Goal: Task Accomplishment & Management: Use online tool/utility

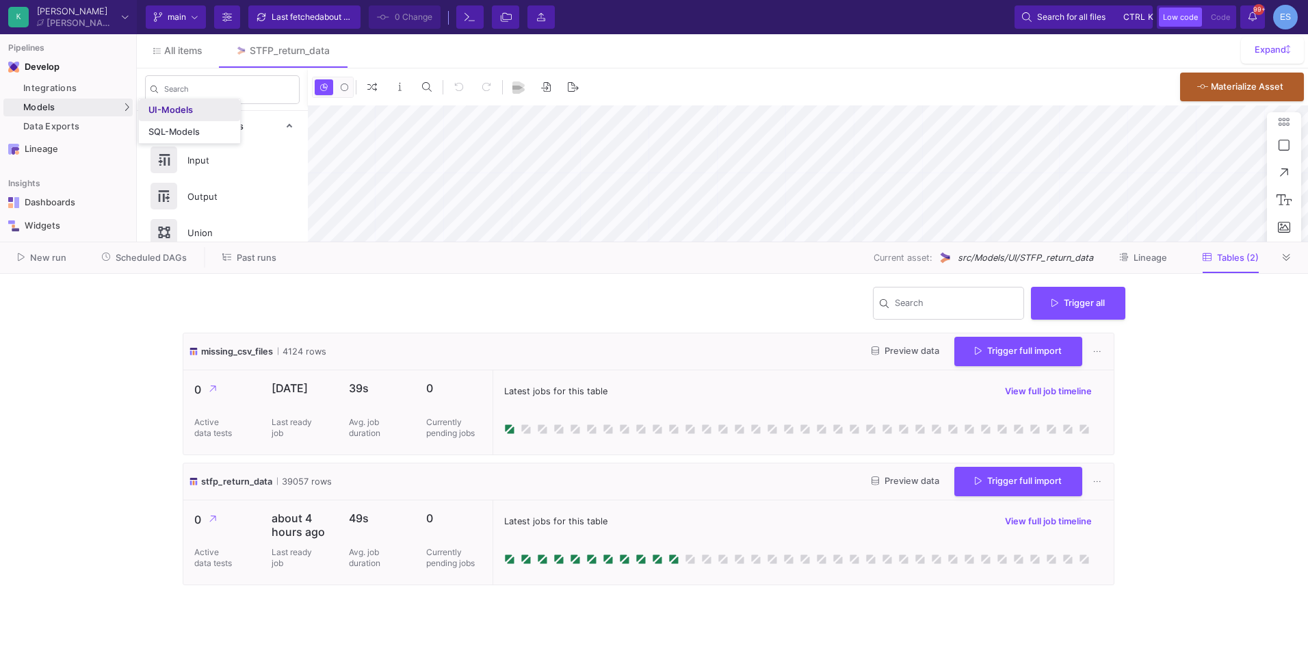
click at [169, 103] on link "UI-Models" at bounding box center [189, 110] width 101 height 22
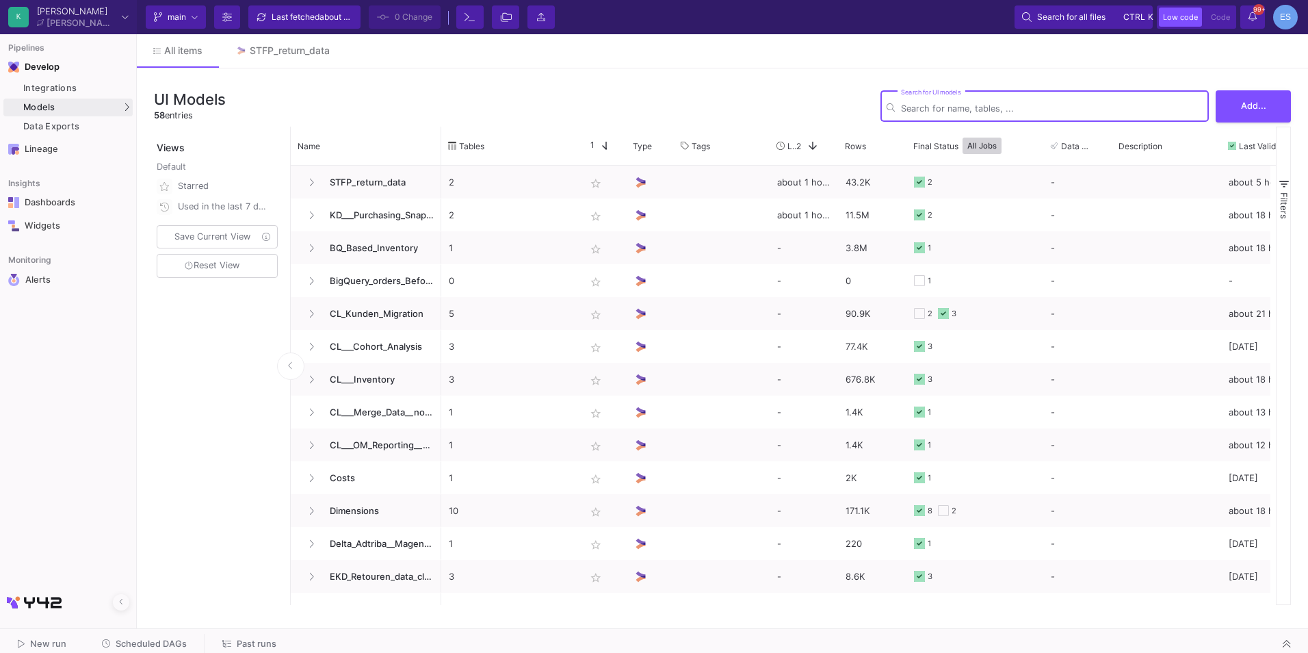
click at [969, 104] on input "Search for UI models" at bounding box center [1052, 108] width 302 height 10
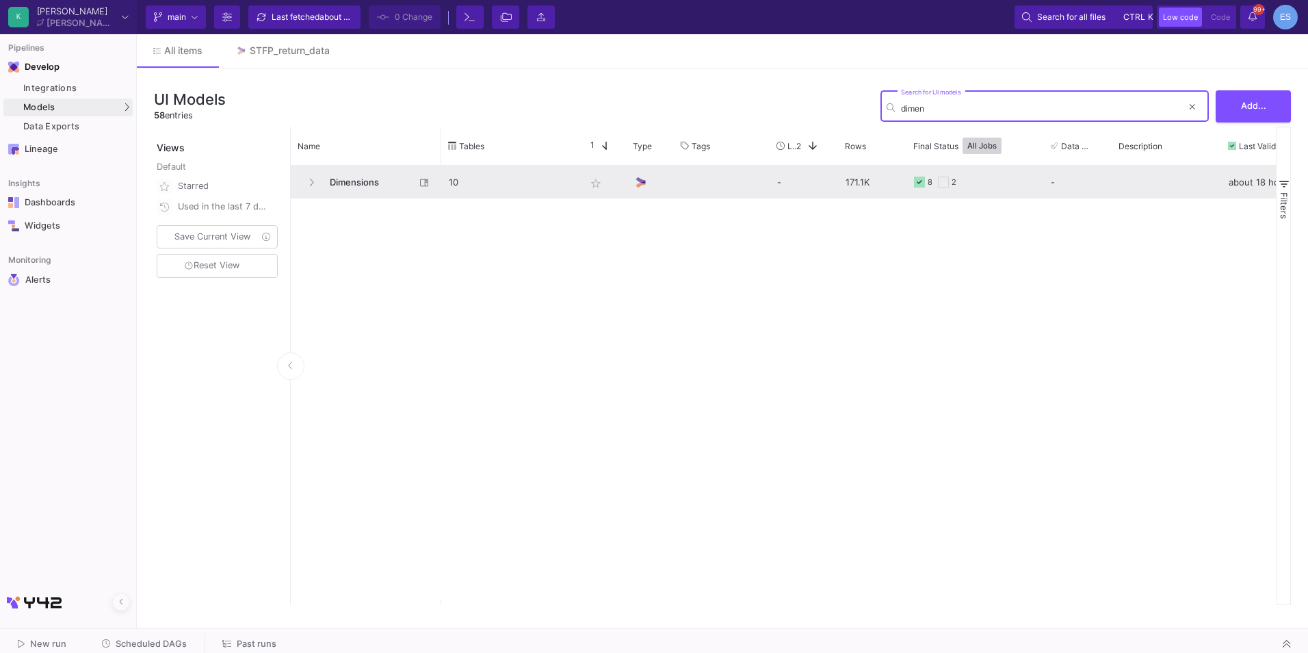
type input "dimen"
click at [372, 179] on span "Dimensions" at bounding box center [368, 182] width 94 height 32
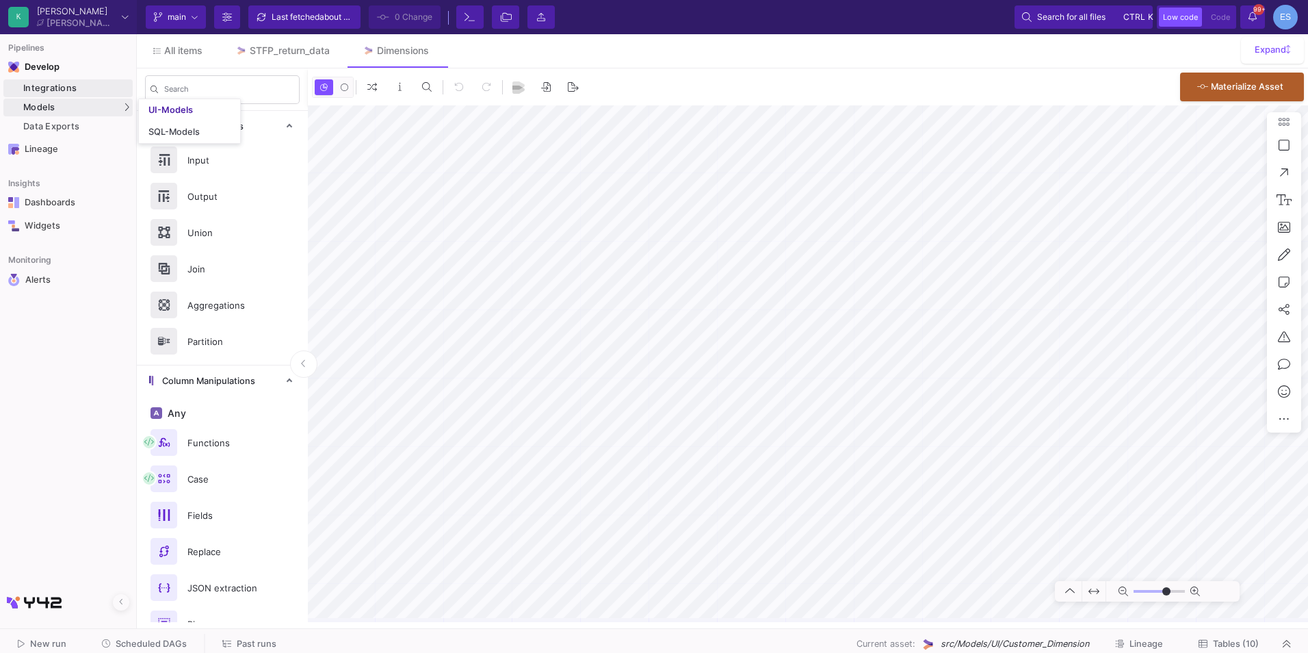
click at [106, 86] on div "Integrations" at bounding box center [76, 88] width 106 height 11
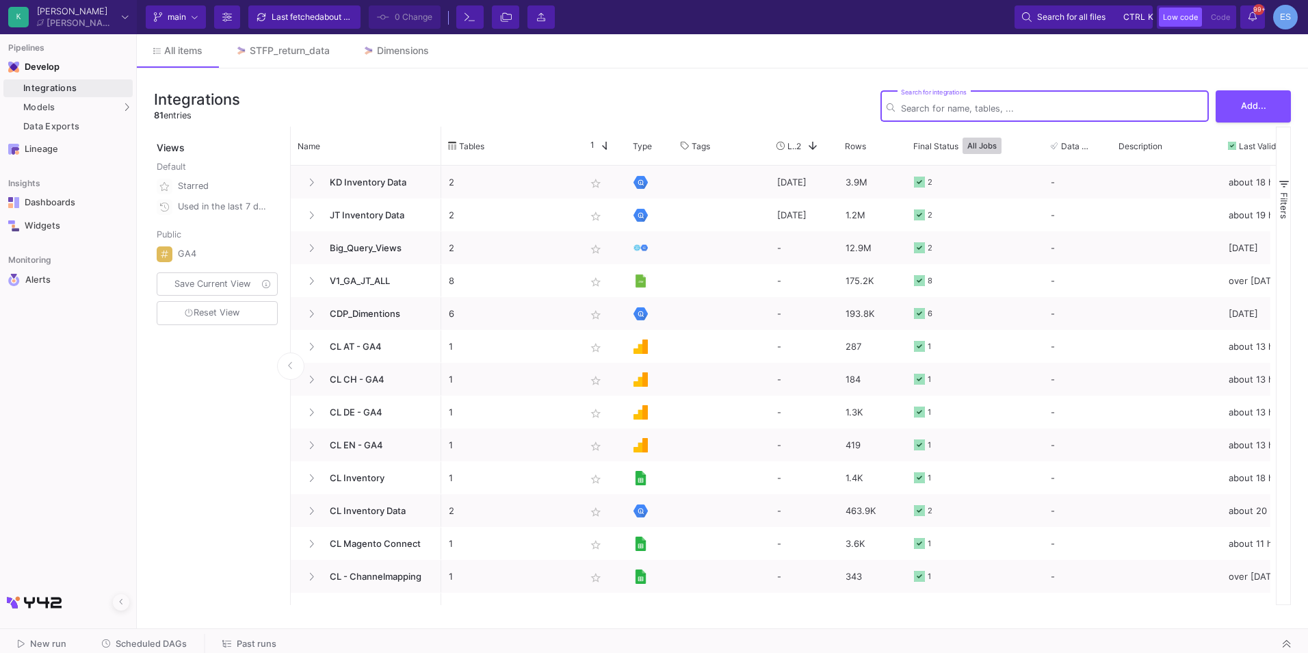
click at [1093, 109] on input "Search for integrations" at bounding box center [1052, 108] width 302 height 10
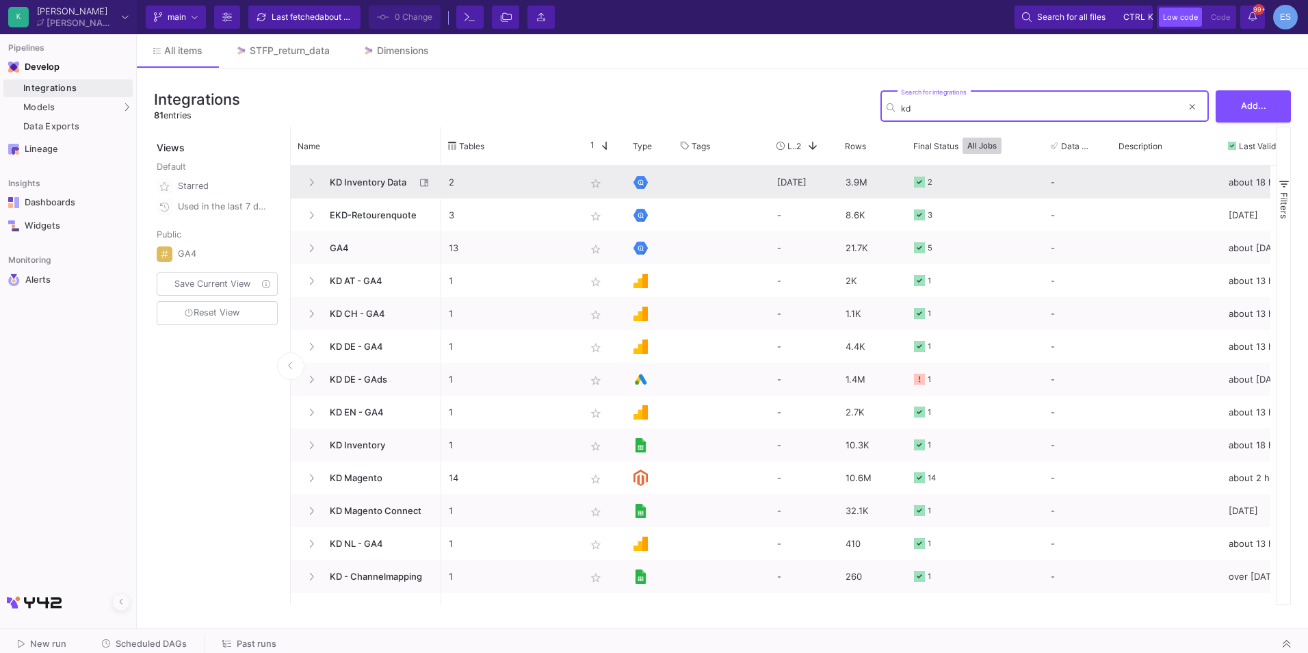
type input "kd"
click at [347, 177] on span "KD Inventory Data" at bounding box center [368, 182] width 94 height 32
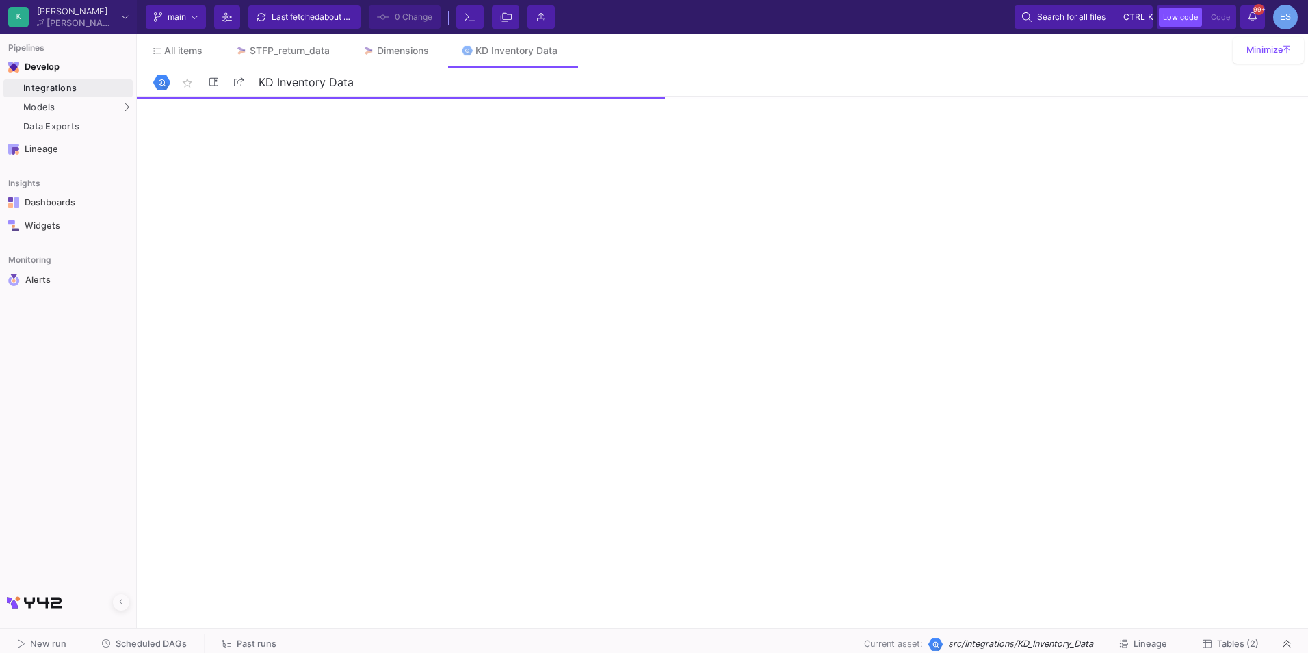
click at [1244, 642] on span "Tables (2)" at bounding box center [1238, 643] width 42 height 10
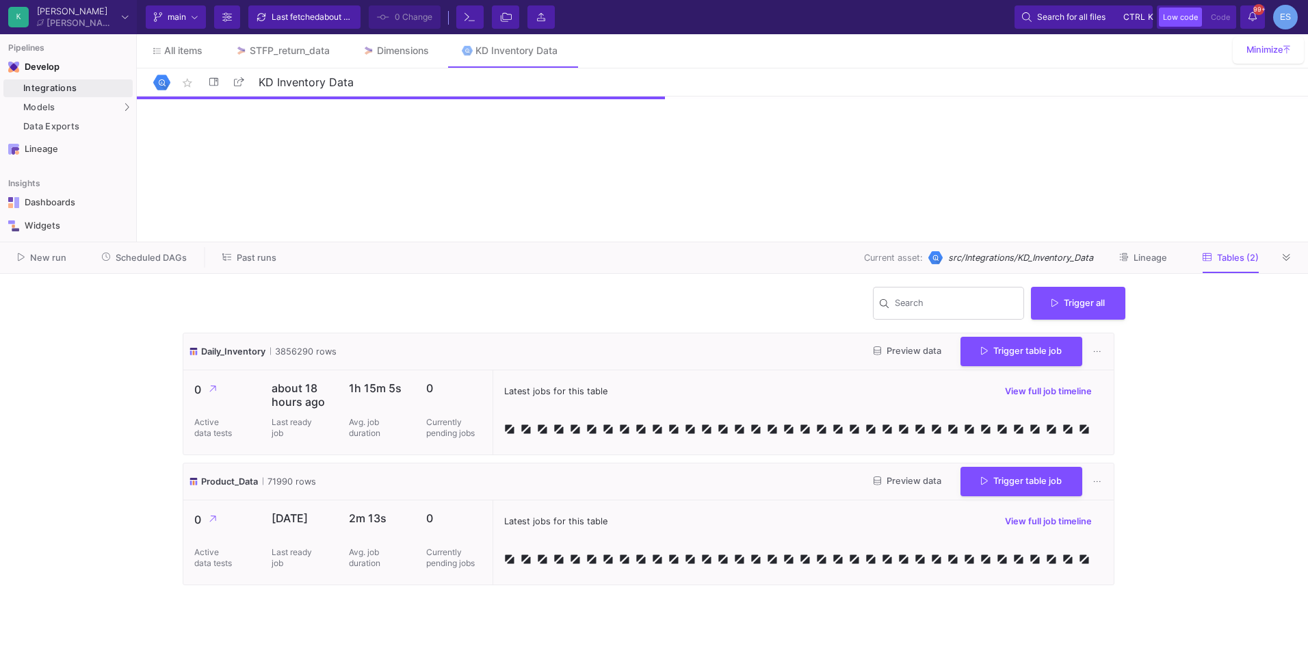
click at [923, 484] on span "Preview data" at bounding box center [908, 480] width 68 height 10
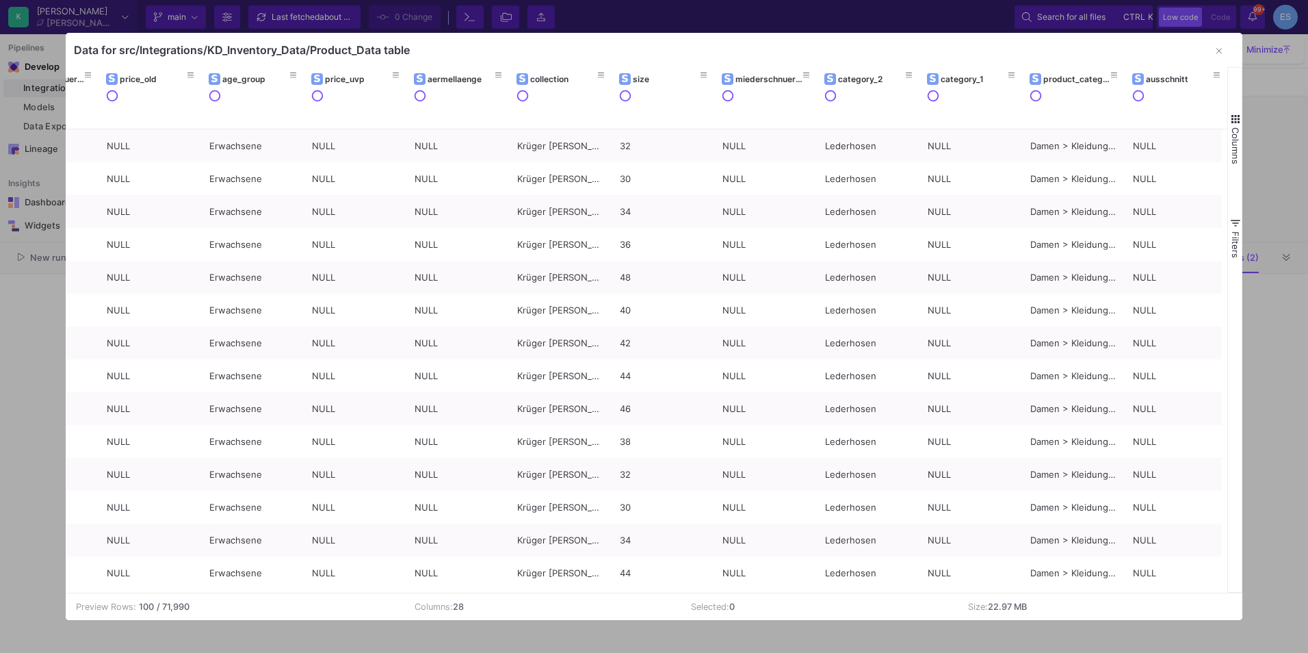
scroll to position [0, 1716]
click at [1235, 121] on span "button" at bounding box center [1235, 119] width 12 height 12
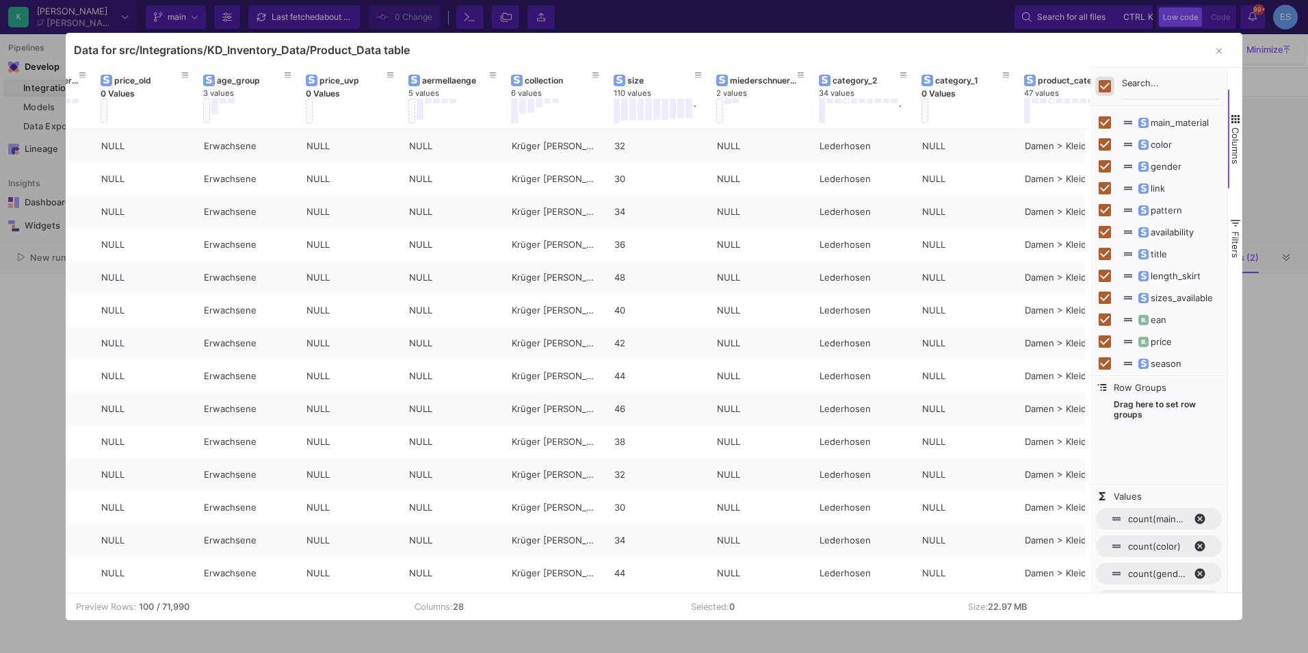
click at [1099, 82] on input "Toggle Select All Columns" at bounding box center [1105, 86] width 12 height 12
checkbox input "false"
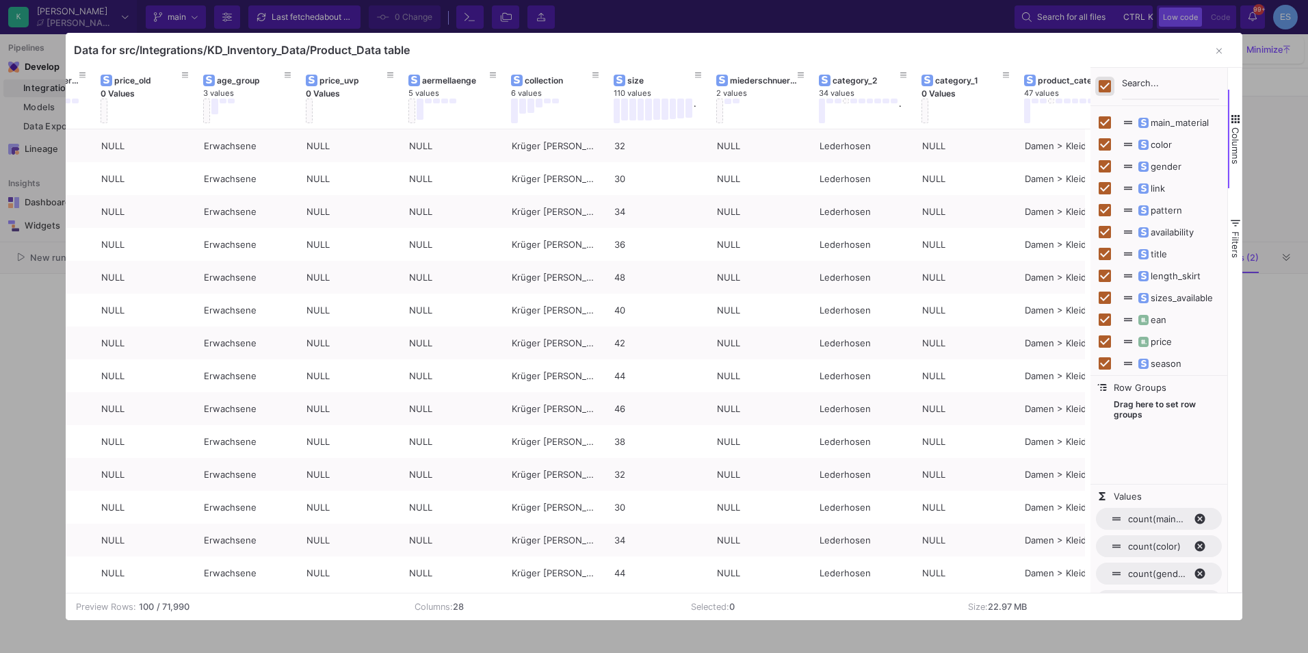
checkbox input "false"
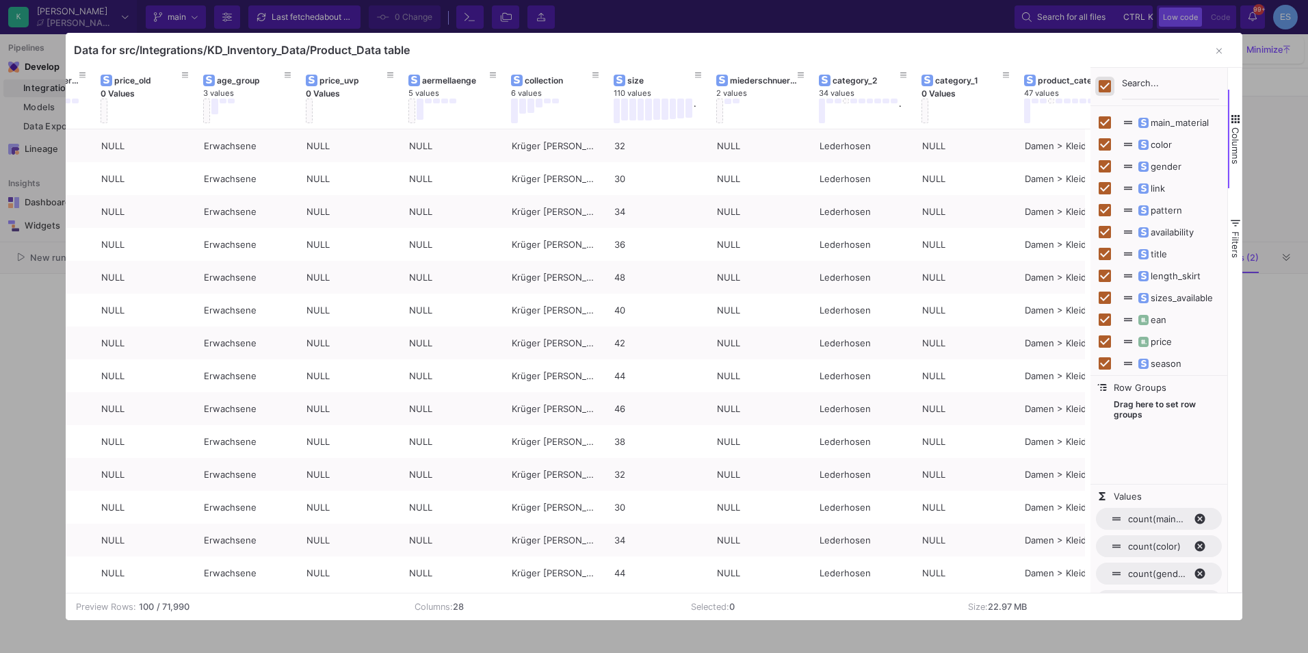
checkbox input "false"
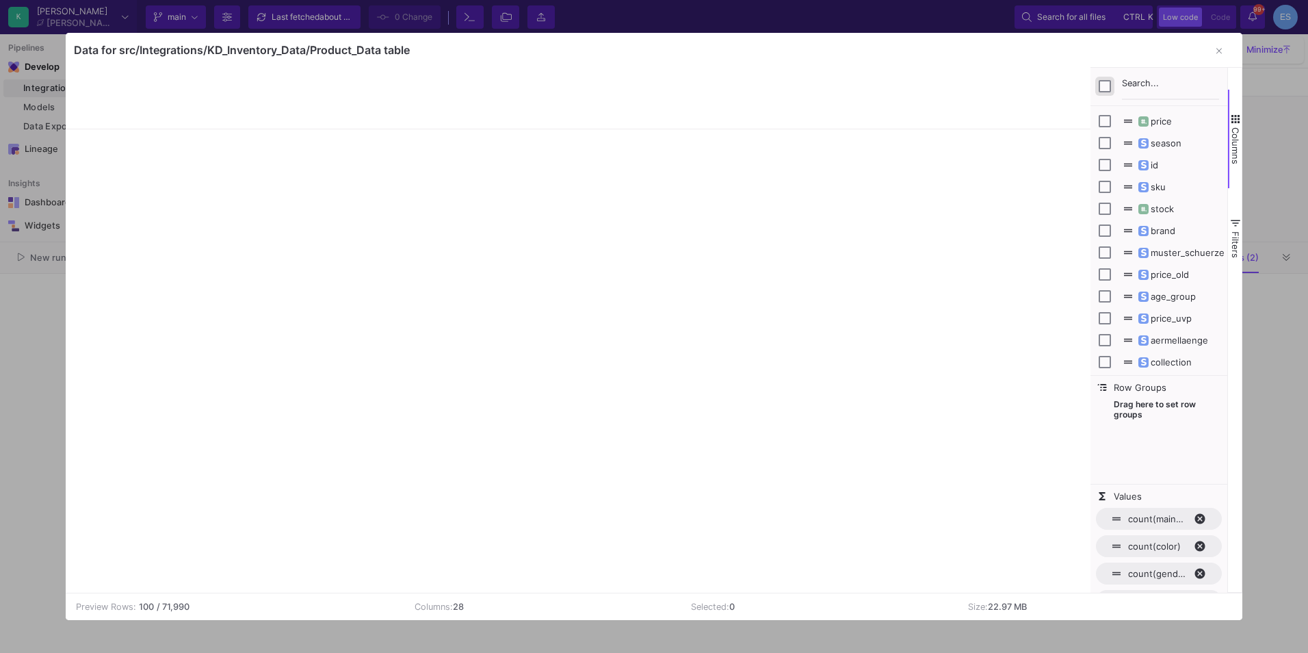
scroll to position [220, 0]
click at [1109, 189] on input "Press SPACE to toggle visibility (hidden)" at bounding box center [1105, 187] width 12 height 12
checkbox input "true"
checkbox input "false"
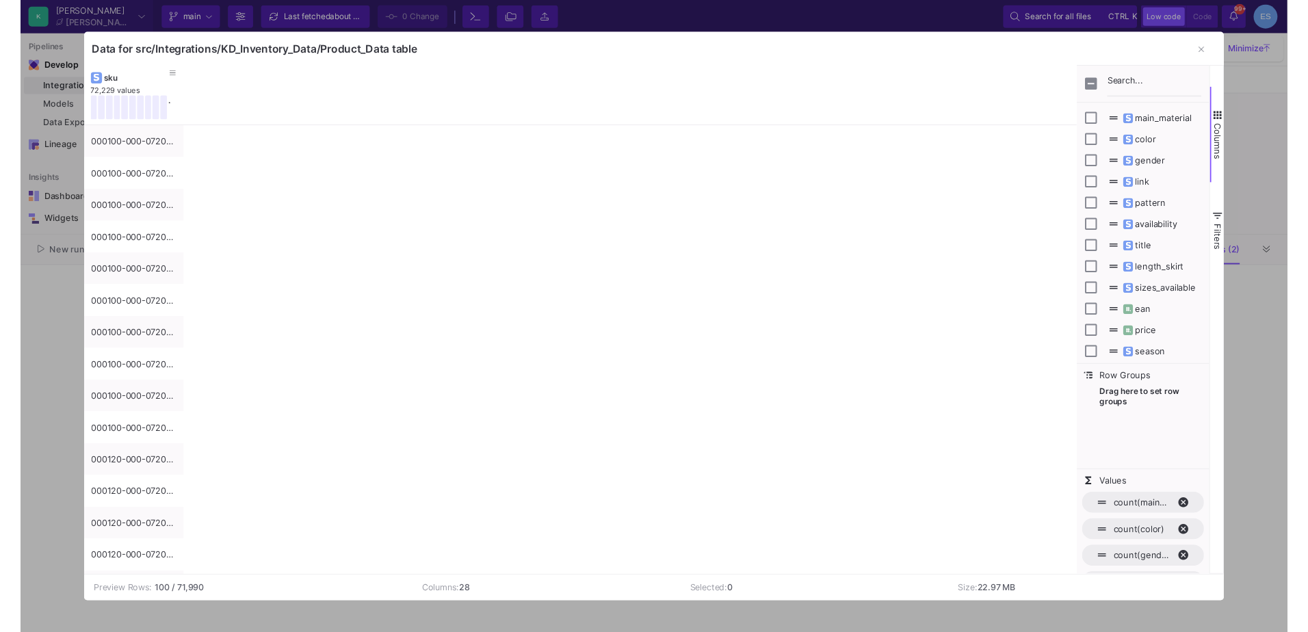
scroll to position [0, 0]
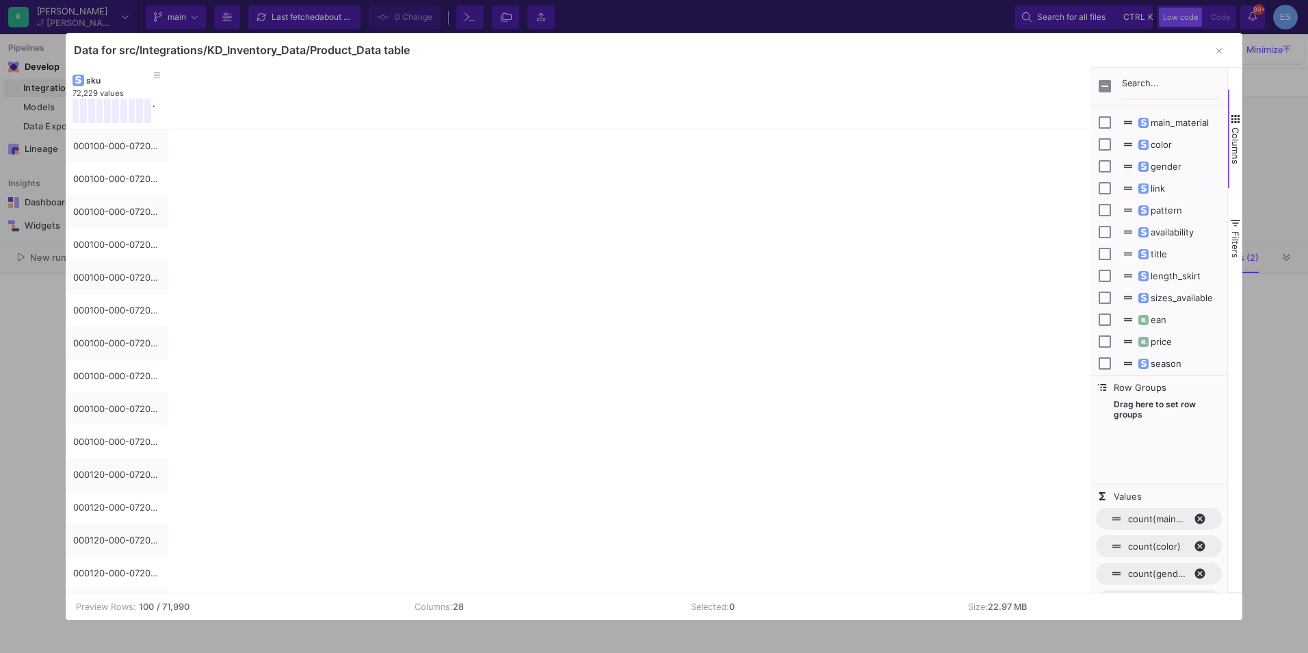
click at [1162, 252] on span "title" at bounding box center [1151, 253] width 31 height 11
checkbox input "true"
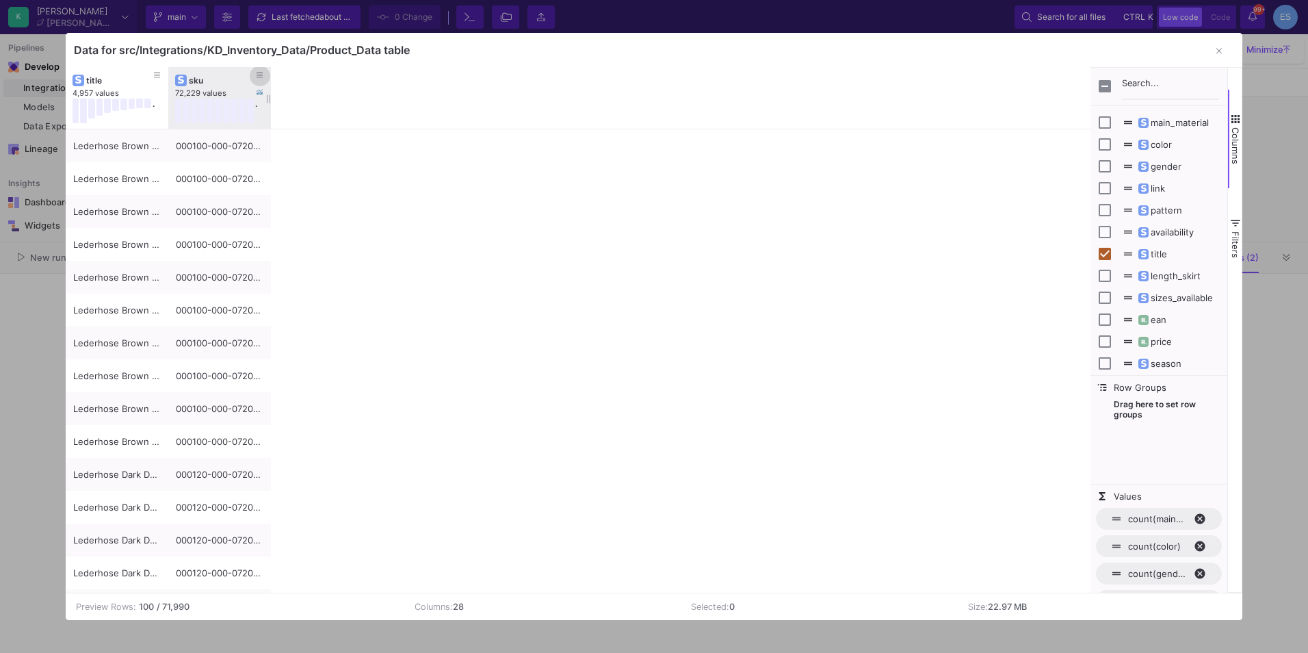
click at [261, 76] on icon at bounding box center [260, 75] width 7 height 5
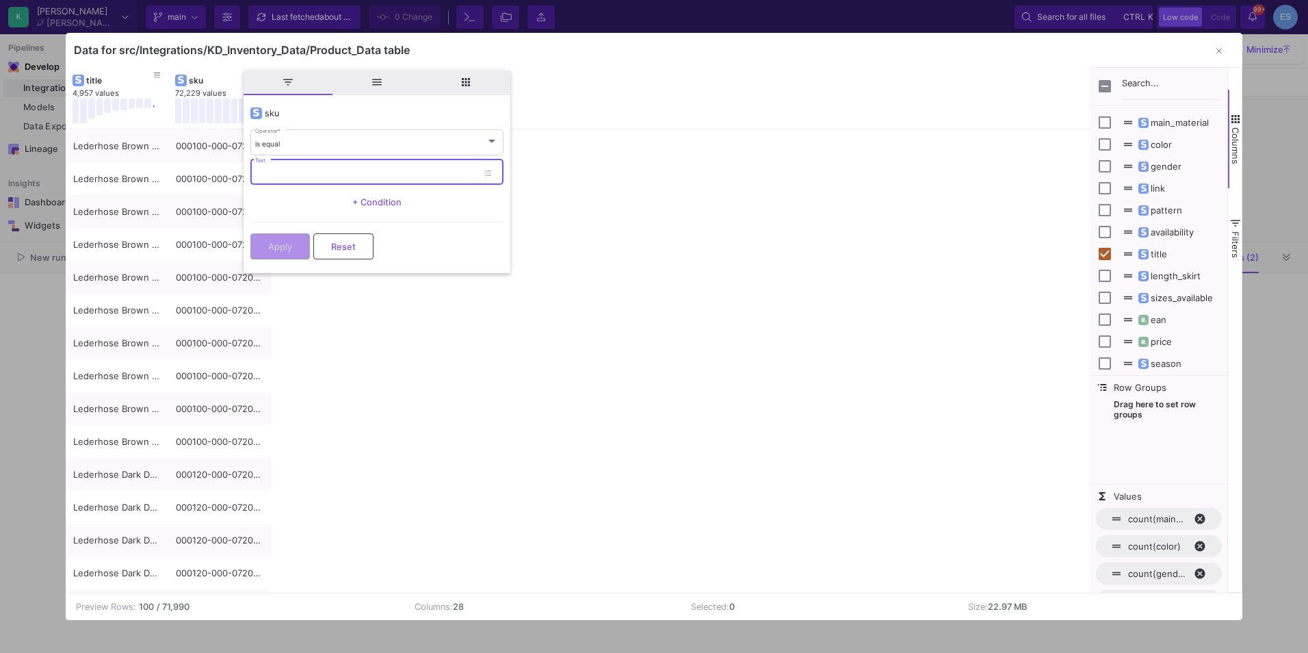
click at [349, 172] on input "Text" at bounding box center [366, 173] width 222 height 9
paste input "000450-000-0001-0-STK"
type input "000450-000-0001-0-STK"
click at [296, 243] on button "Apply" at bounding box center [280, 245] width 60 height 26
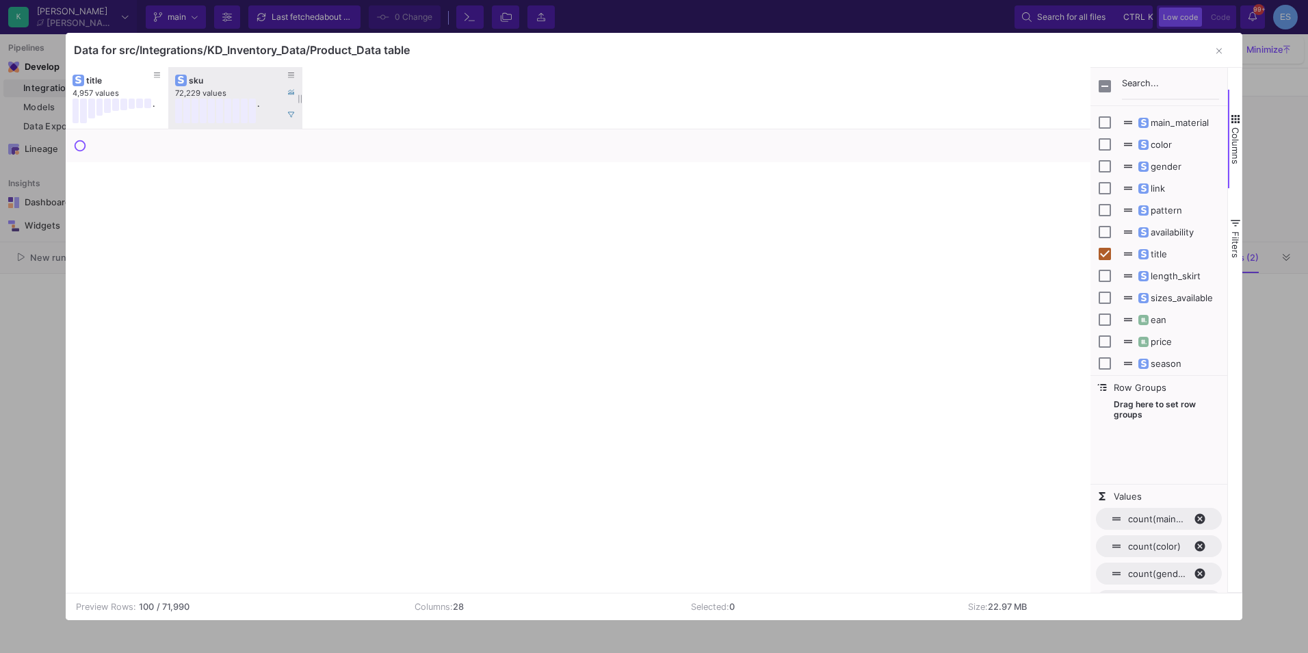
drag, startPoint x: 268, startPoint y: 74, endPoint x: 316, endPoint y: 77, distance: 48.0
click at [305, 77] on div at bounding box center [302, 98] width 5 height 62
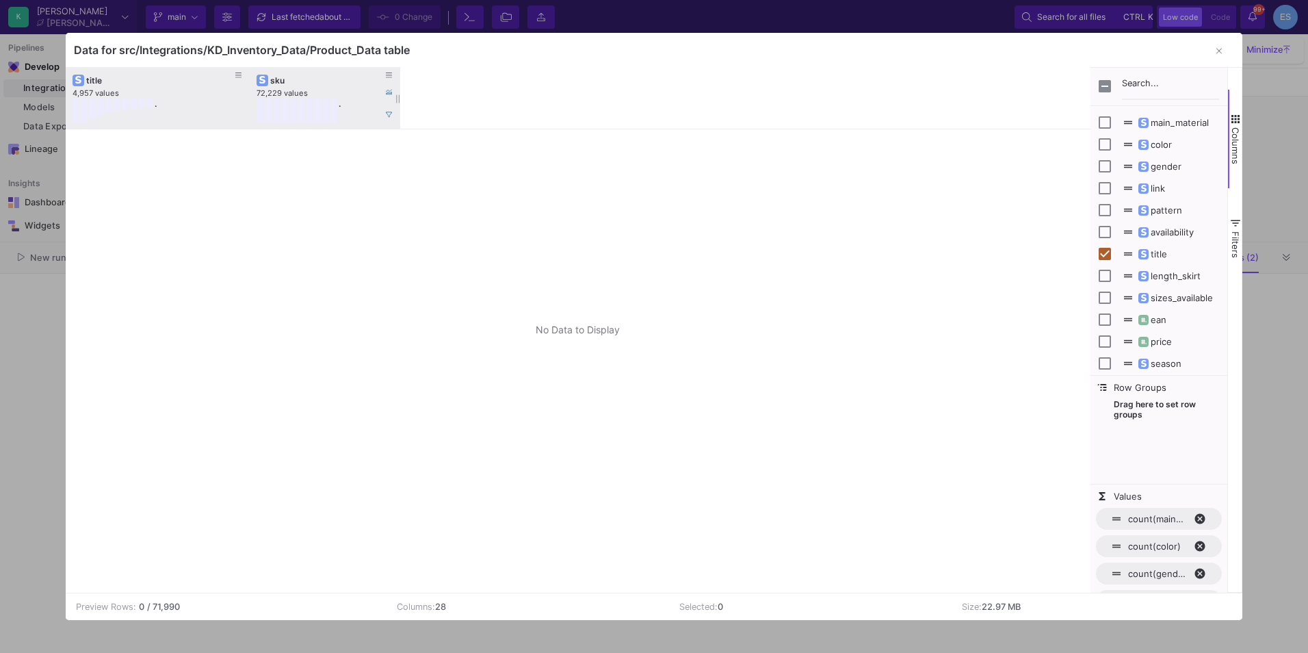
drag, startPoint x: 167, startPoint y: 82, endPoint x: 248, endPoint y: 80, distance: 81.4
click at [248, 80] on div at bounding box center [249, 98] width 5 height 62
click at [390, 74] on icon at bounding box center [389, 76] width 7 height 8
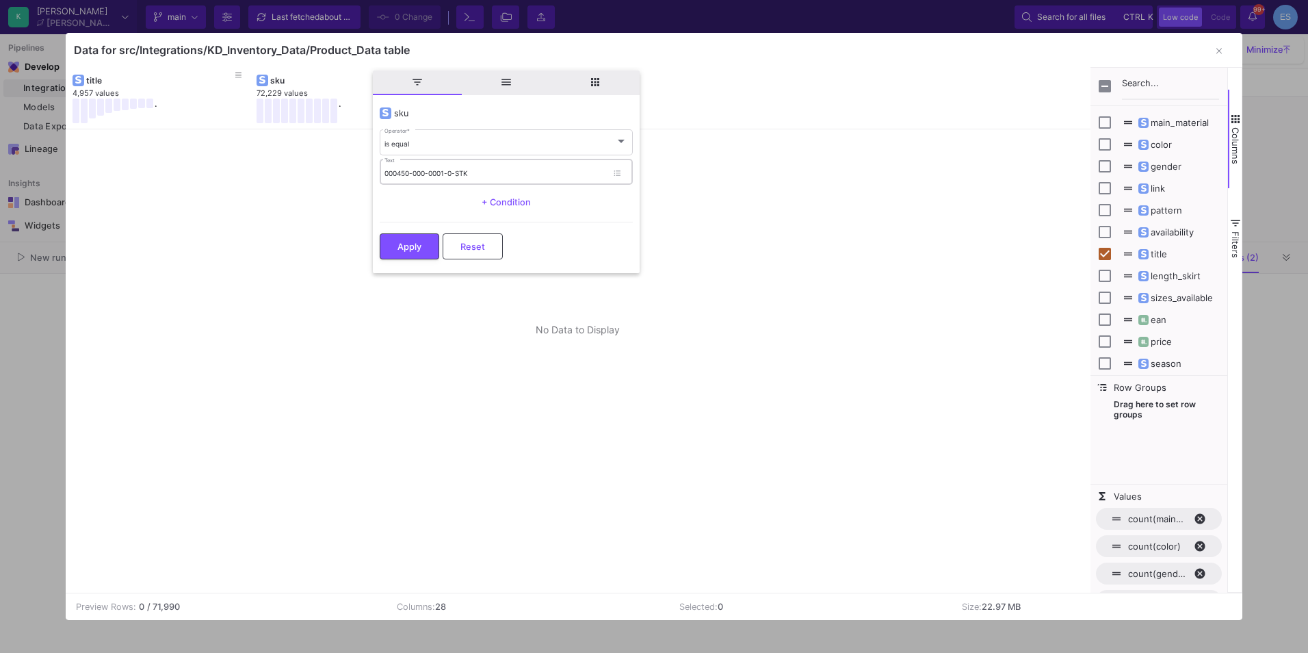
drag, startPoint x: 486, startPoint y: 168, endPoint x: 446, endPoint y: 166, distance: 40.4
click at [446, 166] on div "000450-000-0001-0-STK Text" at bounding box center [495, 171] width 222 height 28
click at [470, 168] on div "000450-000-0001-0-STK Text" at bounding box center [495, 171] width 222 height 28
drag, startPoint x: 477, startPoint y: 170, endPoint x: 367, endPoint y: 162, distance: 110.4
click at [367, 162] on div "Drag here to set row groups Drag here to set column labels sku 72,229 values . …" at bounding box center [654, 330] width 1177 height 526
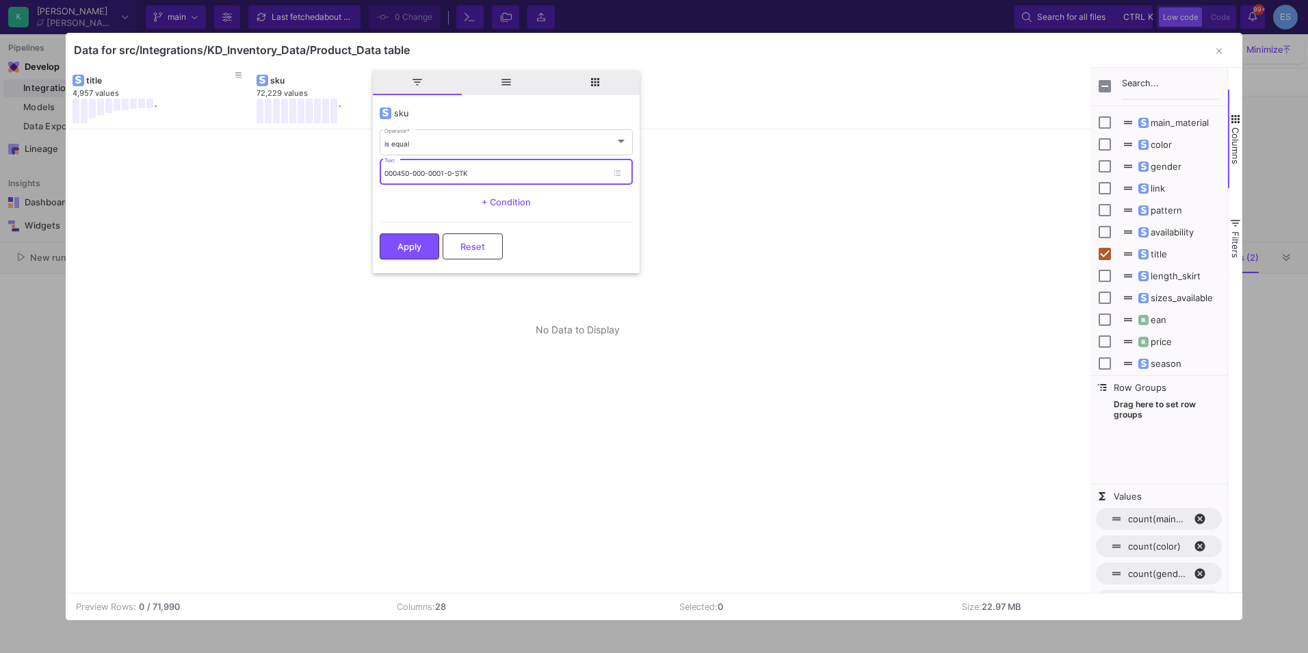
paste input "4"
type input "000450-000-0004-0-STK"
click at [410, 233] on div "Apply Reset" at bounding box center [506, 243] width 253 height 42
click at [405, 240] on span "Apply" at bounding box center [409, 245] width 24 height 10
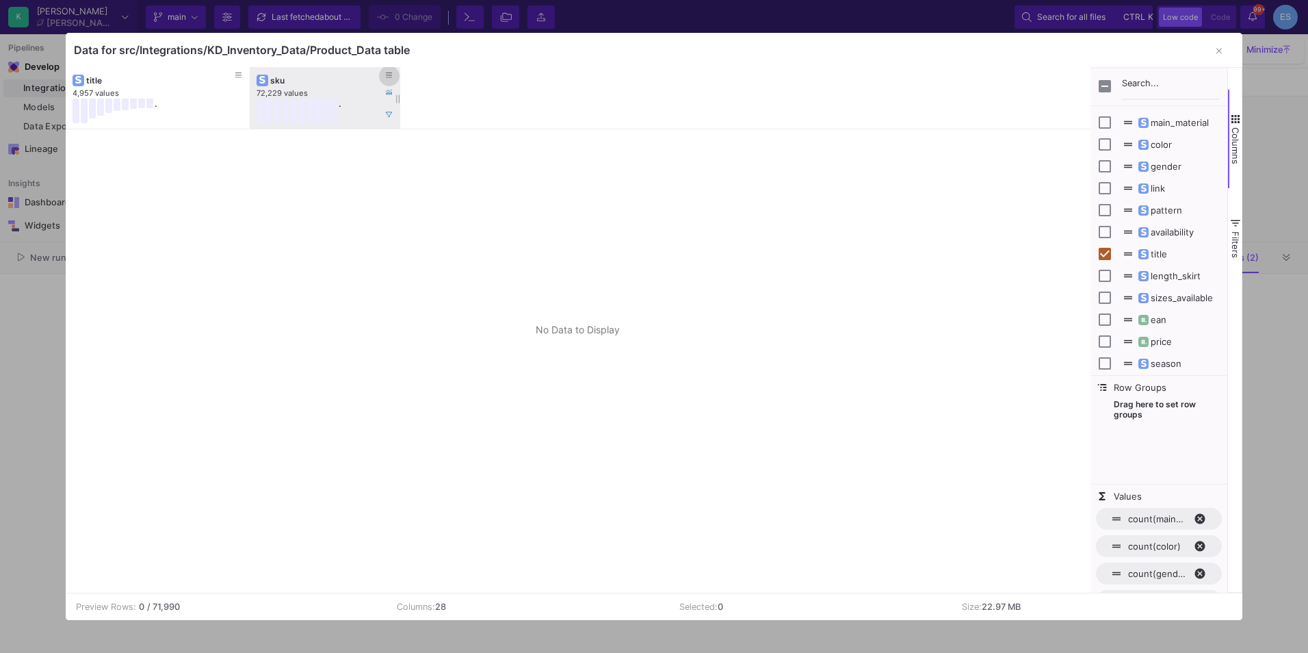
click at [391, 77] on icon at bounding box center [389, 76] width 7 height 8
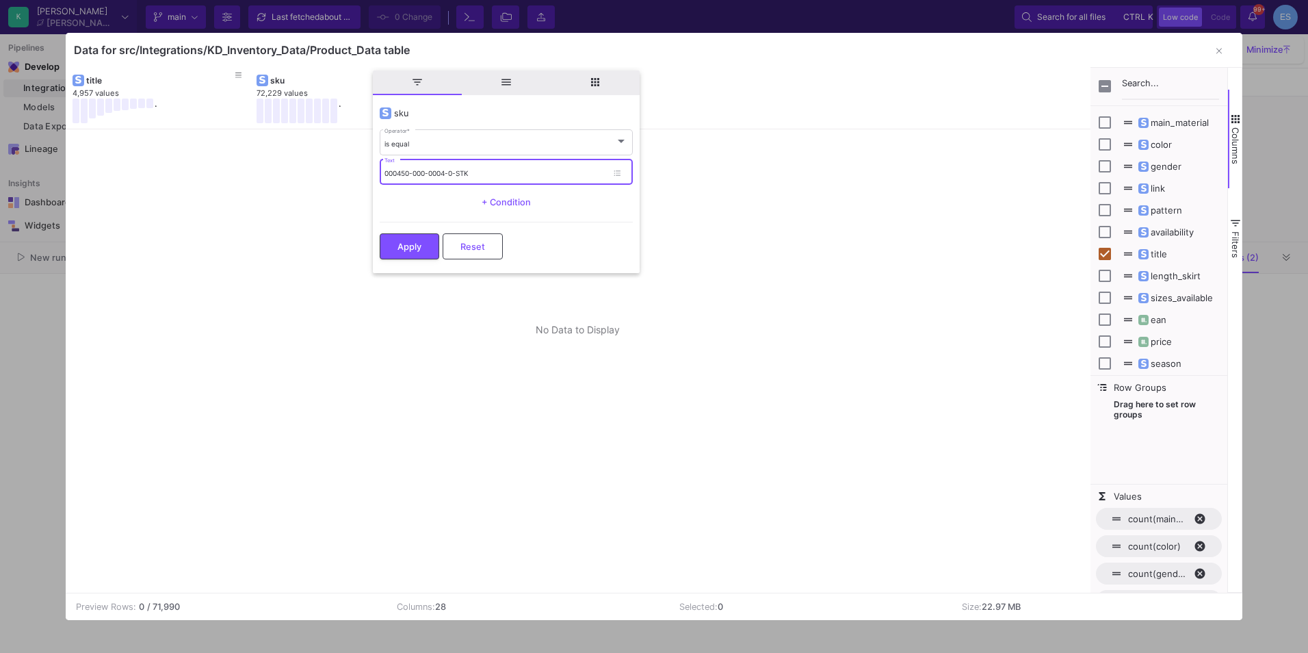
click at [519, 172] on input "000450-000-0004-0-STK" at bounding box center [495, 173] width 222 height 9
drag, startPoint x: 517, startPoint y: 169, endPoint x: 316, endPoint y: 172, distance: 201.1
click at [316, 172] on div "Drag here to set row groups Drag here to set column labels sku 72,229 values . …" at bounding box center [654, 330] width 1177 height 526
paste input "113371-070-0080-0-38"
type input "113371-070-0080-0-38"
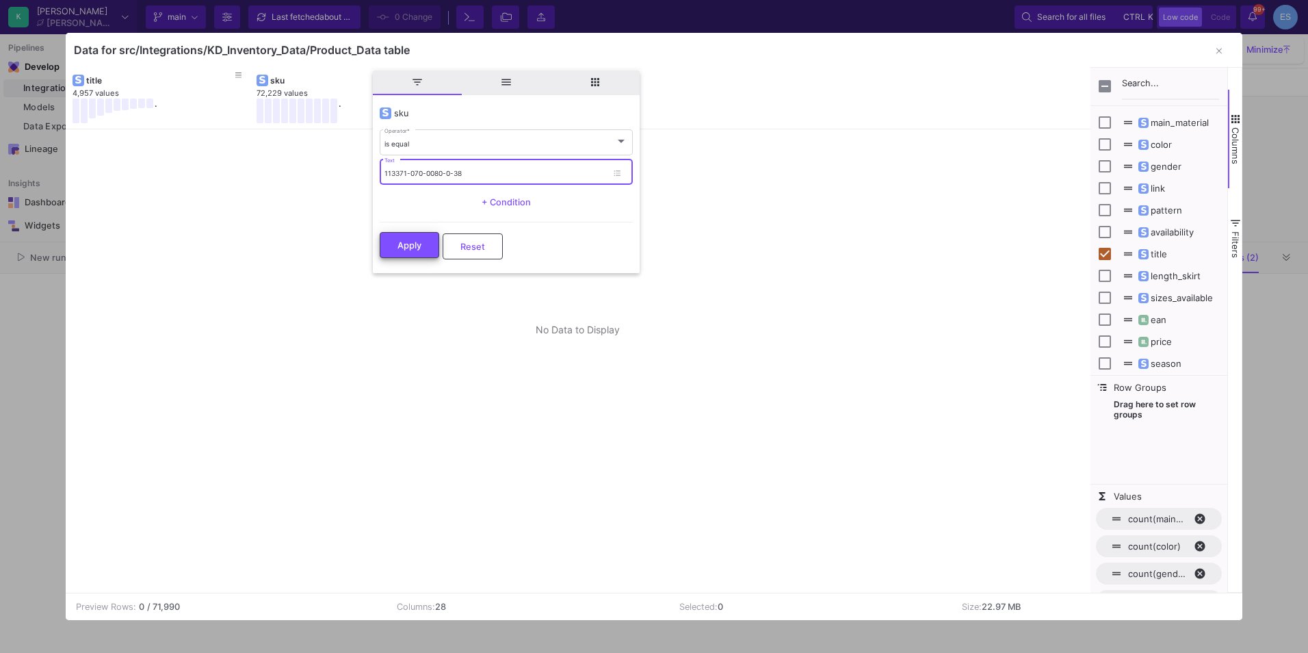
click at [408, 247] on span "Apply" at bounding box center [409, 245] width 24 height 10
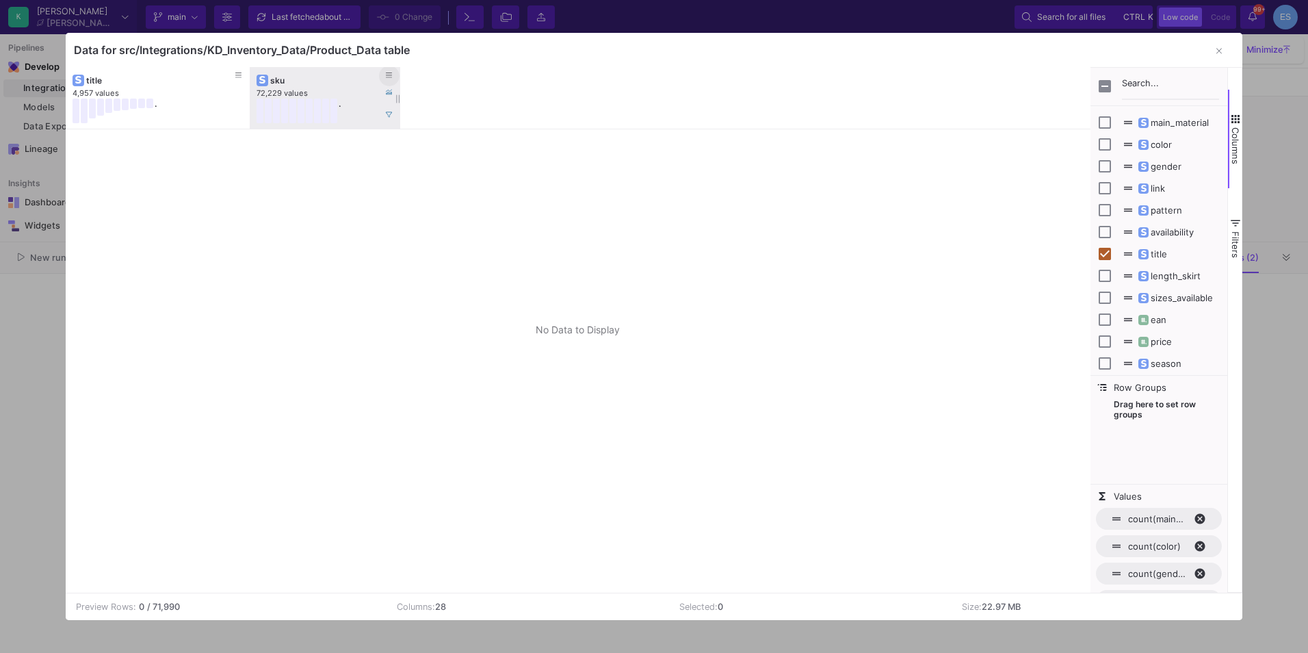
click at [395, 75] on button at bounding box center [389, 76] width 21 height 21
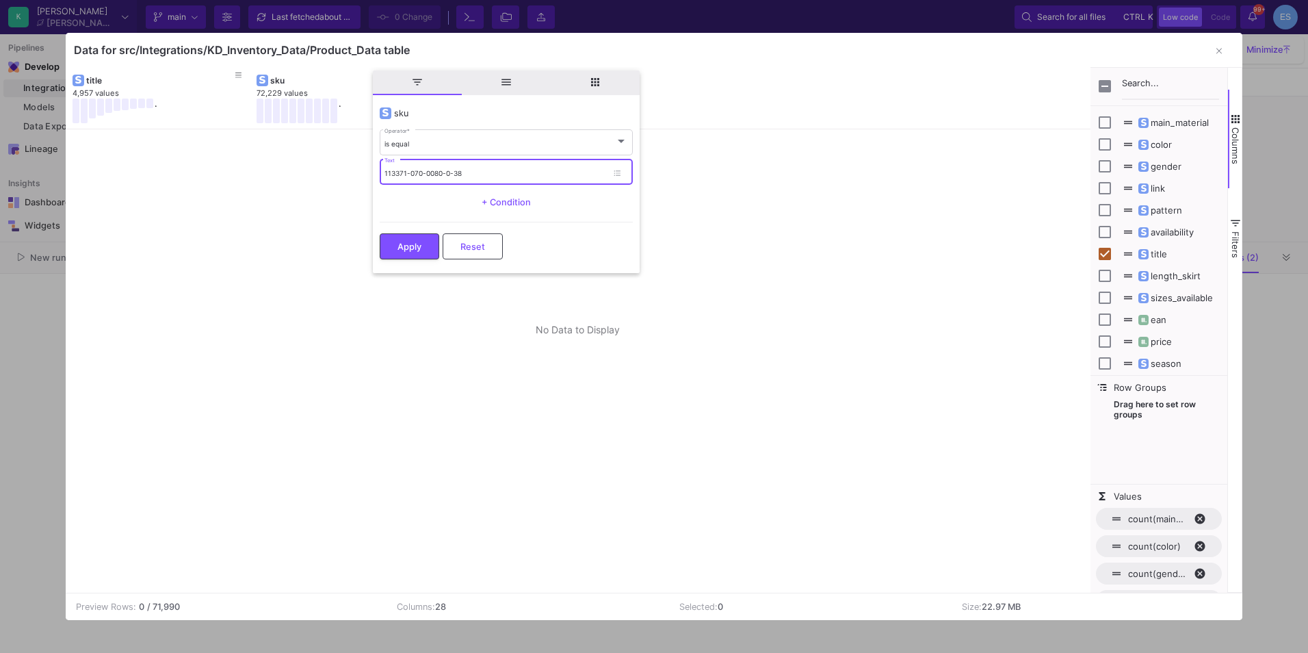
click at [455, 176] on input "113371-070-0080-0-38" at bounding box center [495, 173] width 222 height 9
drag, startPoint x: 470, startPoint y: 171, endPoint x: 350, endPoint y: 172, distance: 120.4
click at [350, 172] on div "Drag here to set row groups Drag here to set column labels sku 72,229 values . …" at bounding box center [654, 330] width 1177 height 526
paste input "630170-070-0007"
type input "630170-070-0007-0-38"
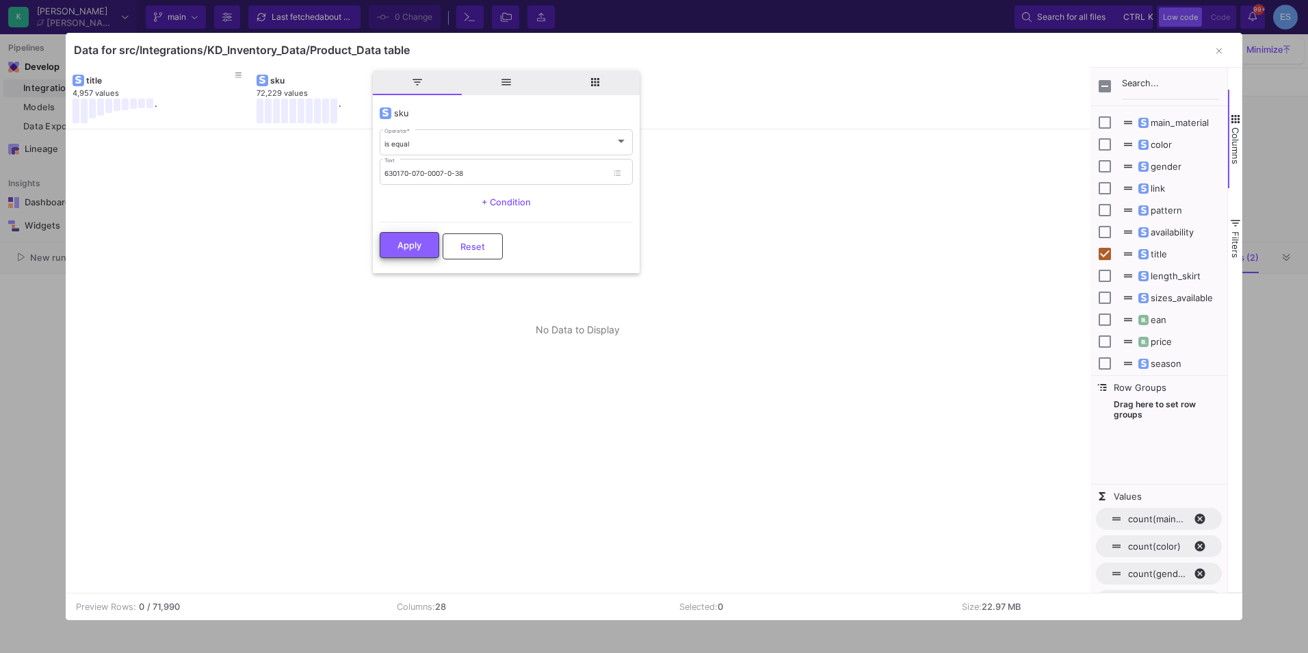
click at [417, 254] on button "Apply" at bounding box center [410, 245] width 60 height 26
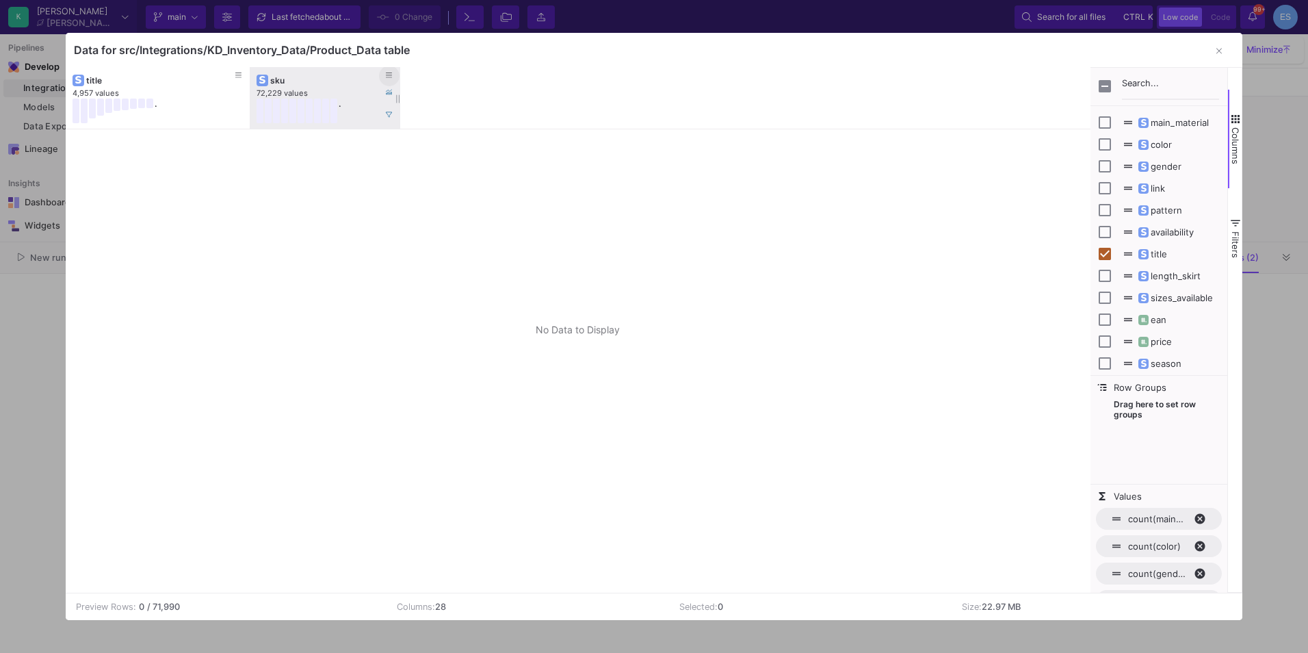
click at [386, 73] on icon at bounding box center [389, 75] width 7 height 5
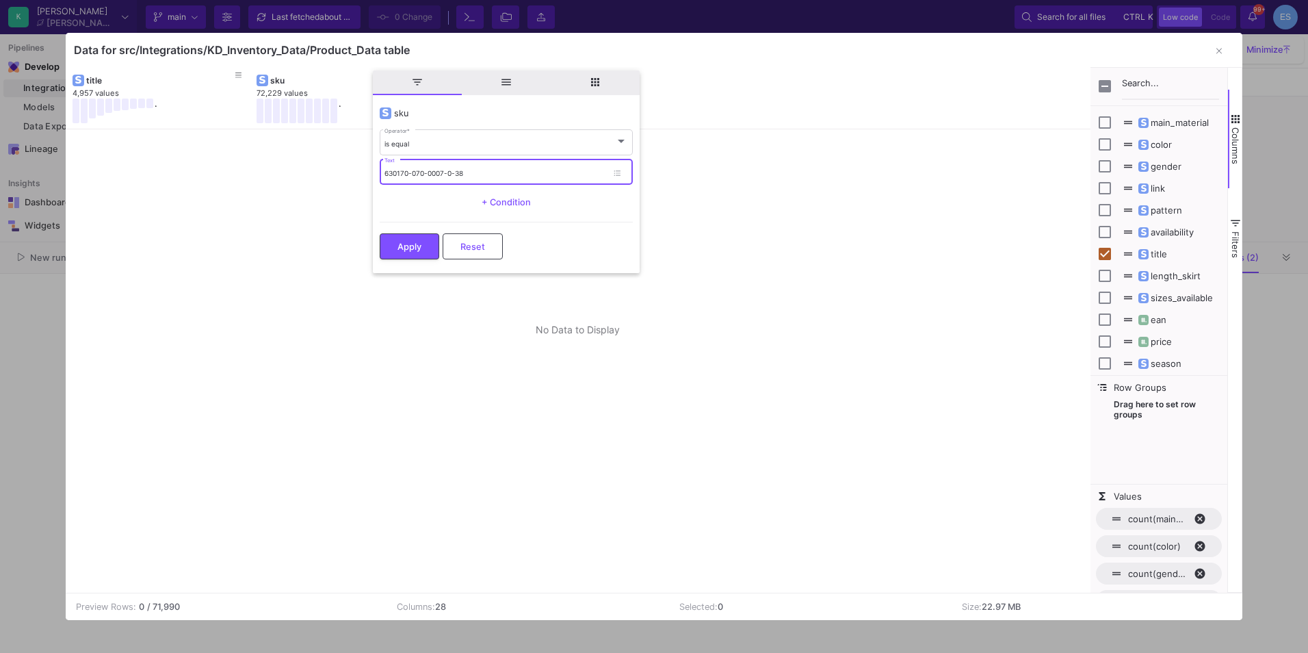
click at [474, 177] on input "630170-070-0007-0-38" at bounding box center [495, 173] width 222 height 9
drag, startPoint x: 475, startPoint y: 173, endPoint x: 341, endPoint y: 184, distance: 135.2
click at [341, 184] on div "Drag here to set row groups Drag here to set column labels sku 72,229 values . …" at bounding box center [654, 330] width 1177 height 526
paste input "370-070-0057-0-32"
type input "630370-070-0057-0-32"
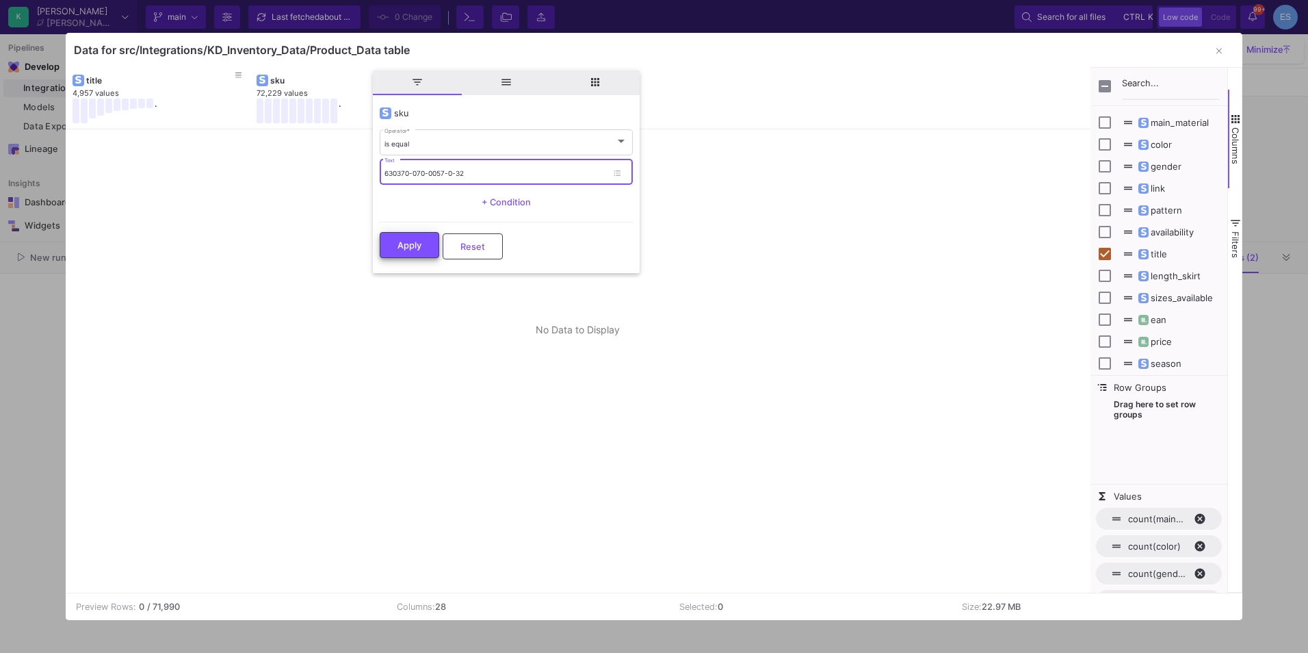
click at [424, 237] on button "Apply" at bounding box center [410, 245] width 60 height 26
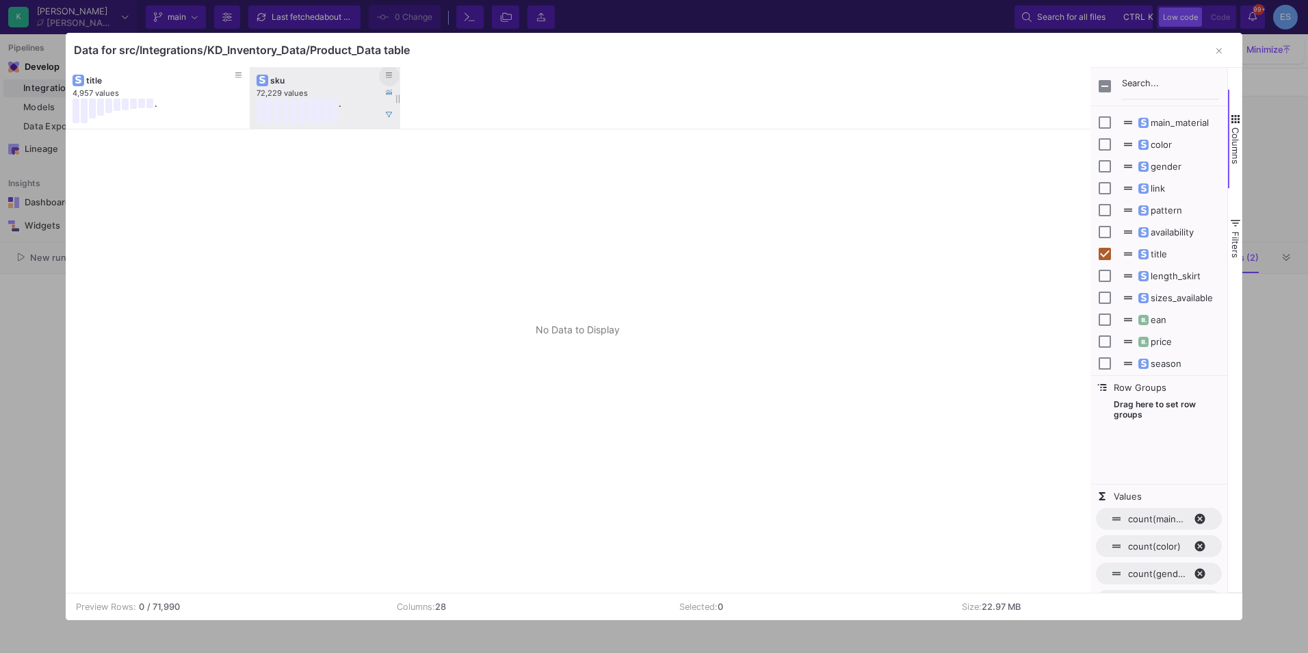
click at [388, 71] on fa-icon at bounding box center [389, 76] width 7 height 10
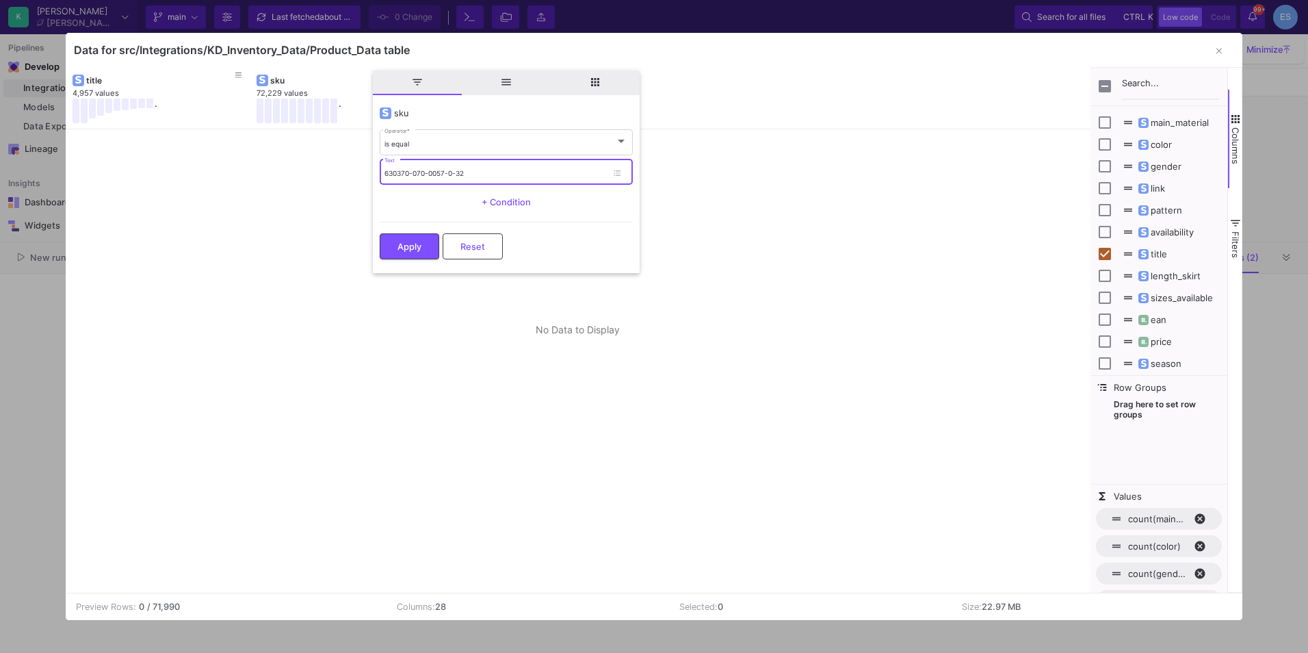
drag, startPoint x: 487, startPoint y: 173, endPoint x: 273, endPoint y: 181, distance: 214.3
click at [273, 181] on div "Drag here to set row groups Drag here to set column labels sku 72,229 values . …" at bounding box center [654, 330] width 1177 height 526
paste input "000450-000-0001-0-STK"
type input "000450-000-0001-0-STK"
click at [394, 241] on button "Apply" at bounding box center [410, 245] width 60 height 26
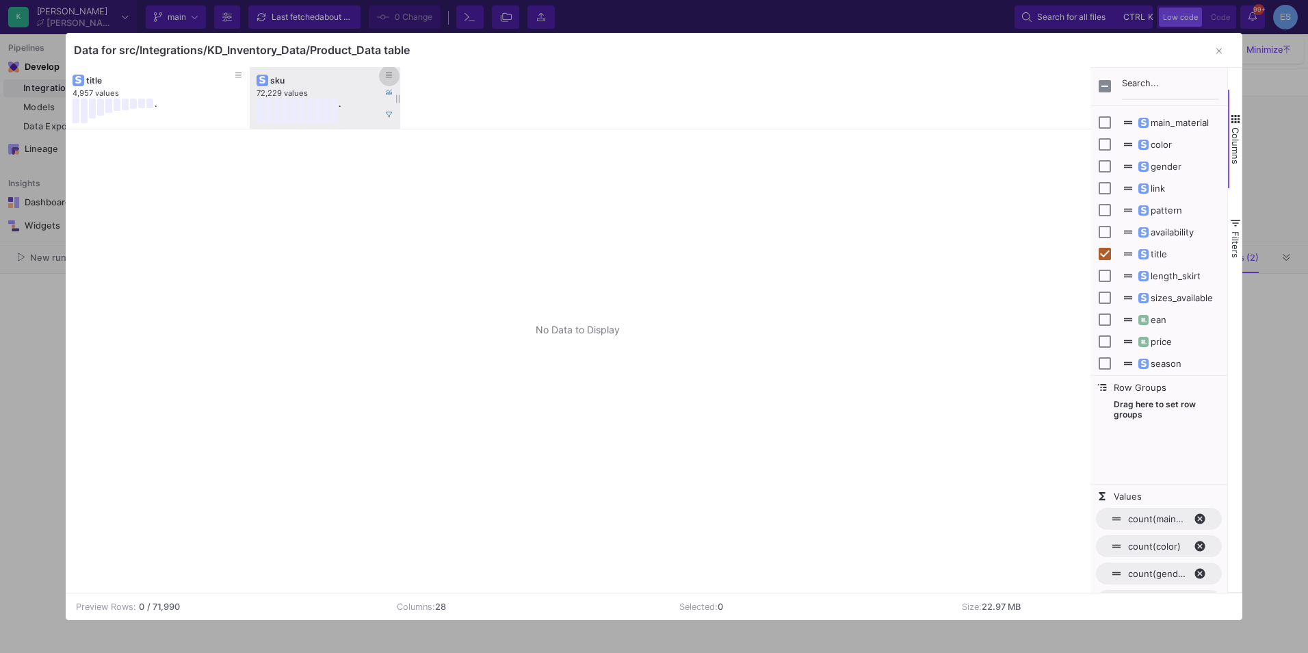
click at [389, 74] on icon at bounding box center [389, 76] width 7 height 8
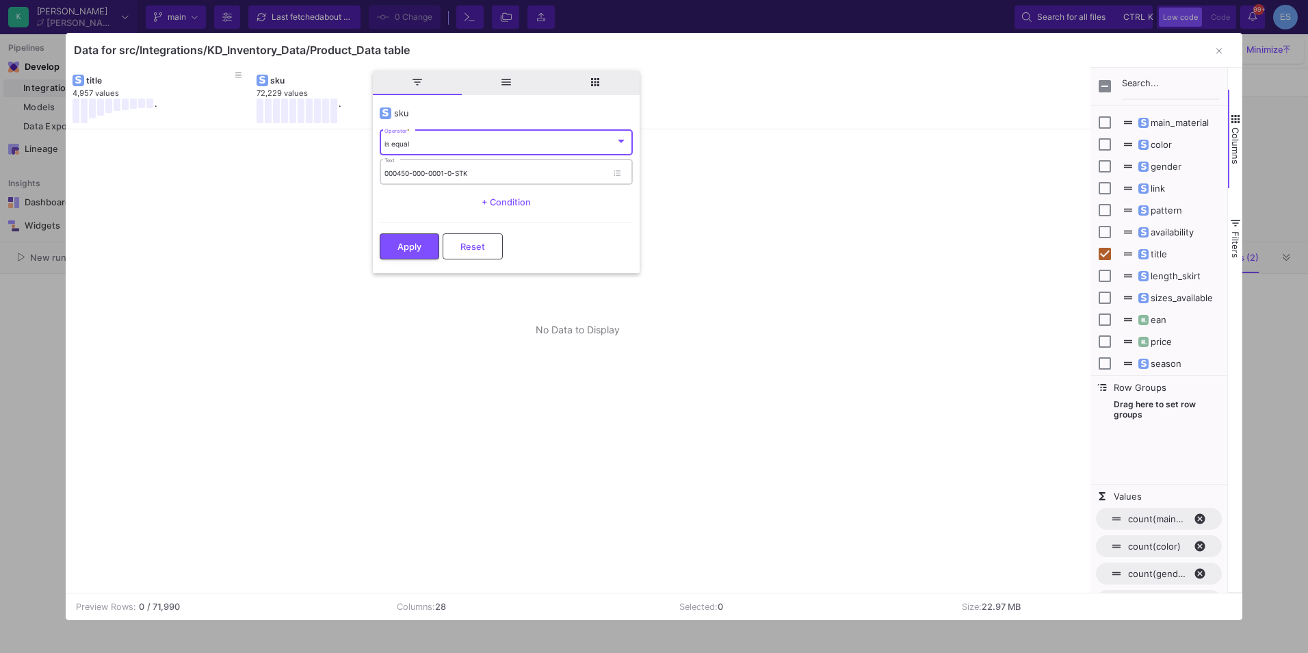
click at [466, 170] on input "000450-000-0001-0-STK" at bounding box center [495, 173] width 222 height 9
paste input "630070-070-0080-0-36"
type input "630070-070-0080-0-36"
click at [419, 246] on span "Apply" at bounding box center [409, 245] width 24 height 10
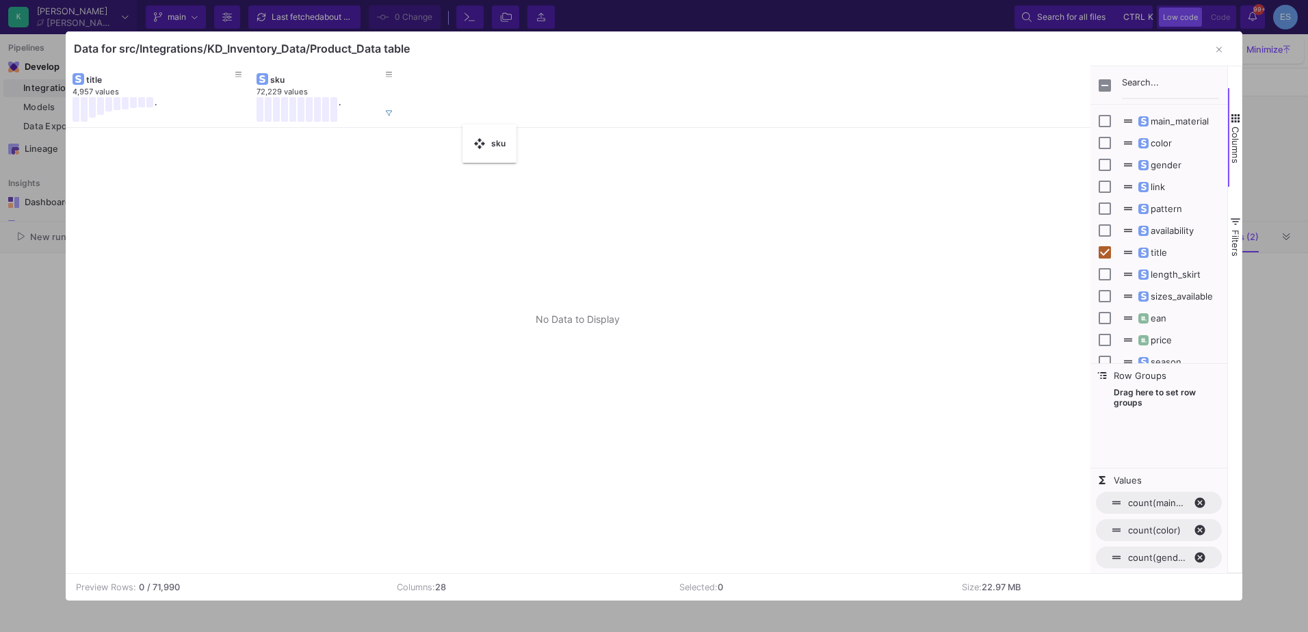
drag, startPoint x: 390, startPoint y: 116, endPoint x: 469, endPoint y: 133, distance: 81.2
click at [390, 74] on icon at bounding box center [389, 75] width 7 height 8
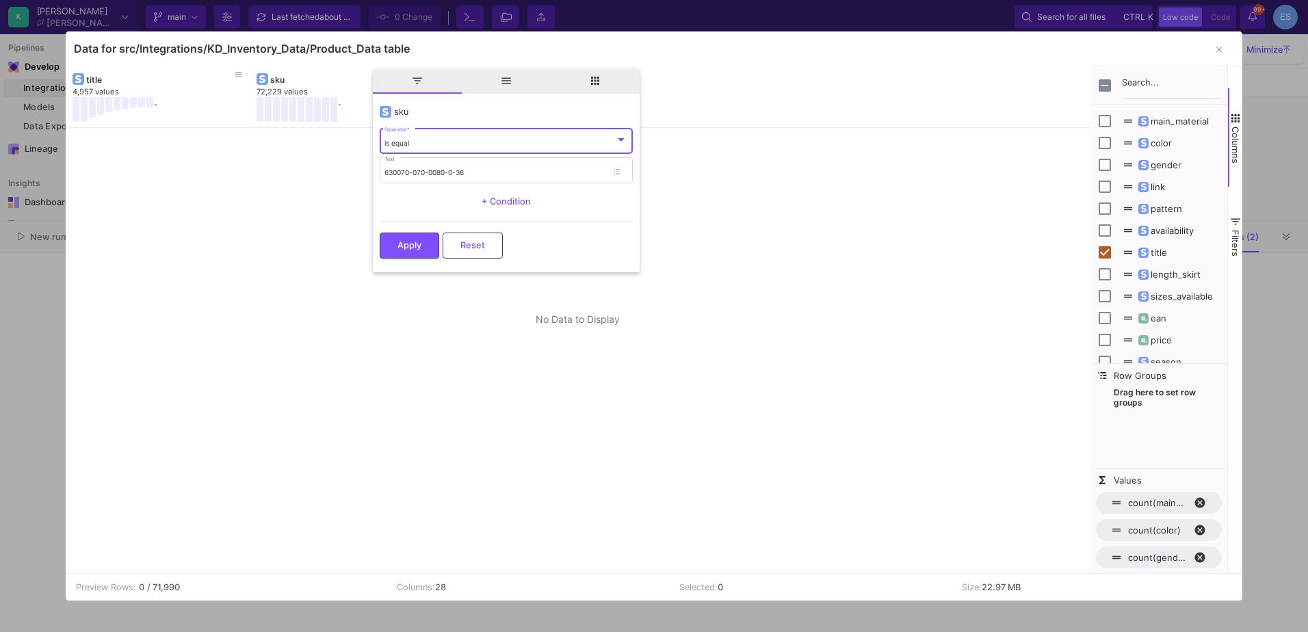
click at [854, 204] on div at bounding box center [578, 350] width 1025 height 445
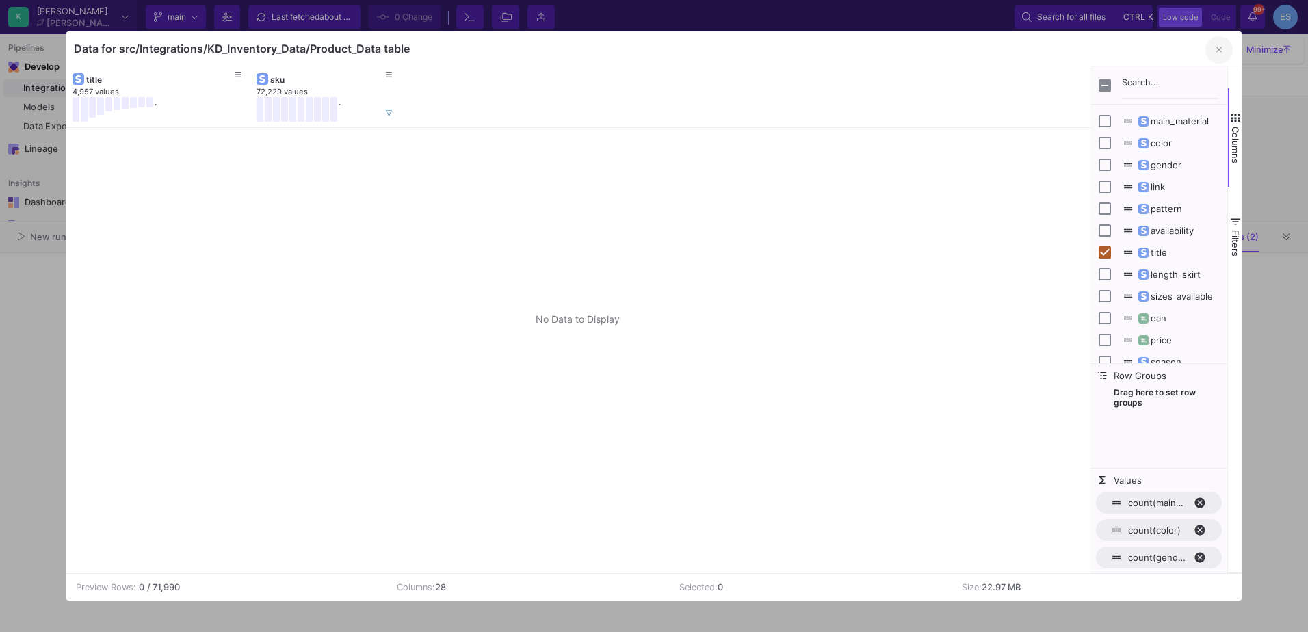
click at [1226, 44] on button "button" at bounding box center [1218, 49] width 27 height 27
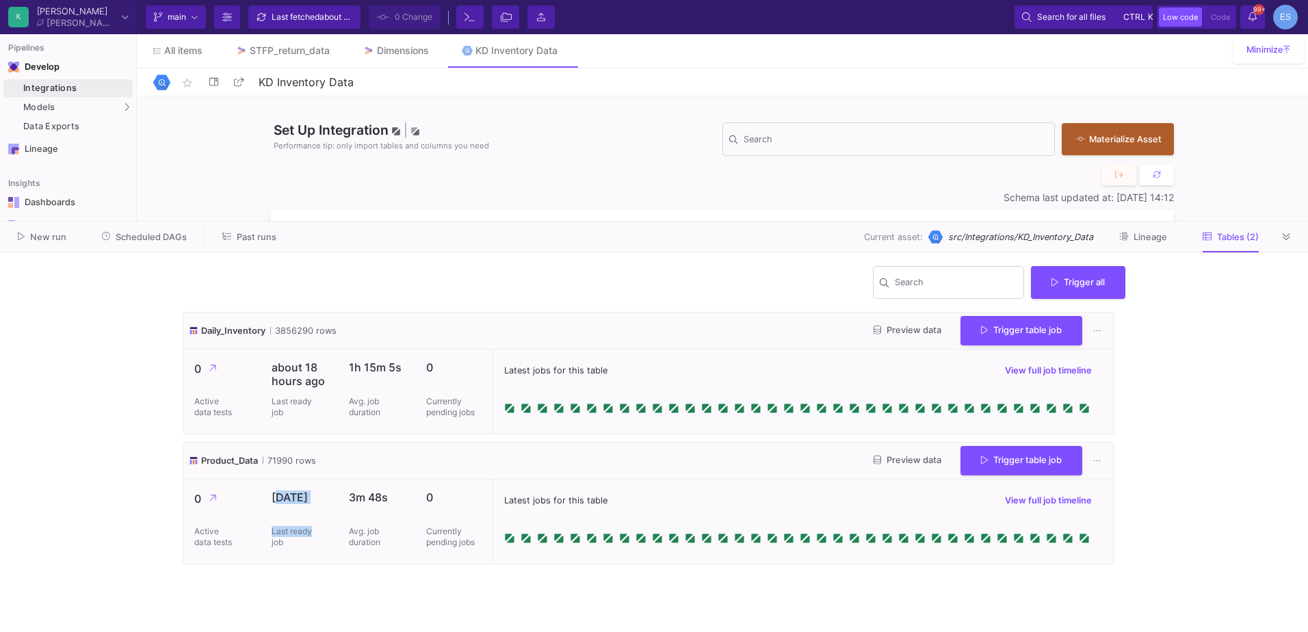
drag, startPoint x: 268, startPoint y: 497, endPoint x: 311, endPoint y: 523, distance: 50.3
click at [311, 523] on div "6 days ago Last ready job" at bounding box center [299, 522] width 77 height 84
drag, startPoint x: 311, startPoint y: 523, endPoint x: 322, endPoint y: 565, distance: 43.1
click at [322, 565] on cdk-virtual-scroll-viewport "Daily_Inventory 3856290 rows Preview data Trigger table job 0 Active data tests…" at bounding box center [654, 466] width 943 height 309
drag, startPoint x: 263, startPoint y: 462, endPoint x: 304, endPoint y: 459, distance: 41.9
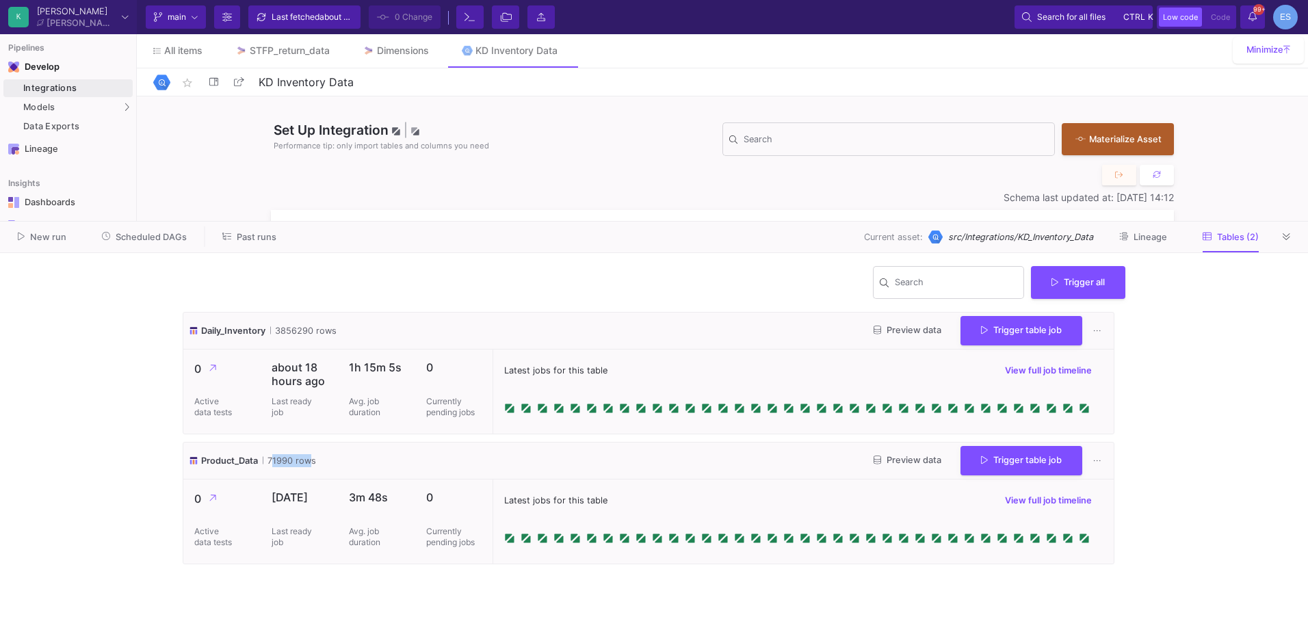
click at [304, 459] on span "71990 rows" at bounding box center [289, 460] width 53 height 13
click at [356, 601] on cdk-virtual-scroll-viewport "Daily_Inventory 3856290 rows Preview data Trigger table job 0 Active data tests…" at bounding box center [654, 466] width 943 height 309
click at [1017, 468] on button "Trigger table job" at bounding box center [1021, 459] width 122 height 29
click at [1021, 493] on button "Full import" at bounding box center [1016, 494] width 114 height 33
click at [116, 89] on div "Integrations" at bounding box center [76, 88] width 106 height 11
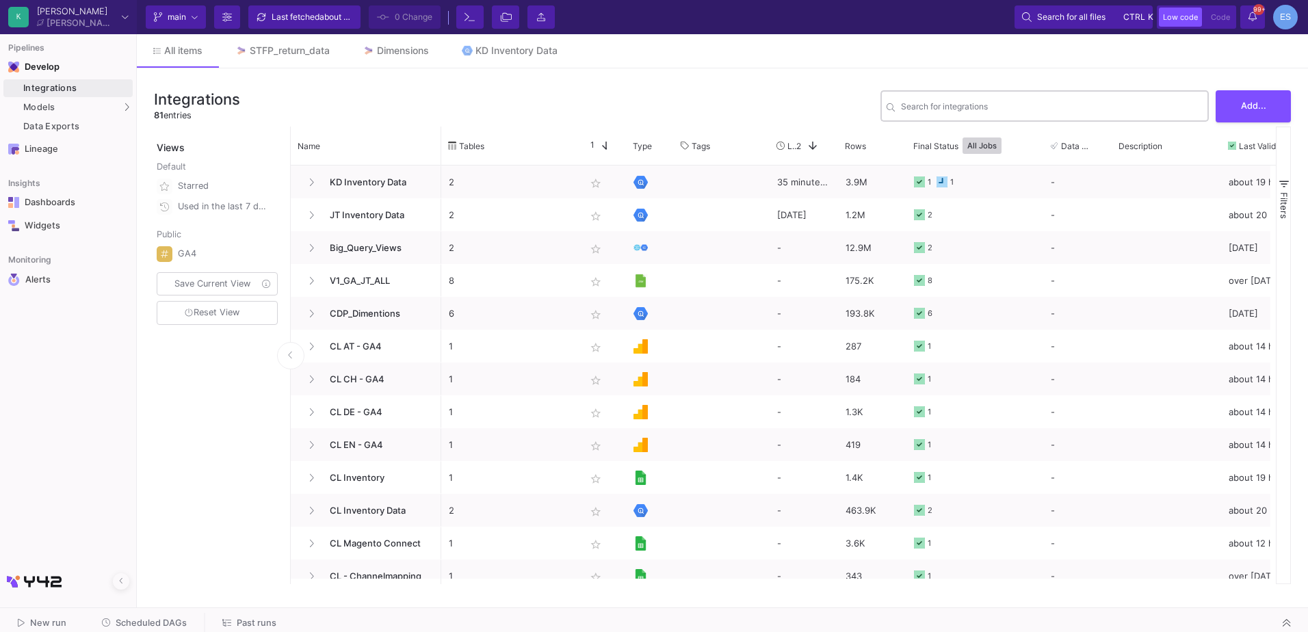
click at [941, 101] on div "Search for integrations" at bounding box center [1052, 105] width 302 height 34
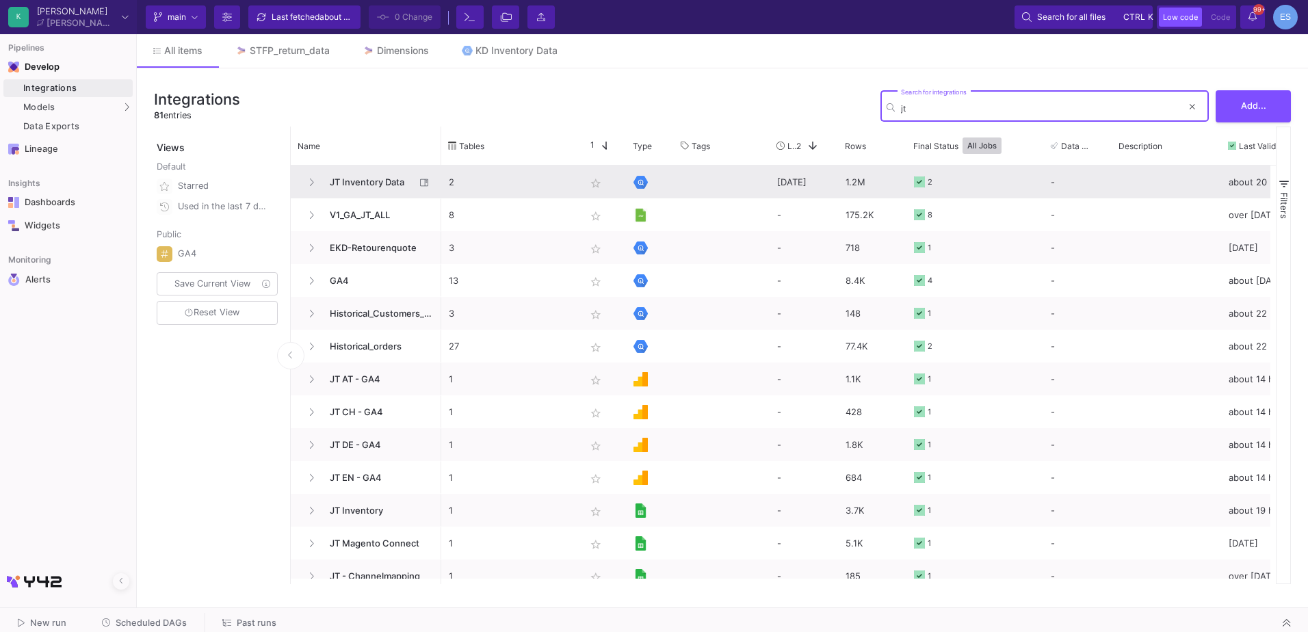
type input "jt"
click at [335, 177] on span "JT Inventory Data" at bounding box center [368, 182] width 94 height 32
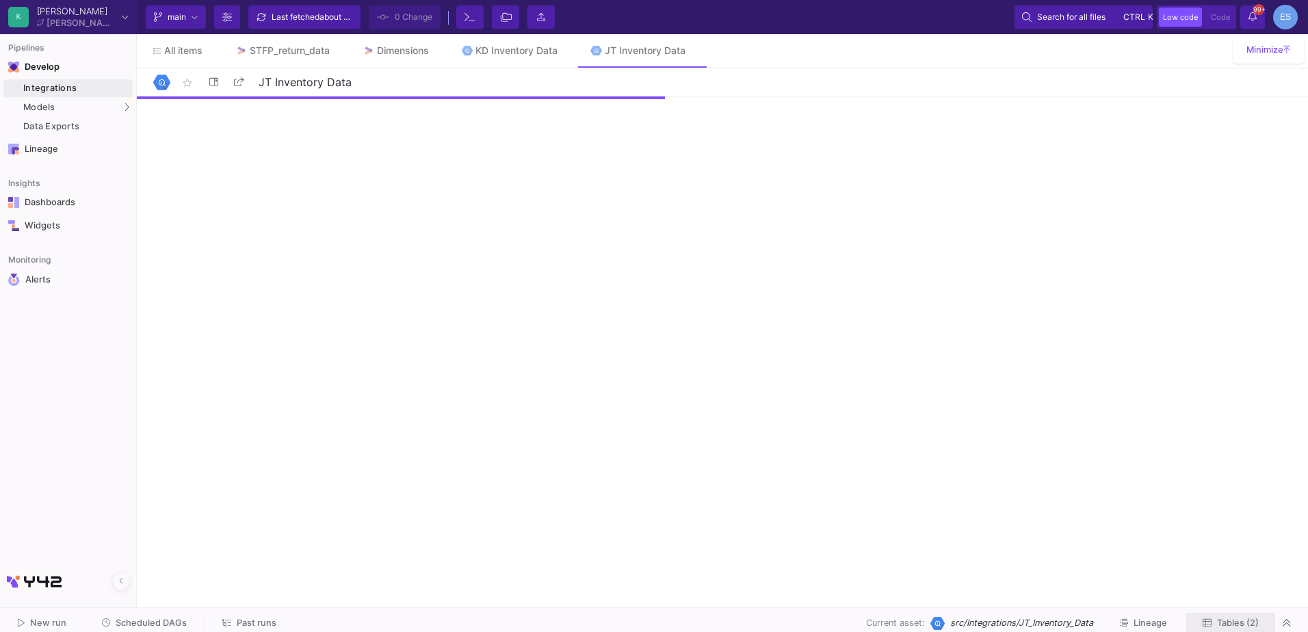
click at [1248, 625] on span "Tables (2)" at bounding box center [1238, 623] width 42 height 10
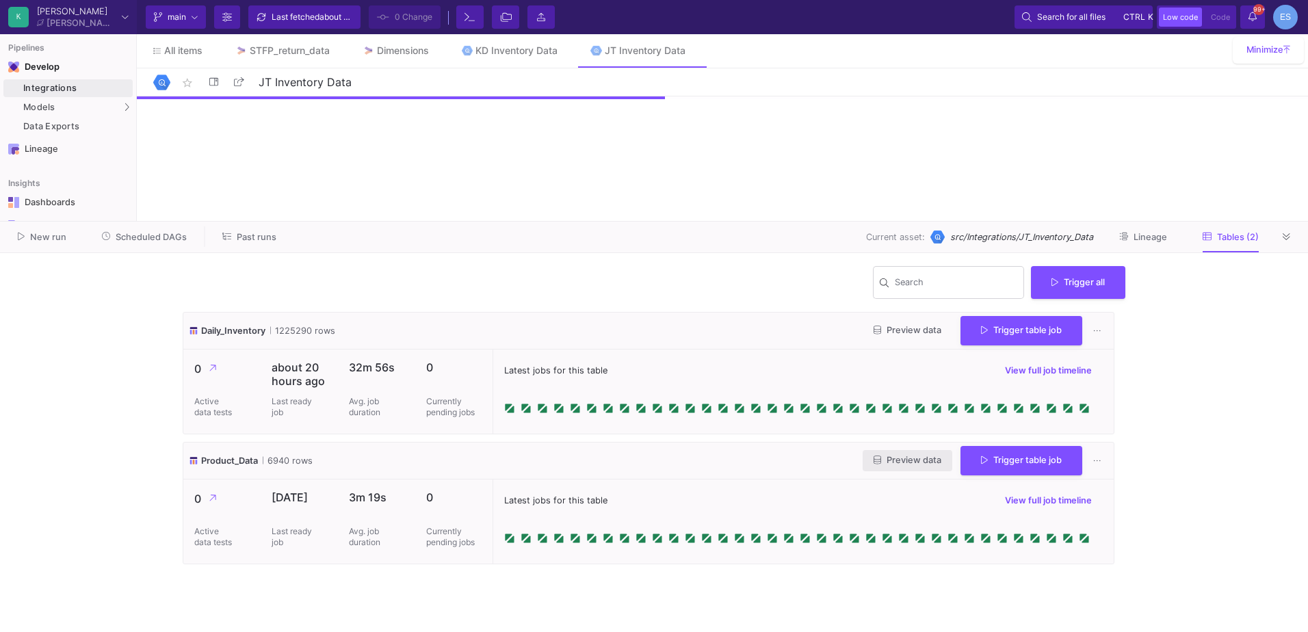
click at [895, 460] on span "Preview data" at bounding box center [908, 460] width 68 height 10
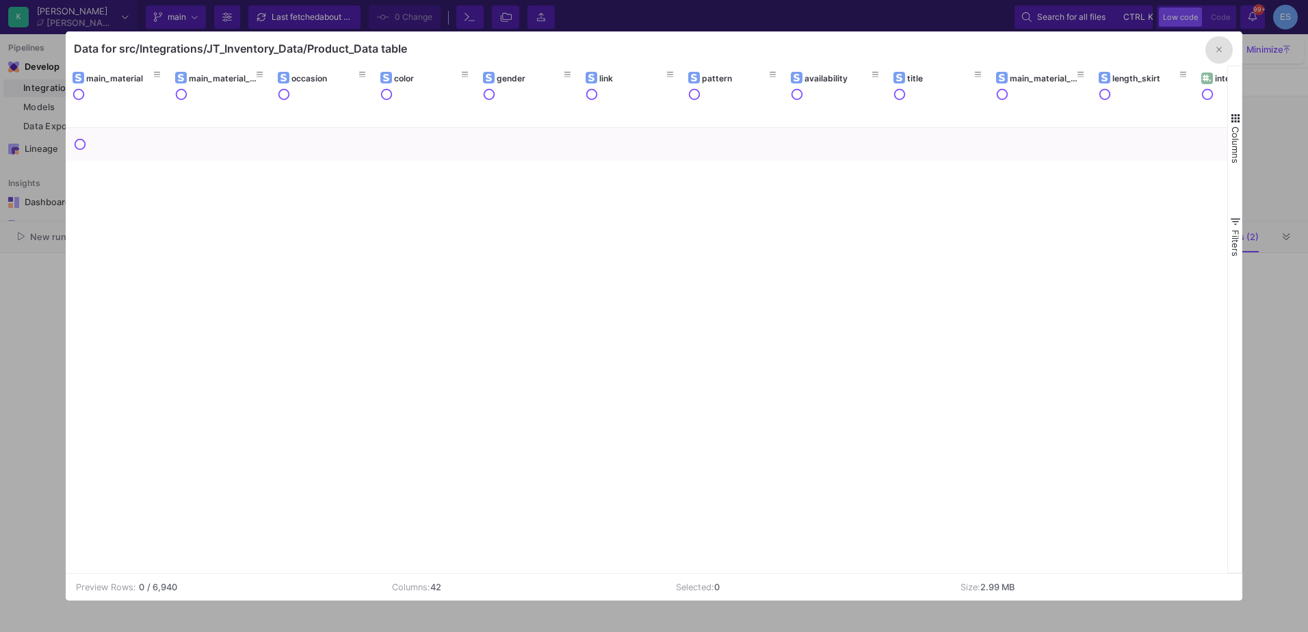
click at [1207, 51] on button "button" at bounding box center [1218, 49] width 27 height 27
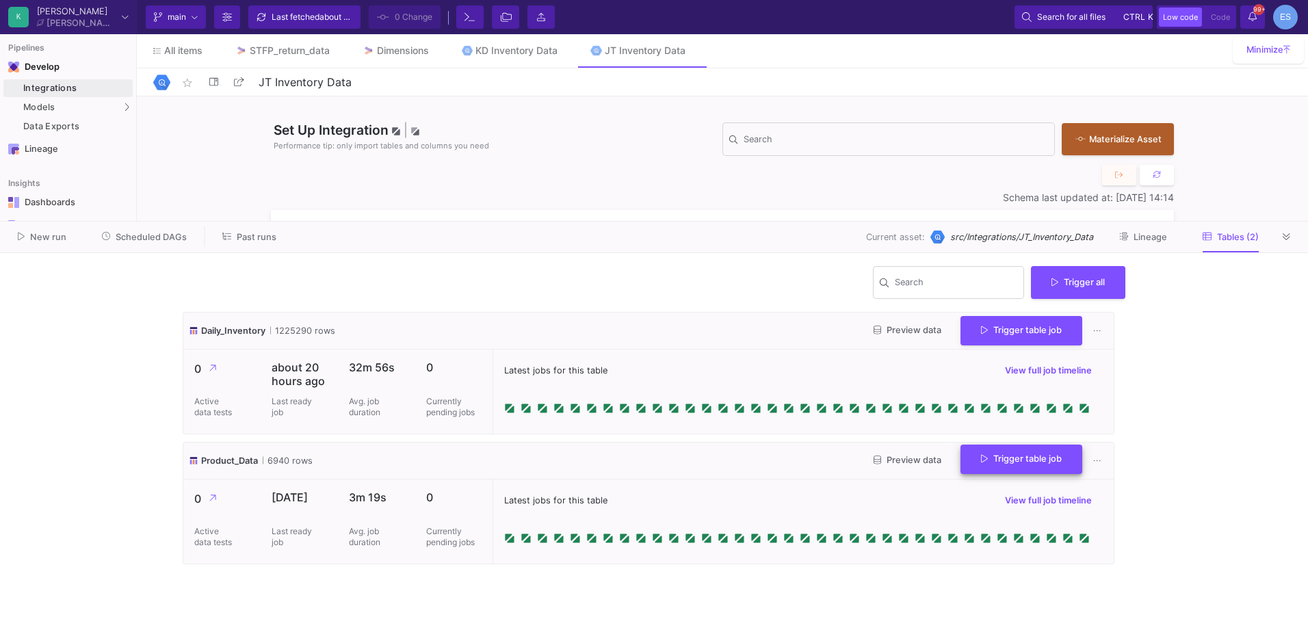
click at [1055, 462] on span "Trigger table job" at bounding box center [1021, 459] width 81 height 10
click at [1014, 499] on button "Full import" at bounding box center [1016, 494] width 114 height 33
click at [525, 48] on div "KD Inventory Data" at bounding box center [516, 50] width 82 height 11
type input "KD Inventory Data"
click at [382, 52] on div "Dimensions" at bounding box center [403, 50] width 52 height 11
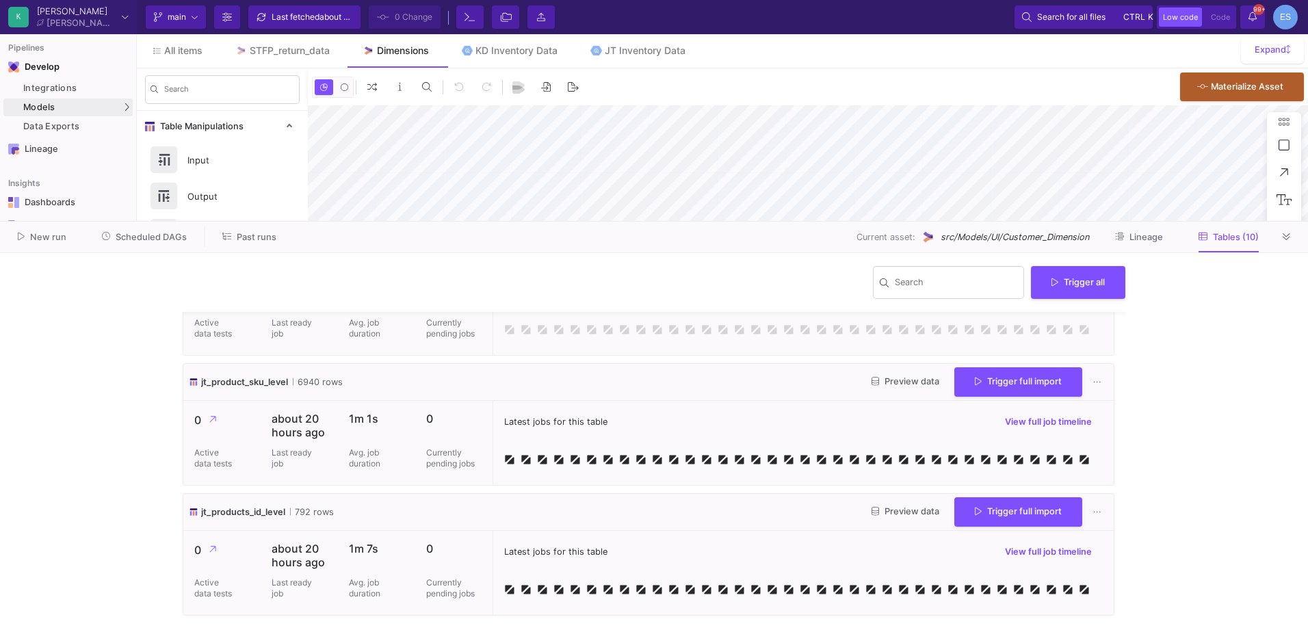
type input "-43"
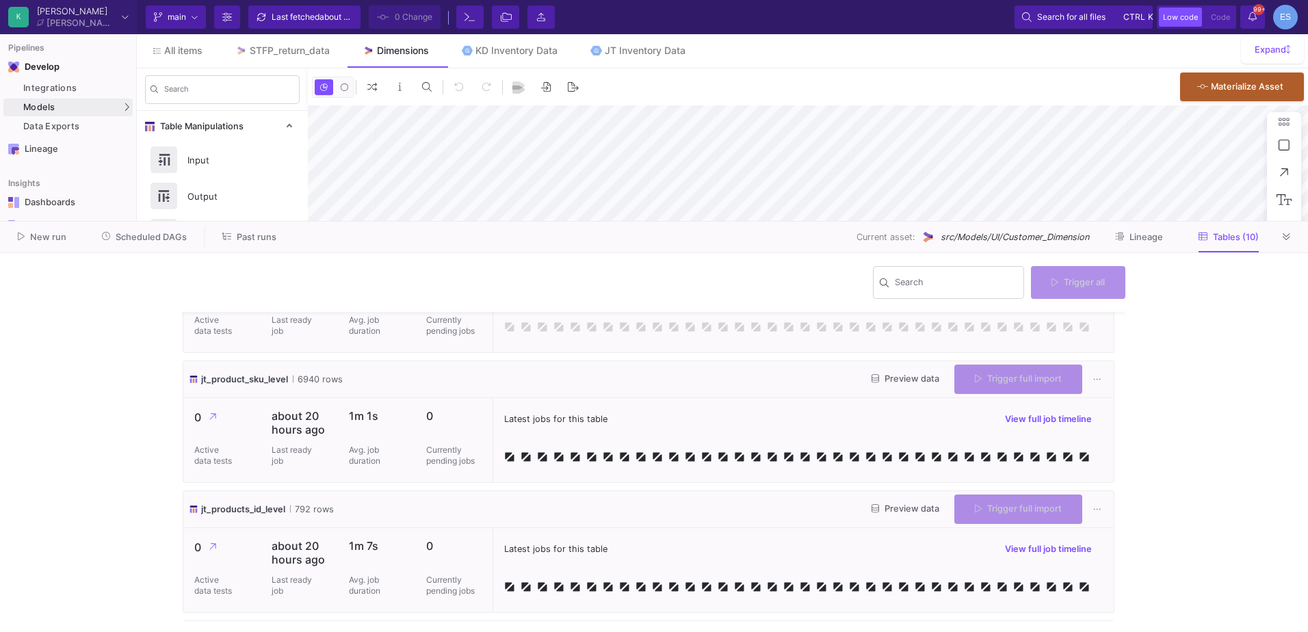
scroll to position [342, 0]
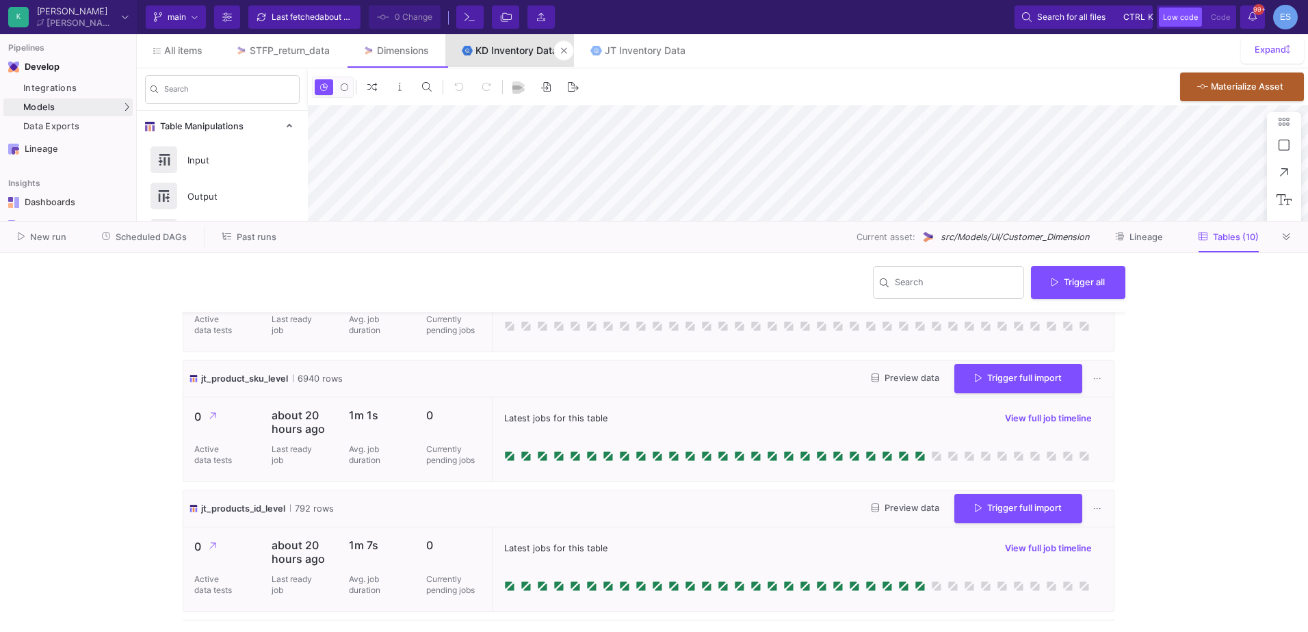
click at [514, 60] on link "KD Inventory Data" at bounding box center [509, 50] width 129 height 33
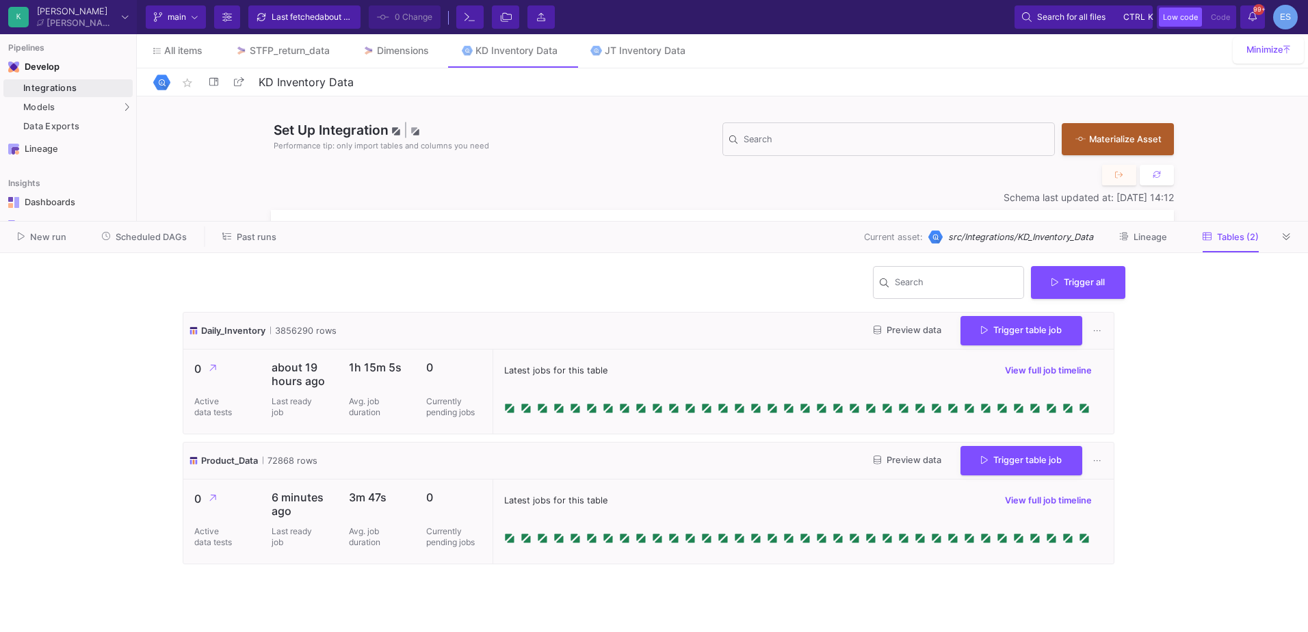
click at [895, 464] on span "Preview data" at bounding box center [908, 460] width 68 height 10
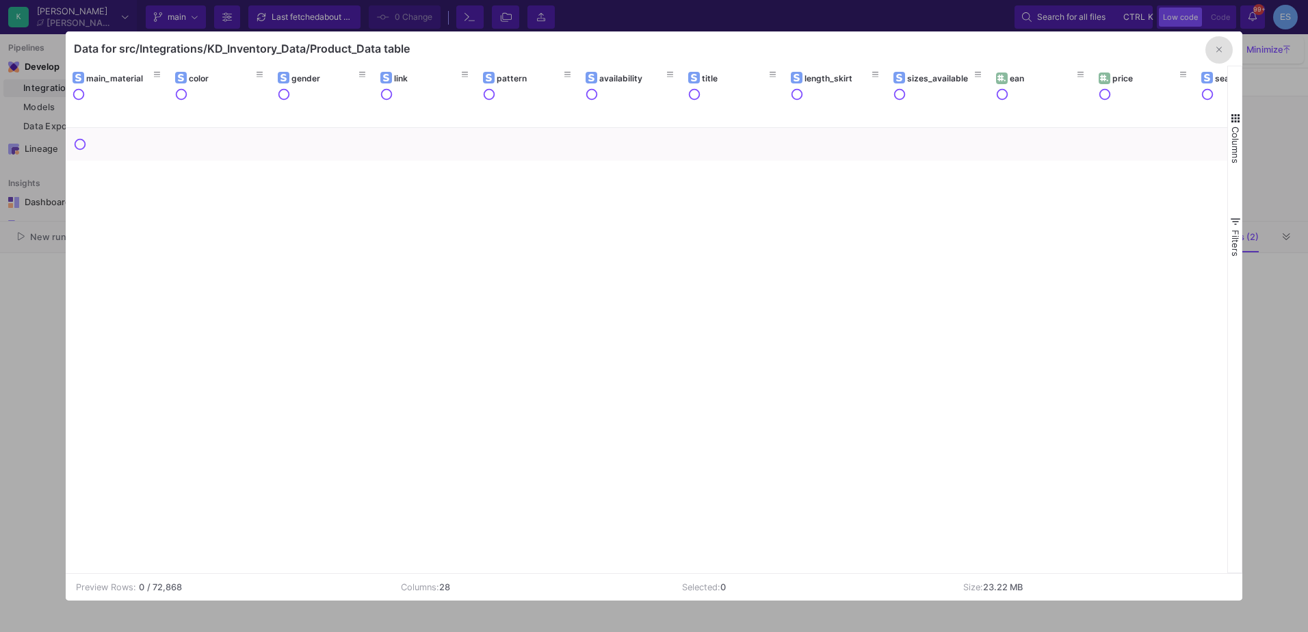
click at [1234, 99] on button "Columns" at bounding box center [1235, 137] width 14 height 99
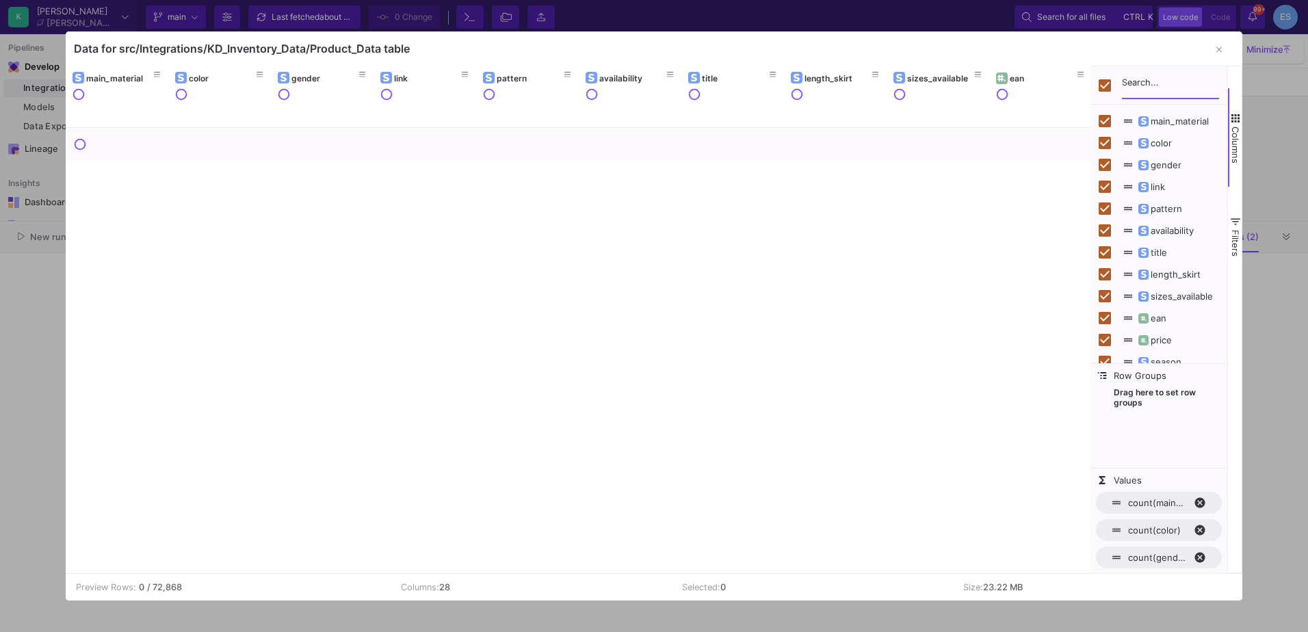
click at [1157, 84] on input "Filter Columns Input" at bounding box center [1170, 85] width 97 height 27
click at [1099, 81] on input "Toggle Select All Columns" at bounding box center [1105, 85] width 12 height 12
checkbox input "false"
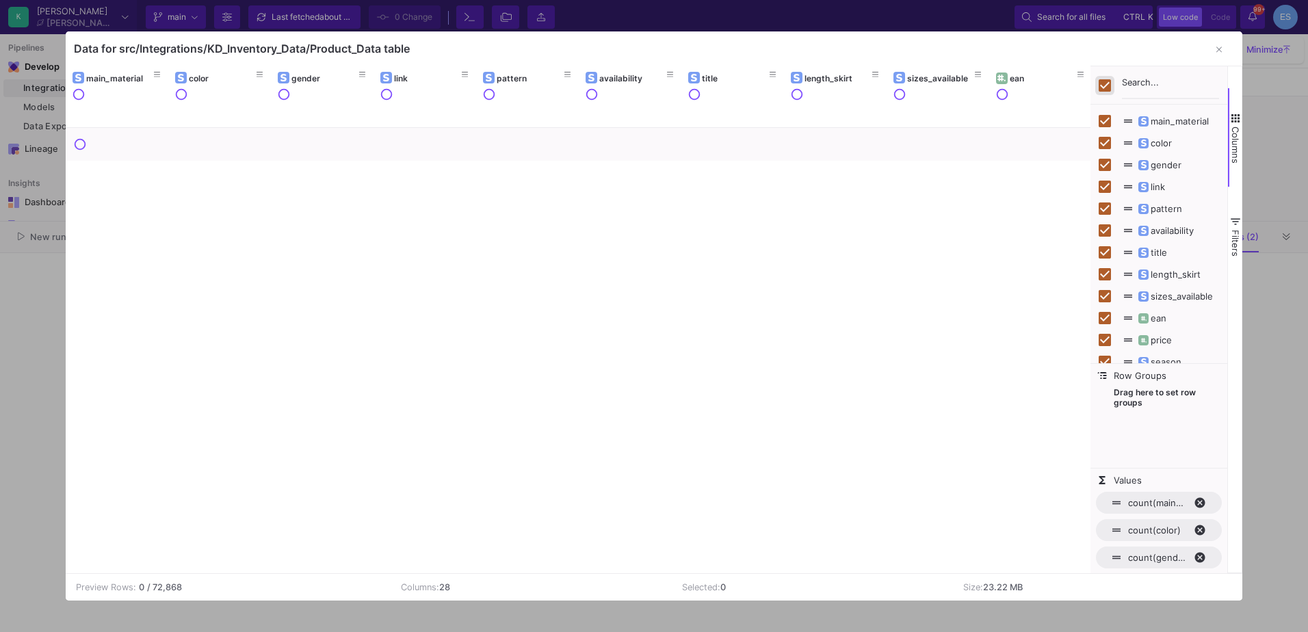
checkbox input "false"
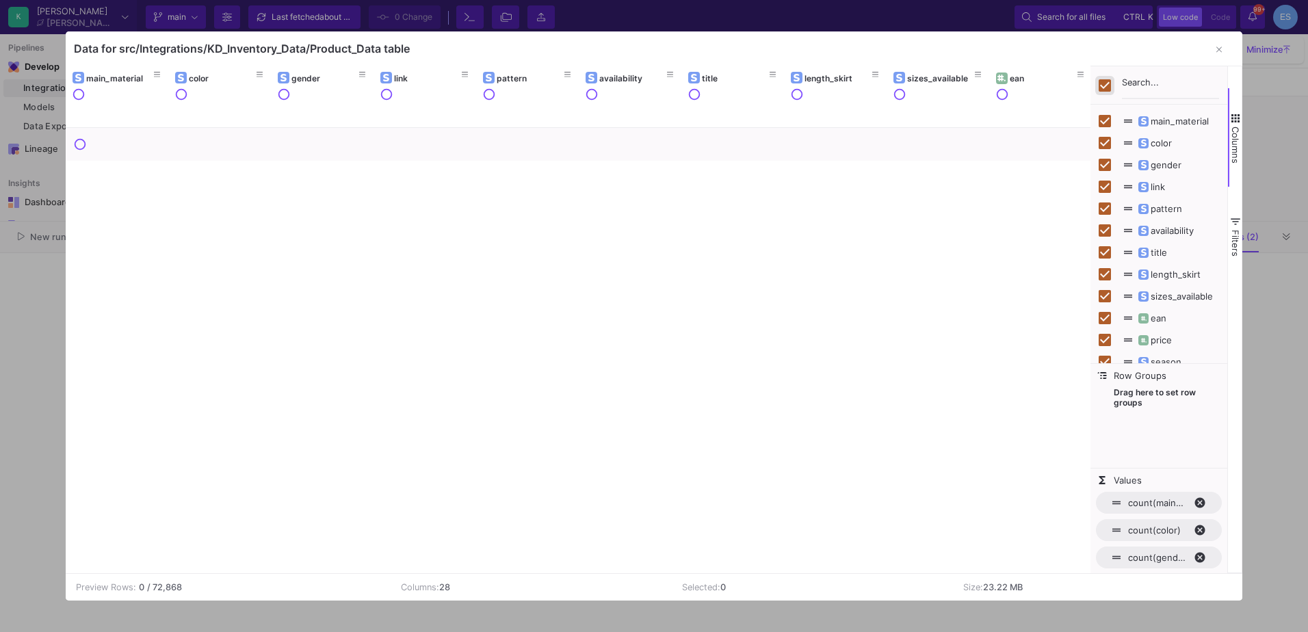
checkbox input "false"
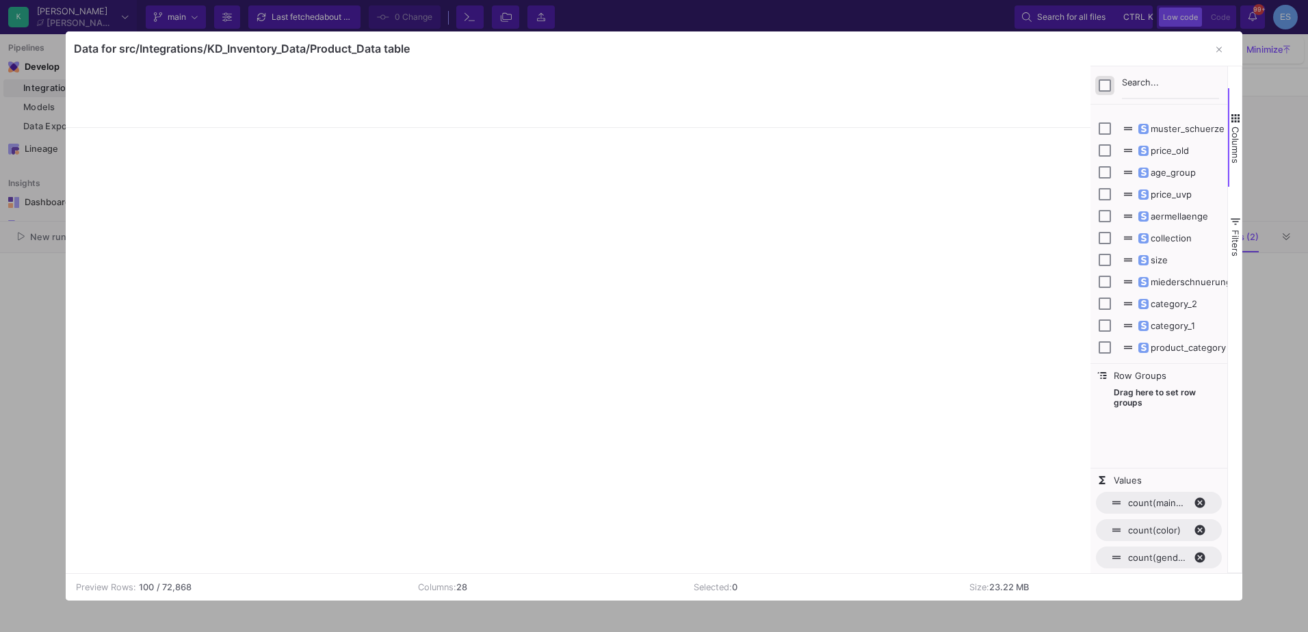
scroll to position [365, 0]
click at [1105, 300] on input "Press SPACE to toggle visibility (hidden)" at bounding box center [1105, 305] width 12 height 12
checkbox input "true"
checkbox input "false"
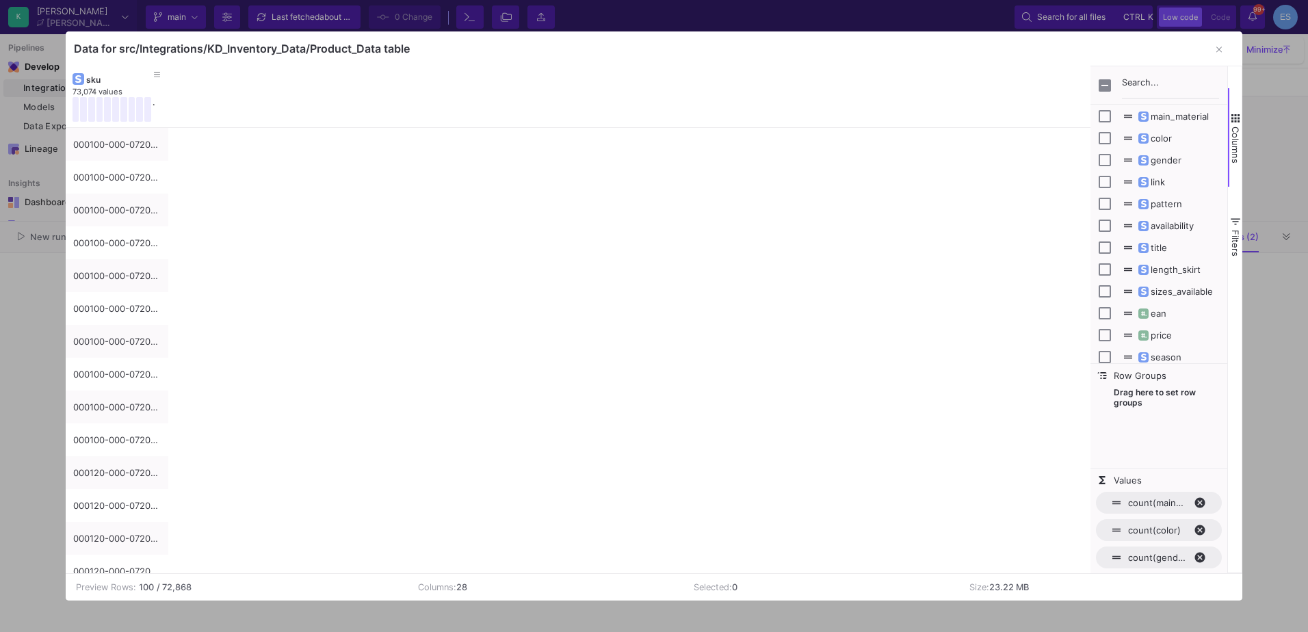
scroll to position [0, 0]
click at [1107, 251] on input "Press SPACE to toggle visibility (hidden)" at bounding box center [1105, 252] width 12 height 12
checkbox input "true"
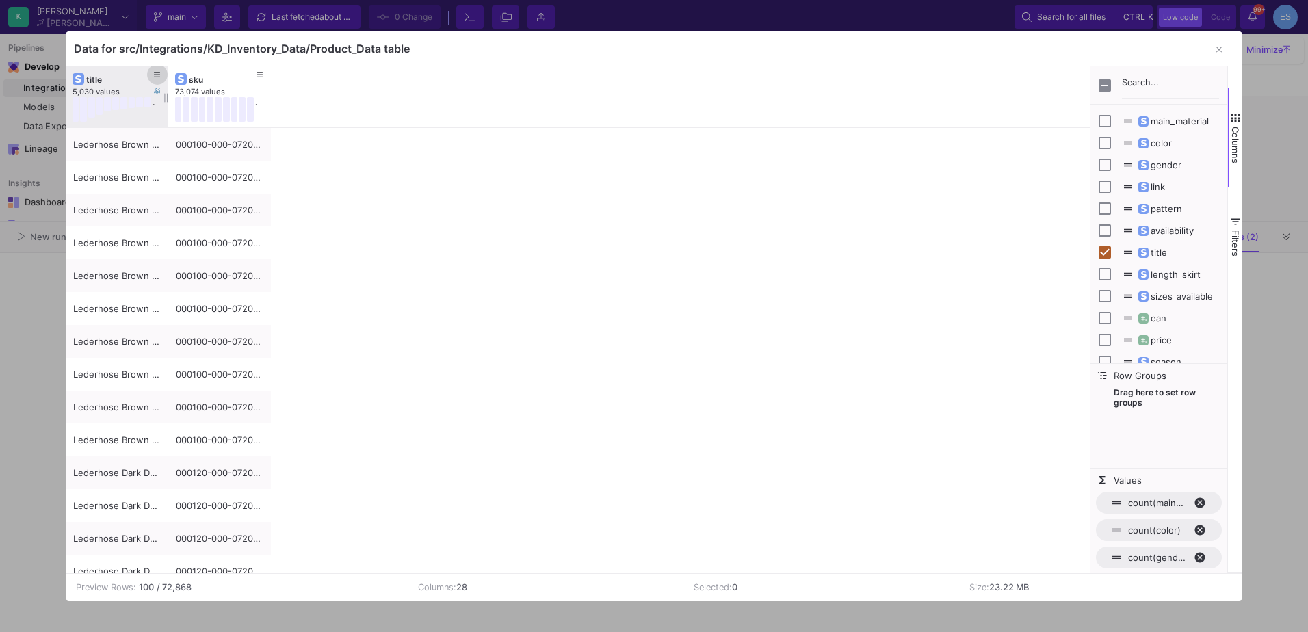
click at [159, 73] on icon at bounding box center [157, 75] width 7 height 8
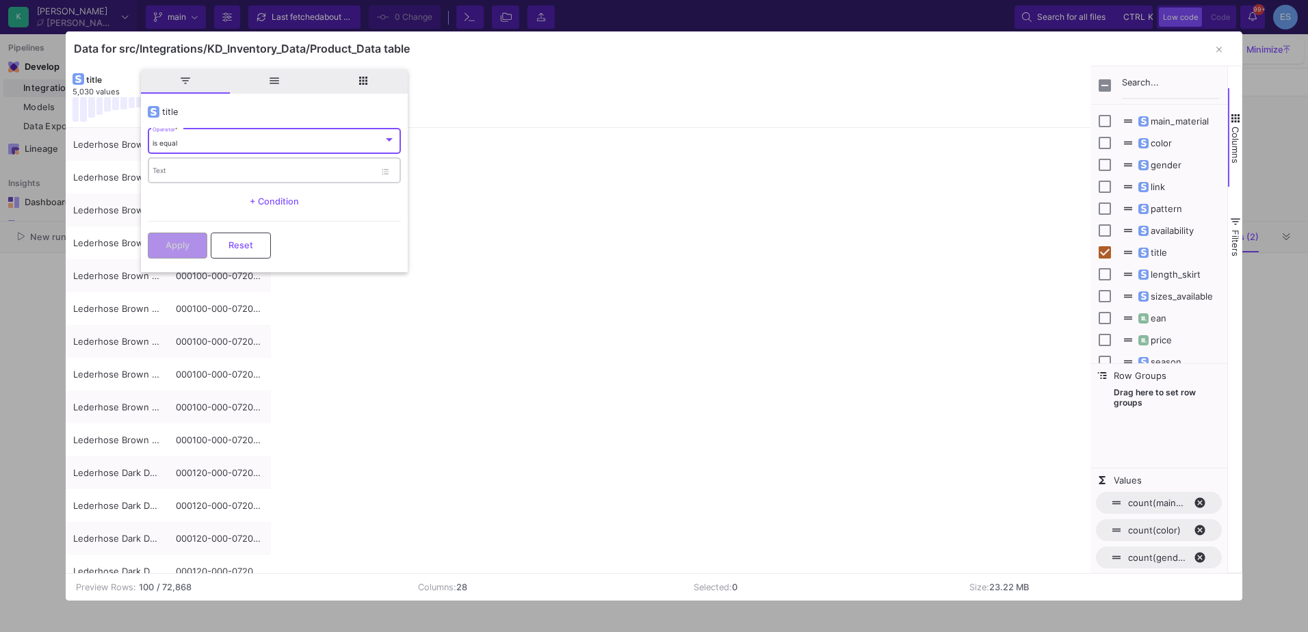
click at [222, 182] on div "Text" at bounding box center [264, 170] width 222 height 28
click at [222, 169] on input "Text" at bounding box center [264, 172] width 222 height 9
paste input "630070-070-0080-0-36"
type input "630070-070-0080-0-36"
click at [201, 242] on button "Apply" at bounding box center [178, 244] width 60 height 26
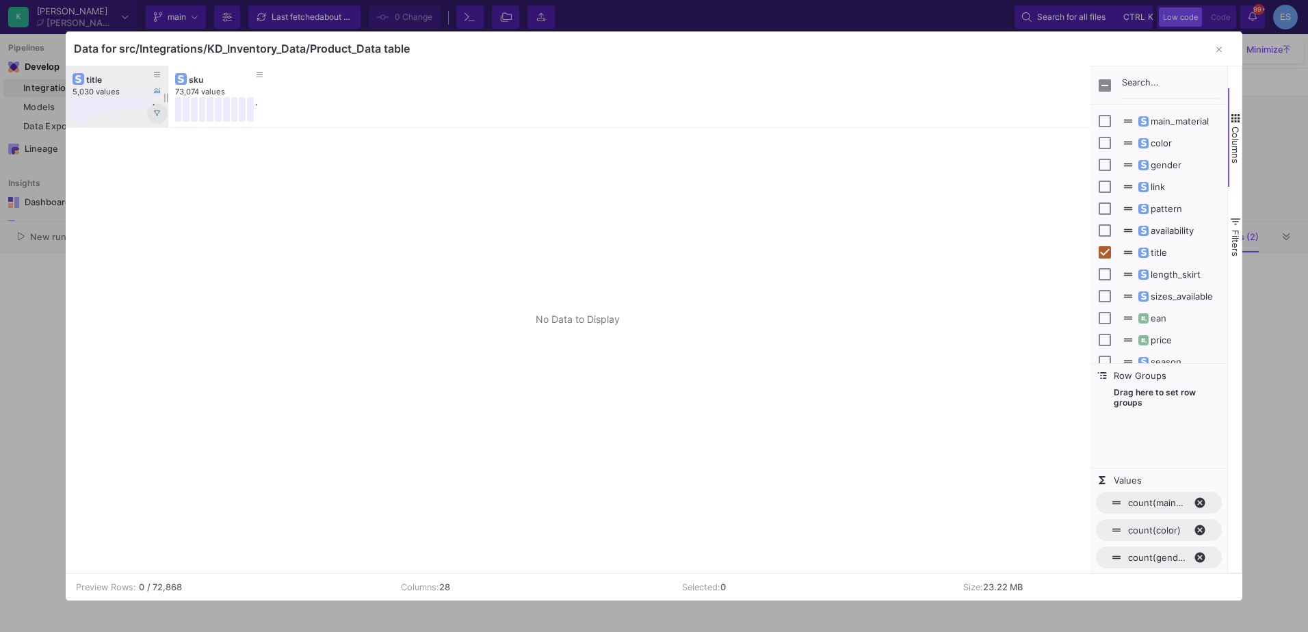
click at [153, 109] on button at bounding box center [157, 113] width 21 height 21
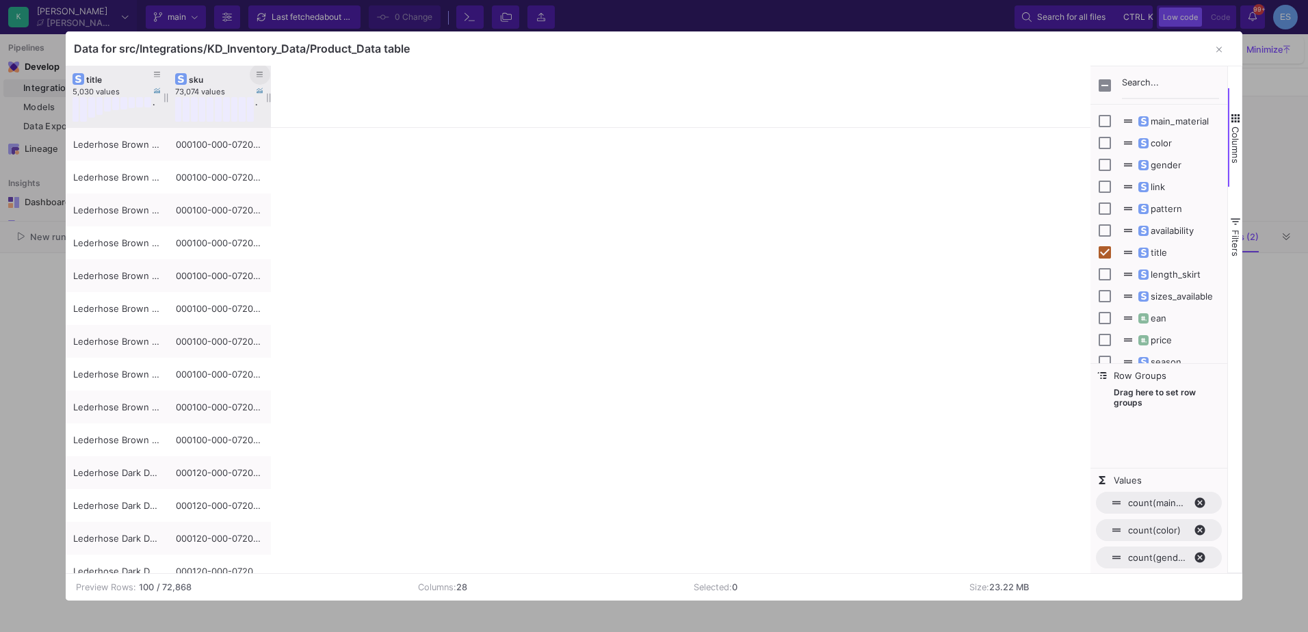
click at [265, 73] on button at bounding box center [260, 74] width 21 height 21
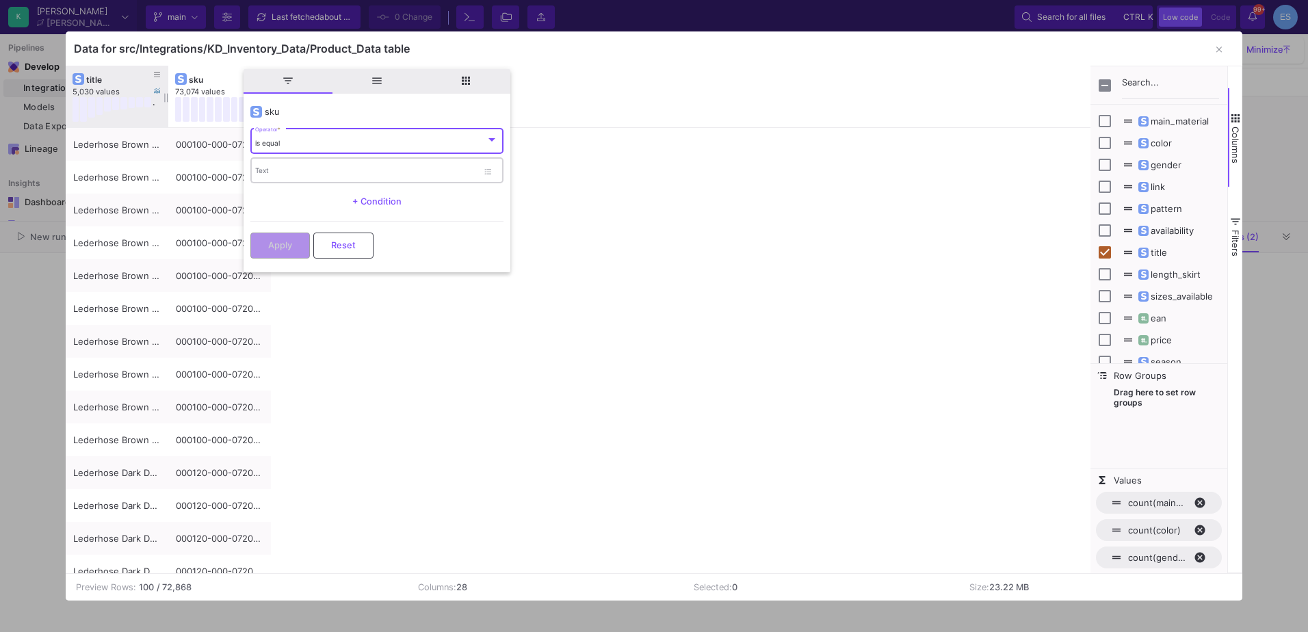
click at [306, 170] on input "Text" at bounding box center [366, 172] width 222 height 9
paste input "630070-070-0080-0-36"
type input "630070-070-0080-0-36"
click at [298, 242] on button "Apply" at bounding box center [280, 244] width 60 height 26
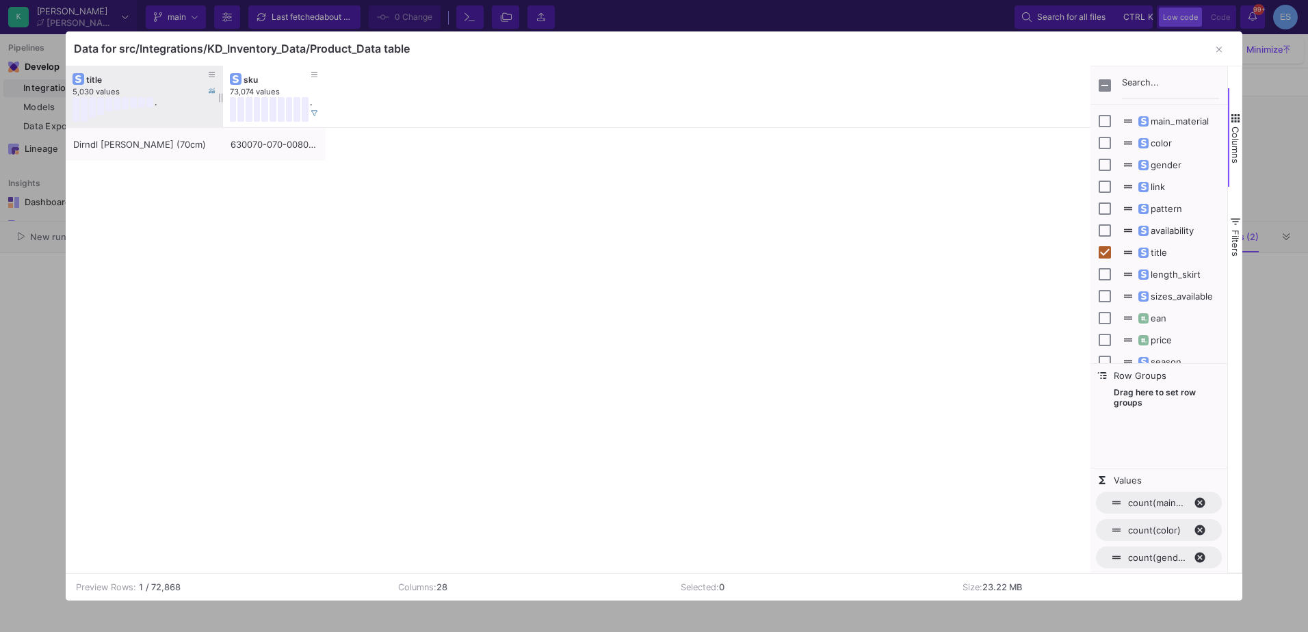
drag, startPoint x: 165, startPoint y: 73, endPoint x: 220, endPoint y: 71, distance: 55.4
click at [220, 71] on div at bounding box center [222, 97] width 5 height 62
click at [1221, 53] on icon "button" at bounding box center [1218, 49] width 5 height 9
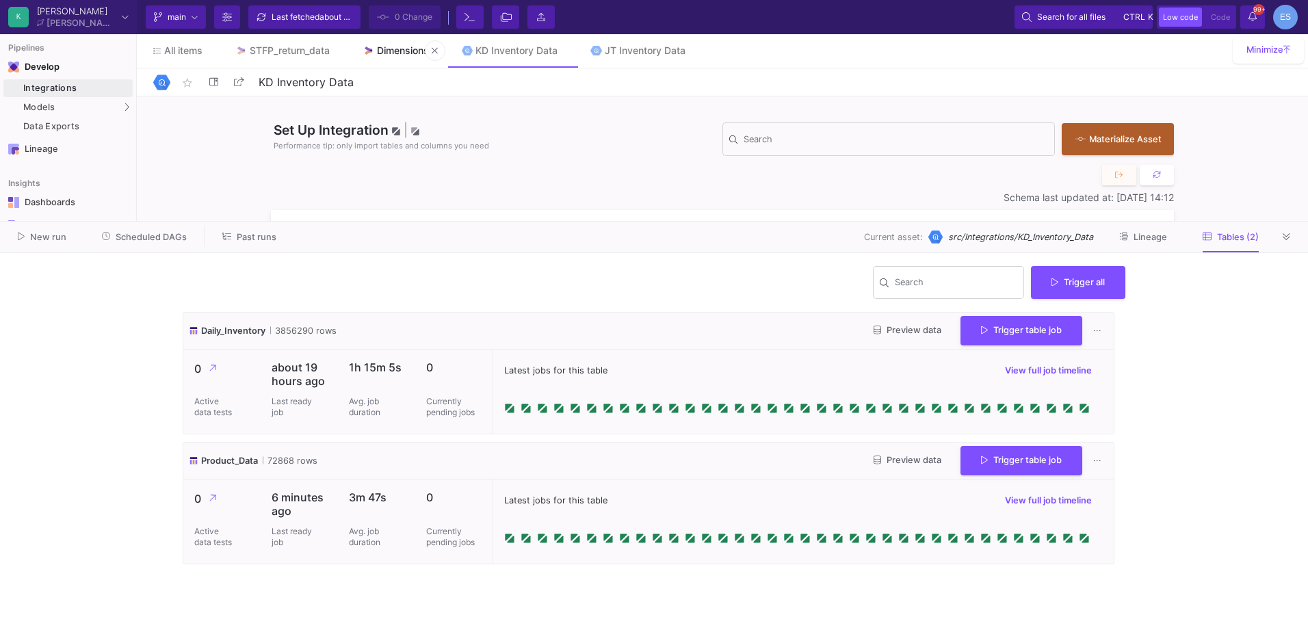
click at [367, 42] on link "Dimensions" at bounding box center [395, 50] width 99 height 33
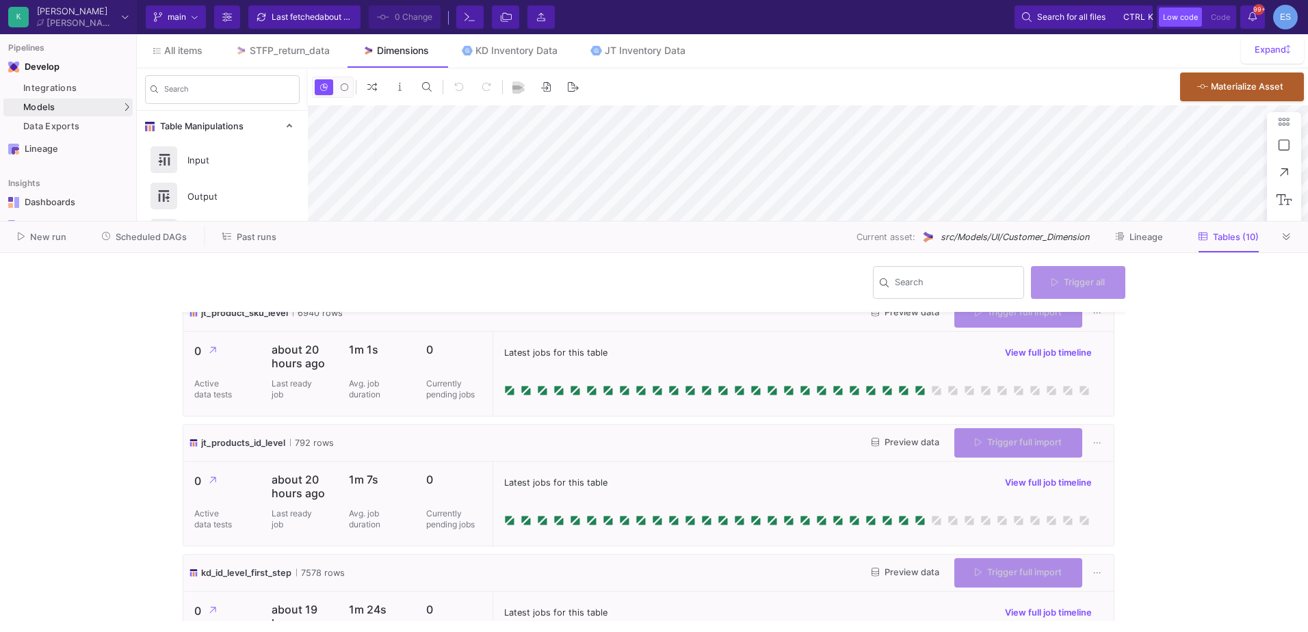
scroll to position [409, 0]
type input "-43"
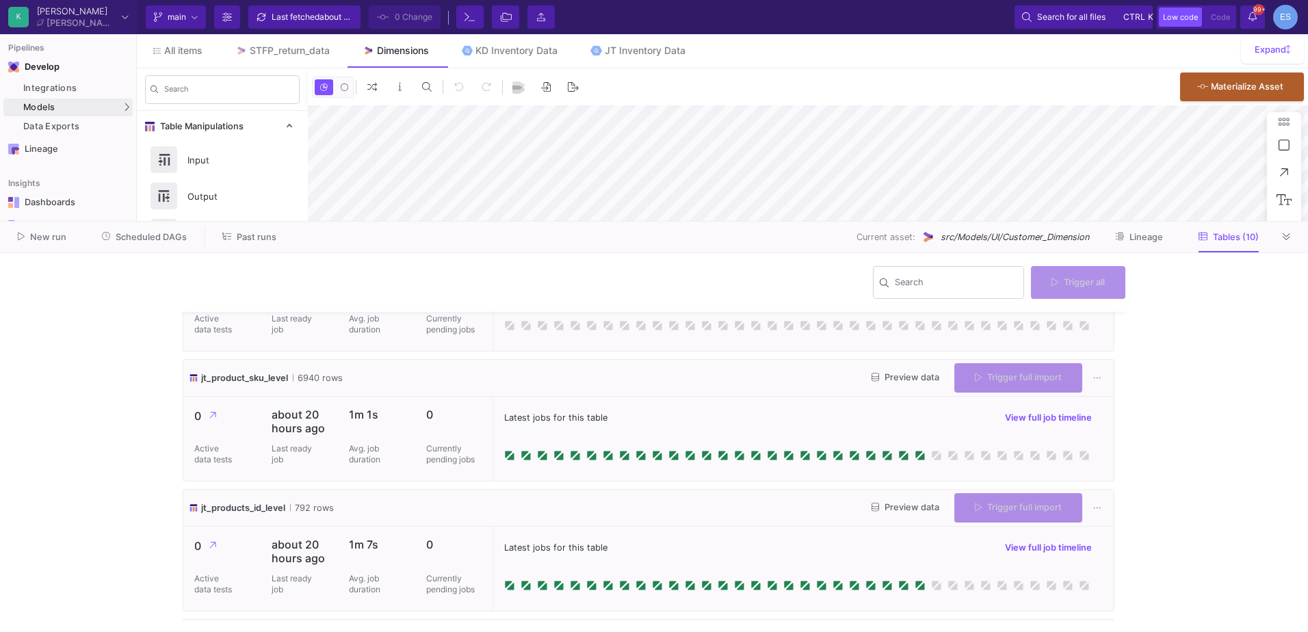
scroll to position [342, 0]
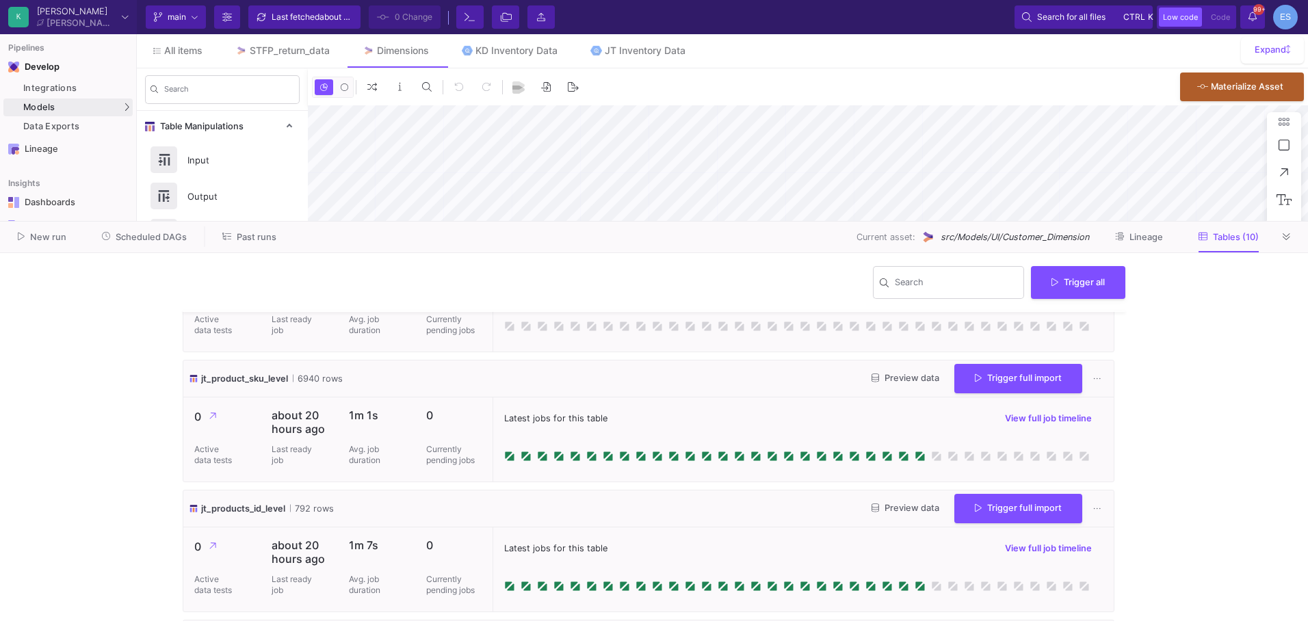
click at [1200, 384] on y42-wrapper "Search Trigger all cl_products_id_level 586 rows Preview data Trigger full impo…" at bounding box center [654, 442] width 1308 height 379
click at [1062, 379] on button "Trigger full import" at bounding box center [1018, 378] width 128 height 29
click at [1047, 505] on span "Trigger full import" at bounding box center [1018, 506] width 87 height 10
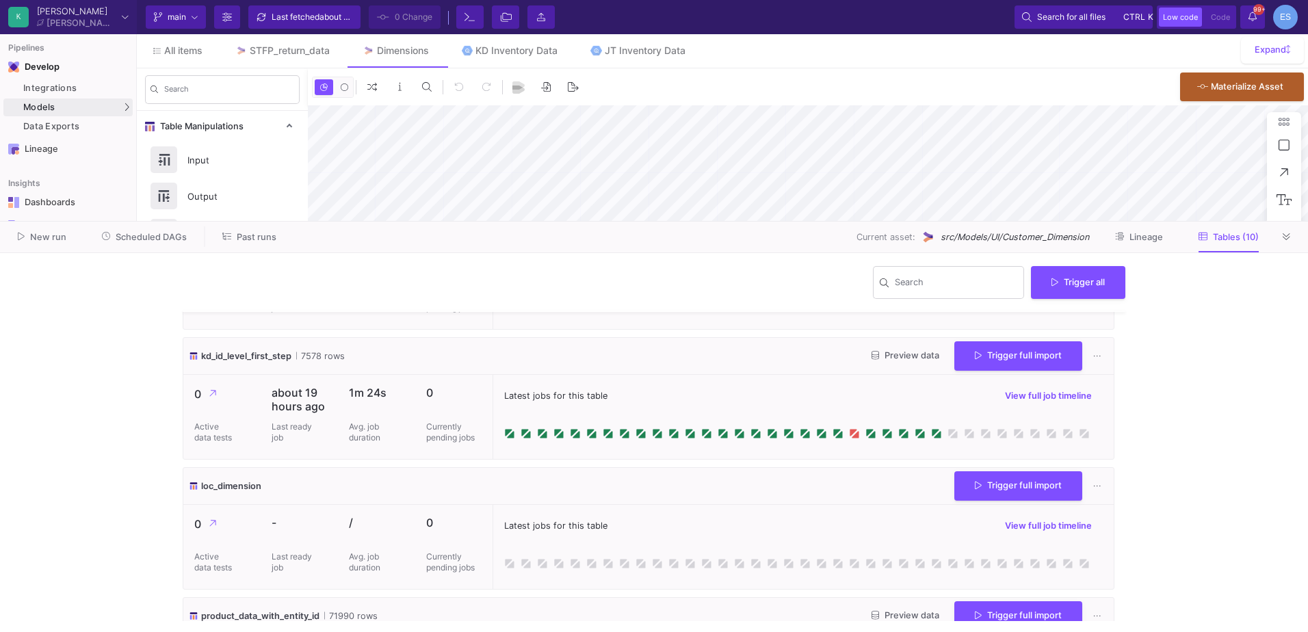
scroll to position [624, 0]
click at [977, 362] on button "Trigger full import" at bounding box center [1018, 355] width 128 height 29
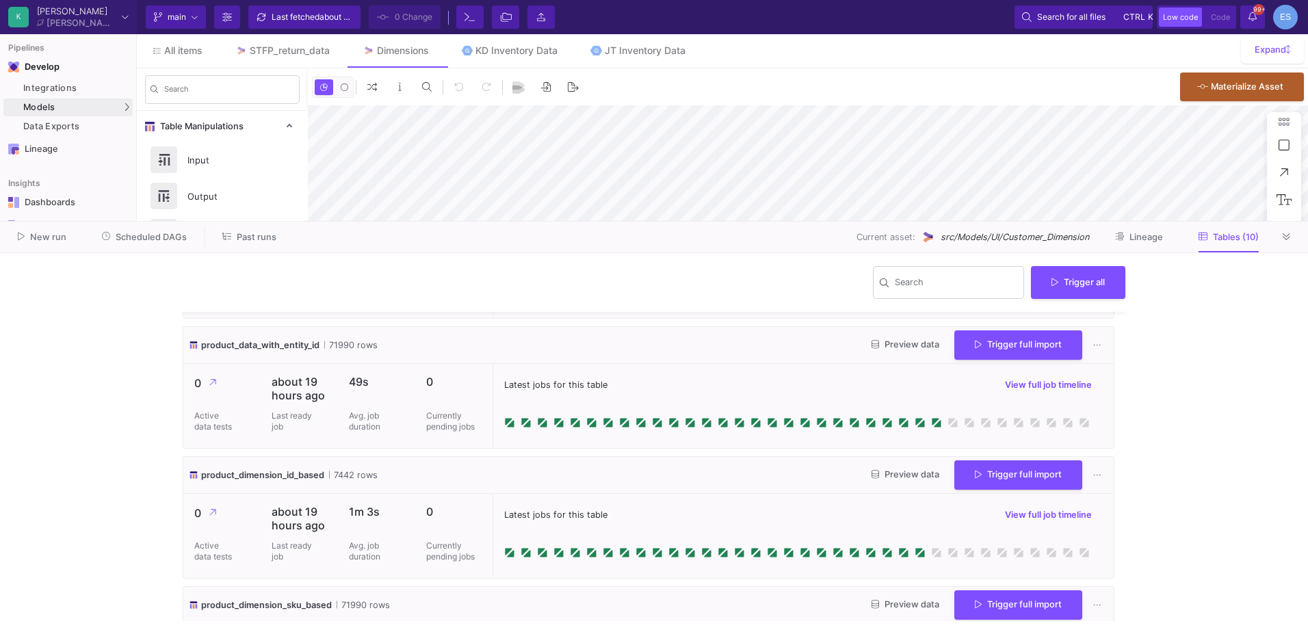
scroll to position [896, 0]
click at [1024, 347] on span "Trigger full import" at bounding box center [1018, 342] width 87 height 10
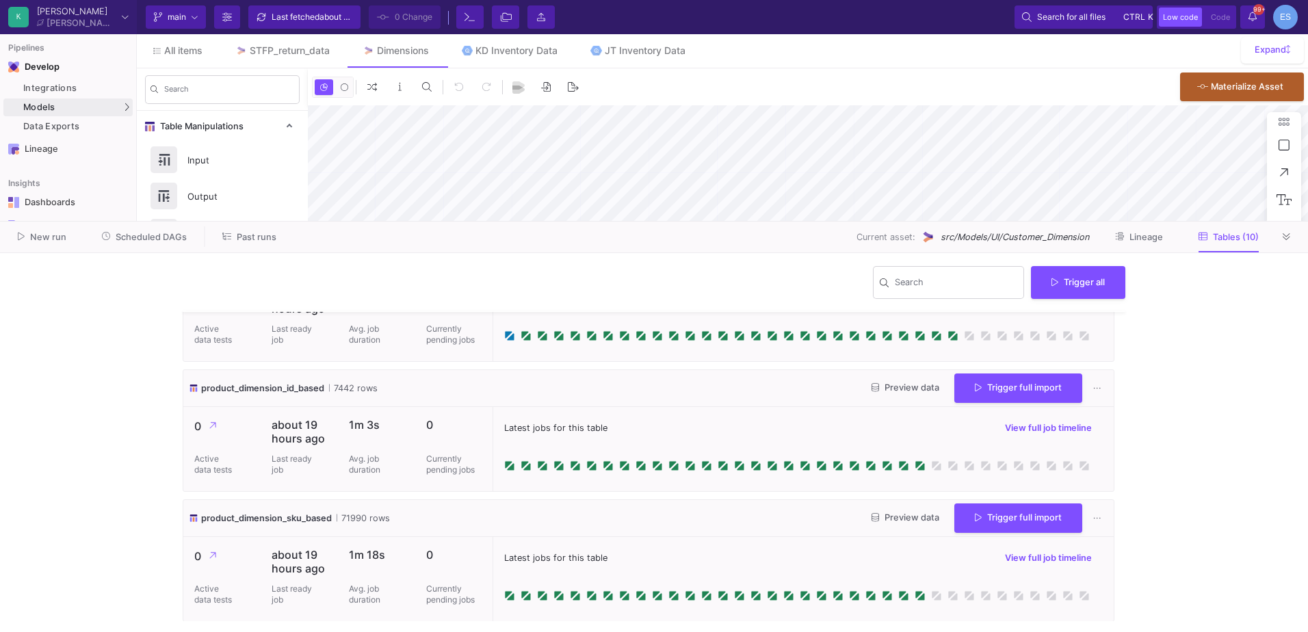
scroll to position [984, 0]
click at [1023, 525] on button "Trigger full import" at bounding box center [1018, 515] width 128 height 29
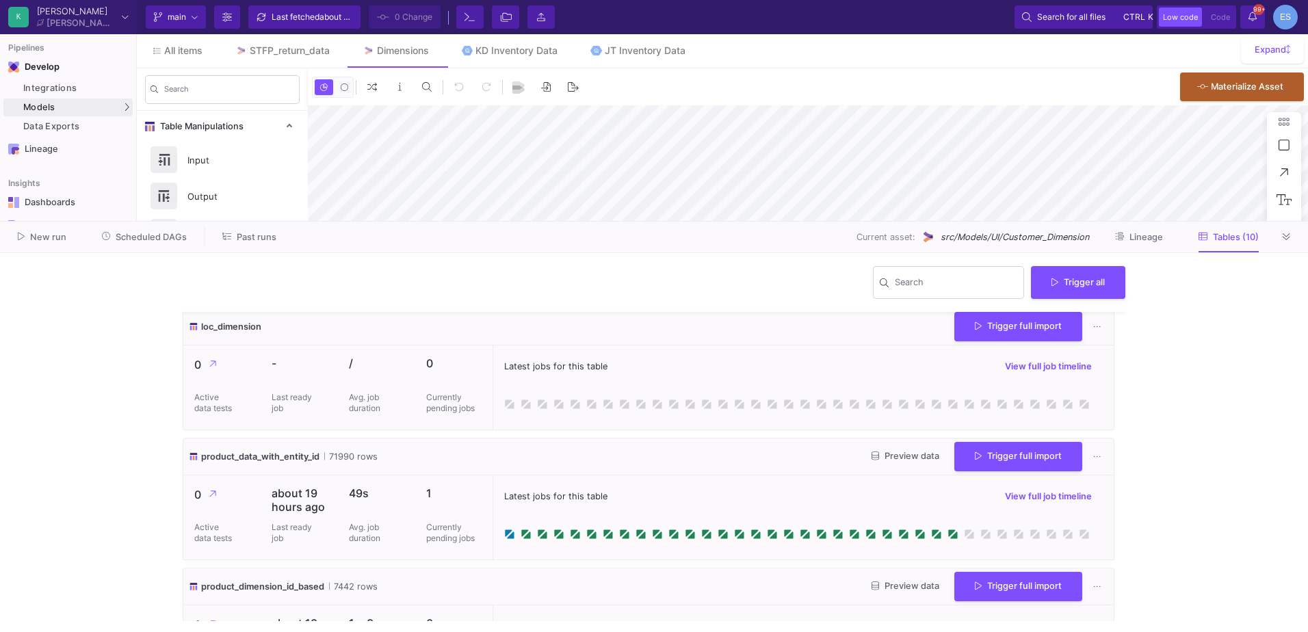
scroll to position [810, 0]
click at [1066, 339] on button "Trigger full import" at bounding box center [1018, 324] width 128 height 29
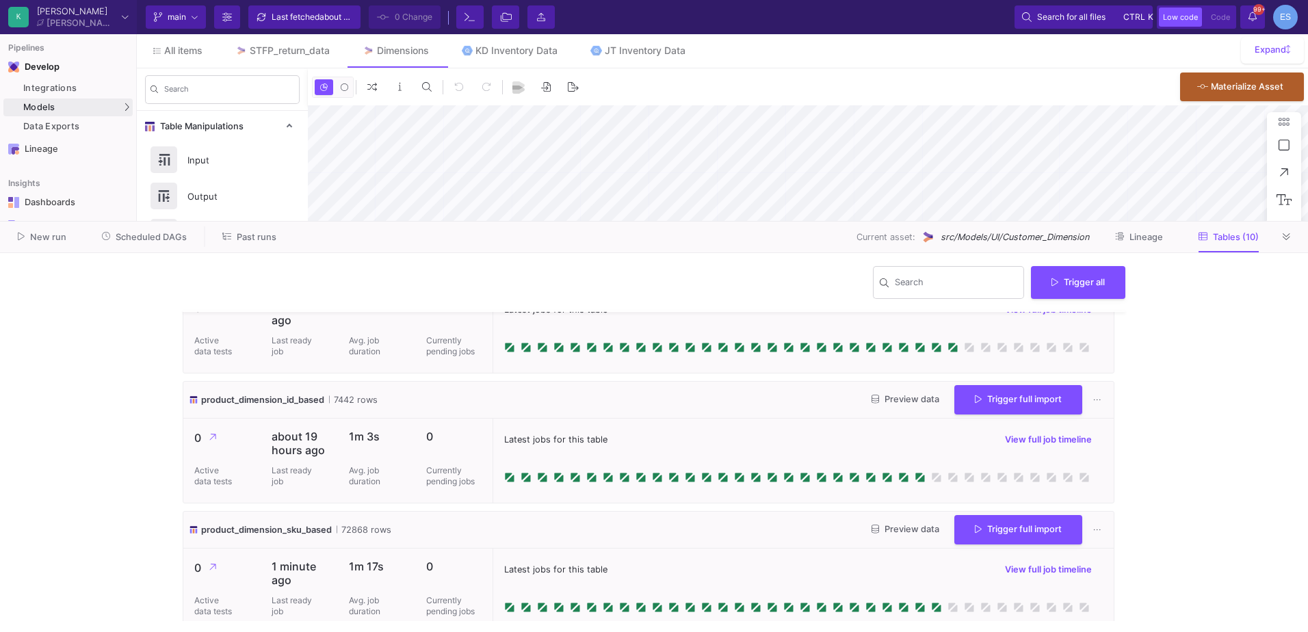
scroll to position [997, 0]
click at [982, 400] on span "Trigger full import" at bounding box center [1018, 397] width 87 height 10
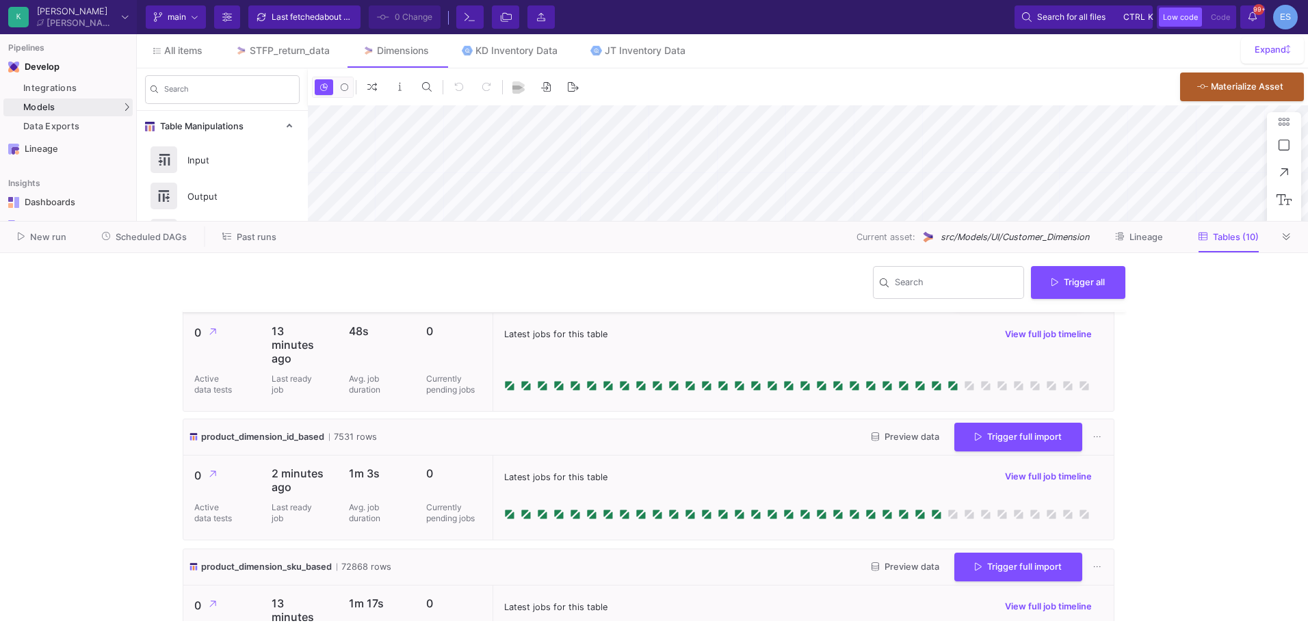
scroll to position [1022, 0]
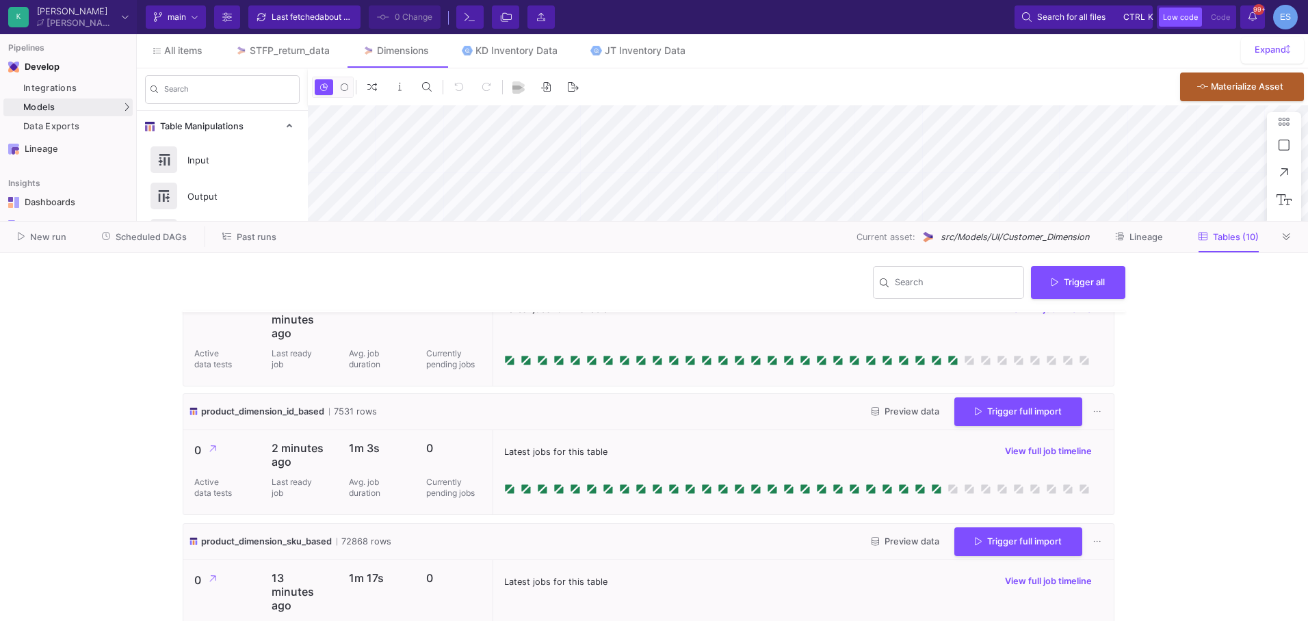
click at [887, 415] on span "Preview data" at bounding box center [905, 411] width 68 height 10
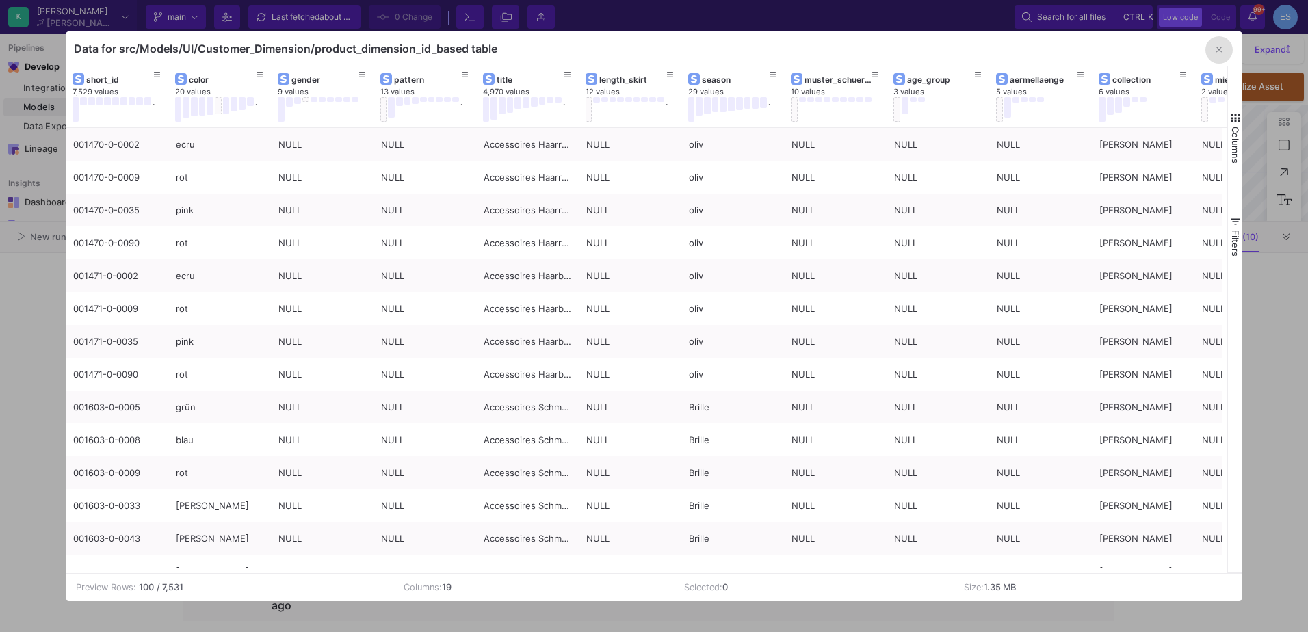
click at [1238, 120] on span "button" at bounding box center [1235, 118] width 12 height 12
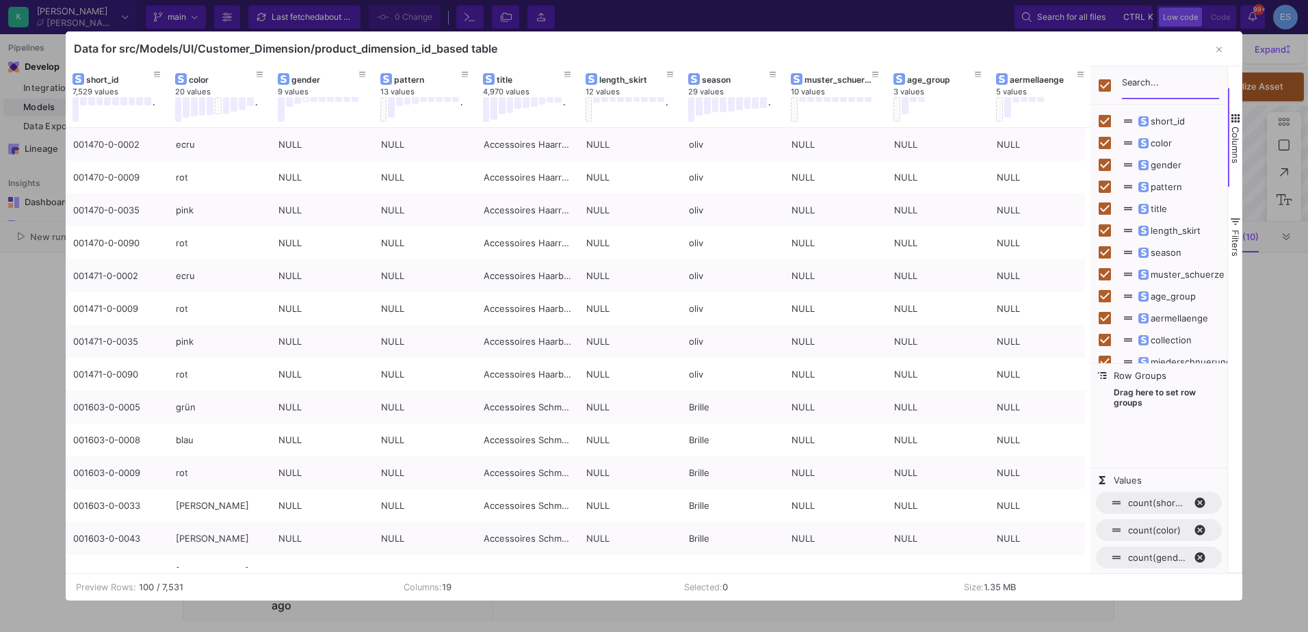
click at [1134, 85] on input "Filter Columns Input" at bounding box center [1170, 85] width 97 height 27
click at [1103, 81] on input "Toggle Select All Columns" at bounding box center [1105, 85] width 12 height 12
checkbox input "false"
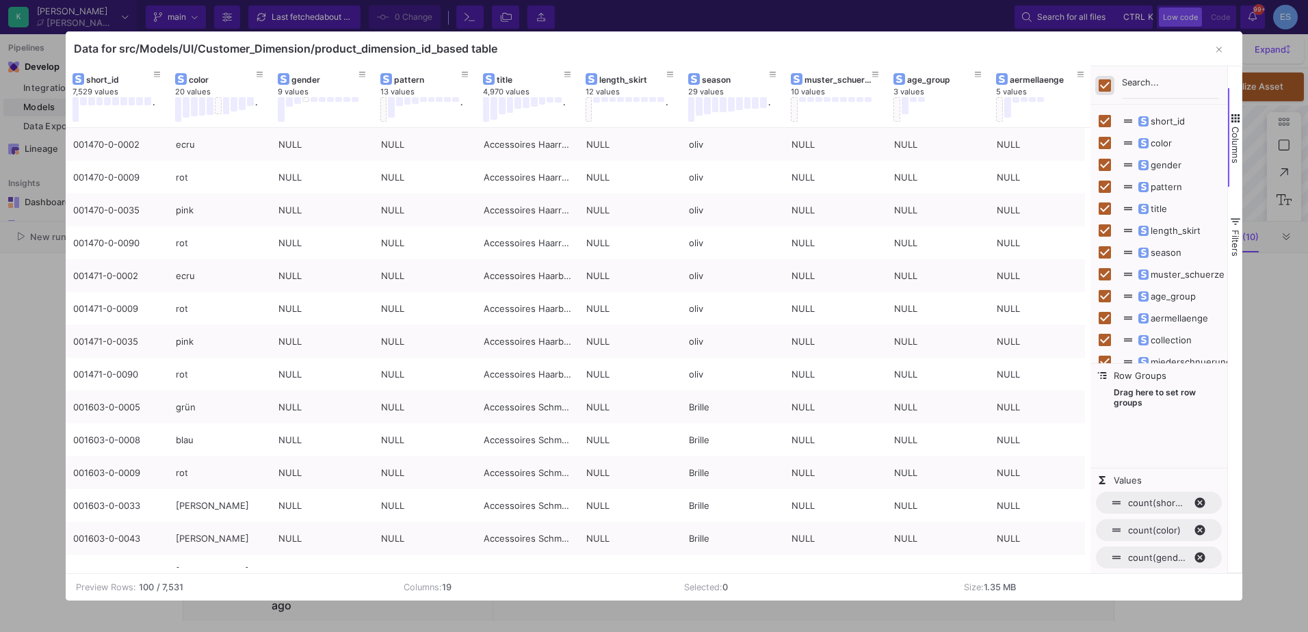
checkbox input "false"
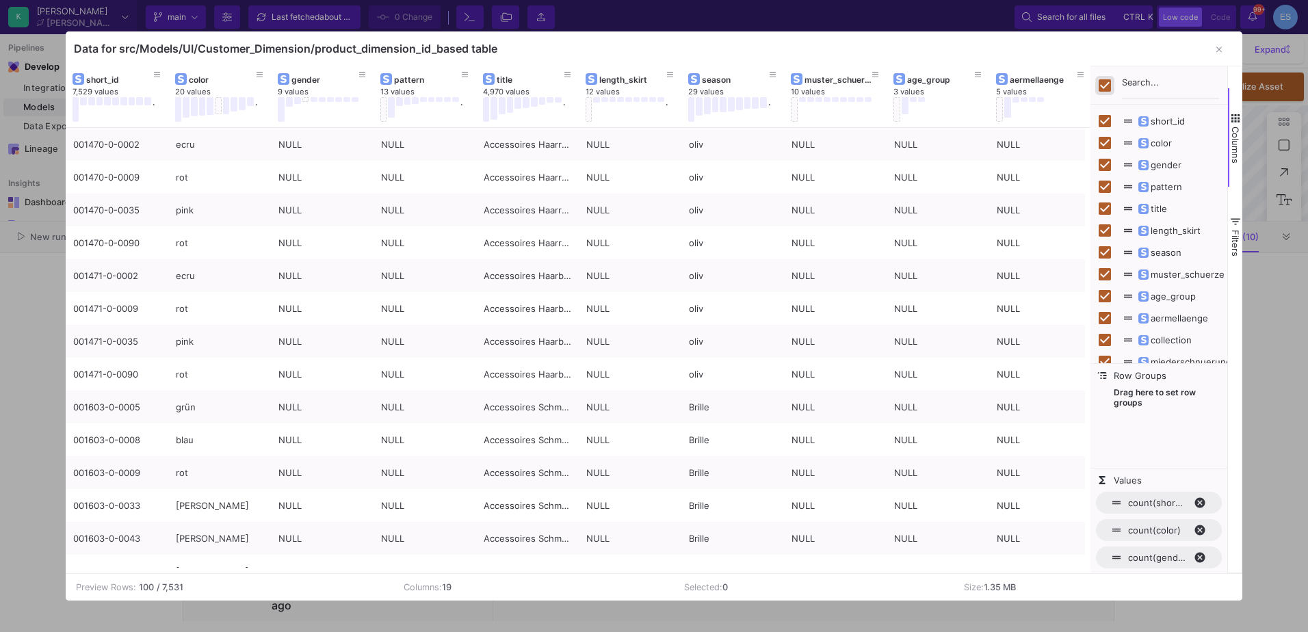
checkbox input "false"
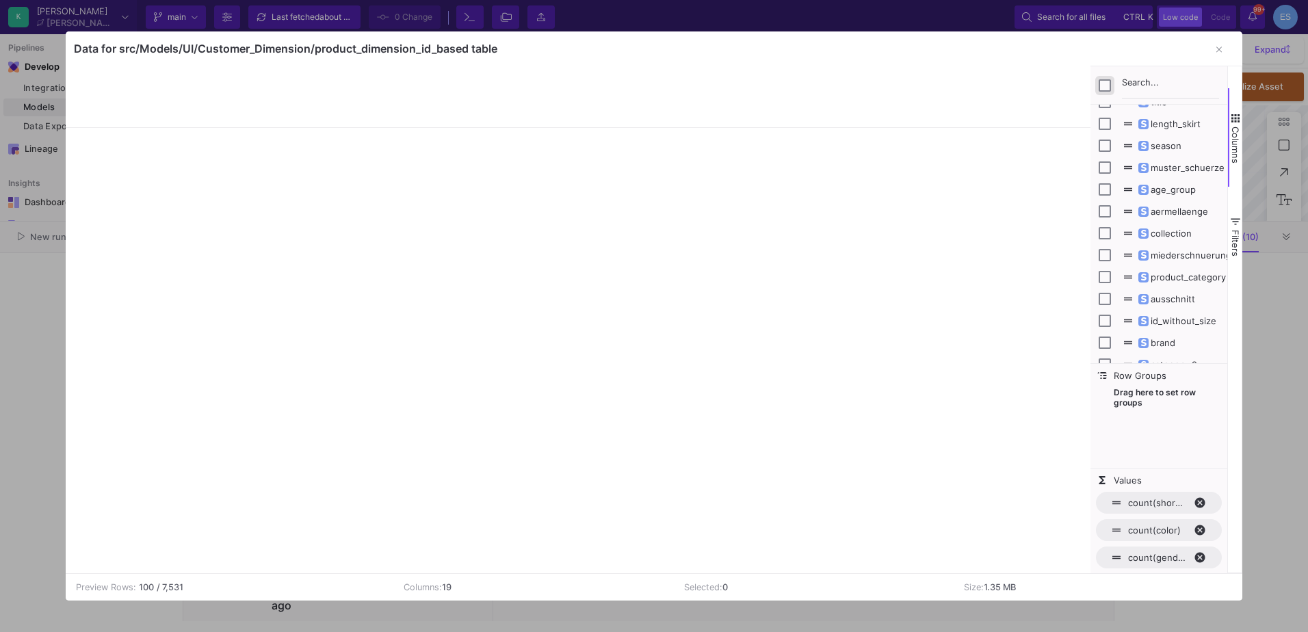
scroll to position [107, 0]
click at [1197, 324] on span "id_without_size" at bounding box center [1176, 320] width 80 height 11
checkbox input "false"
checkbox input "true"
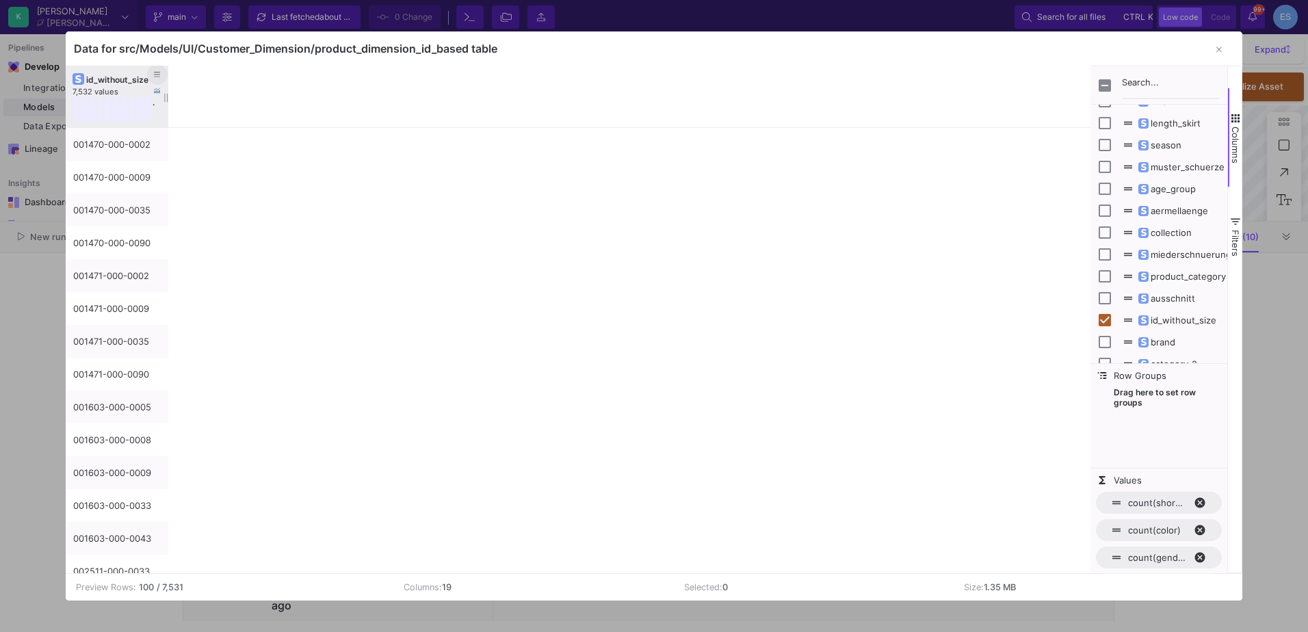
click at [159, 75] on icon at bounding box center [157, 75] width 7 height 8
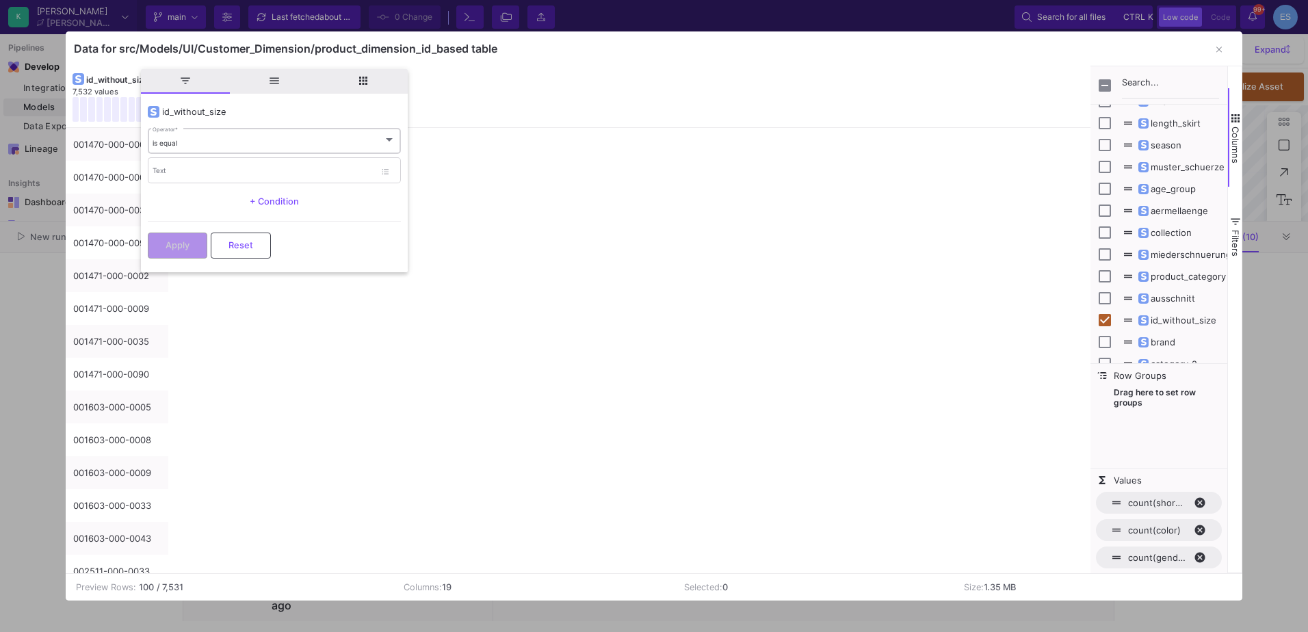
click at [212, 135] on div "is equal Operator *" at bounding box center [274, 141] width 243 height 28
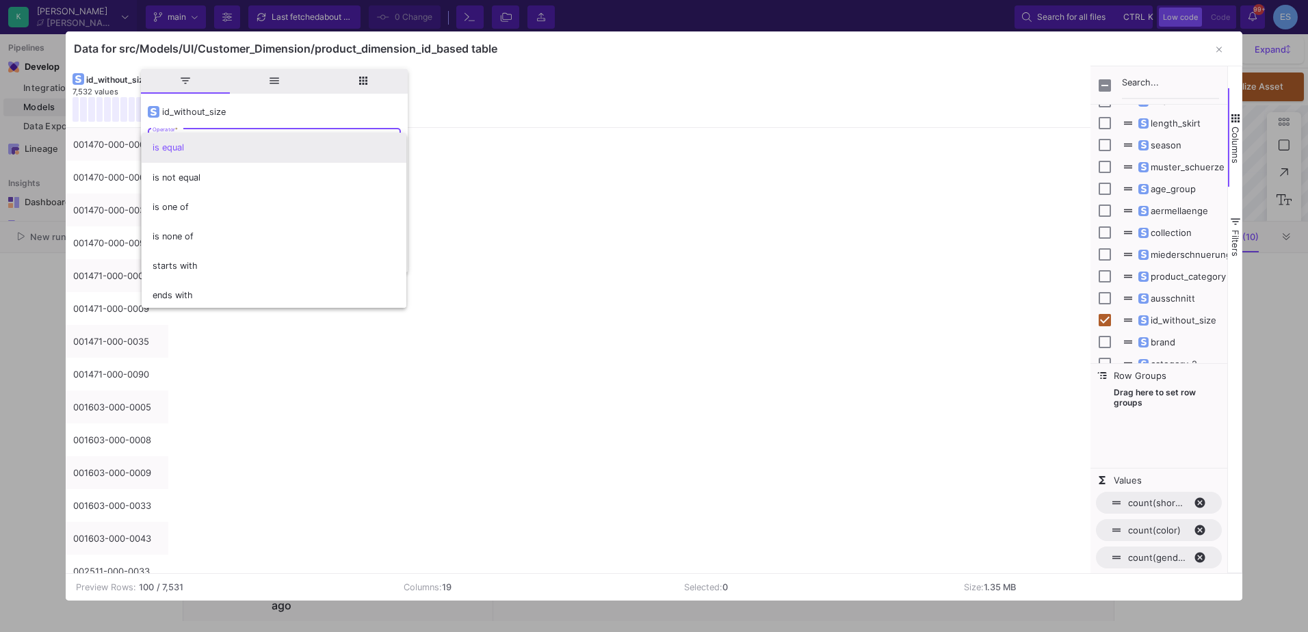
click at [235, 106] on div at bounding box center [654, 316] width 1308 height 632
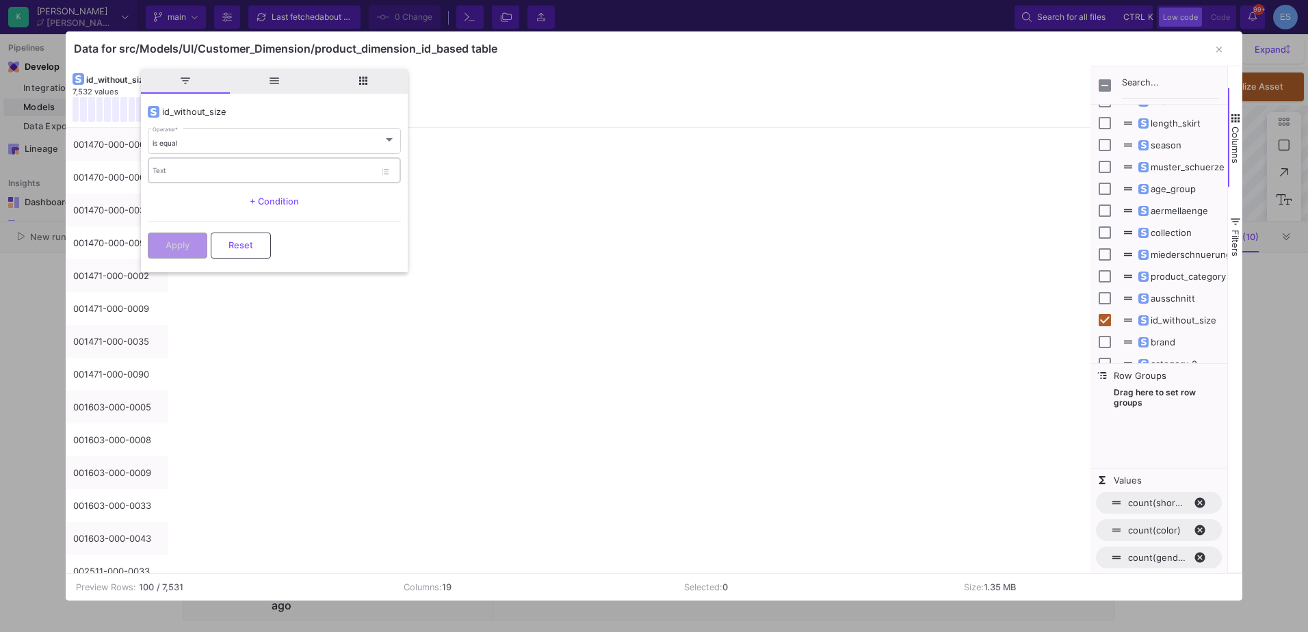
click at [202, 172] on input "Text" at bounding box center [264, 172] width 222 height 9
paste input "630070-070-0080-0-36"
type input "630070-070-0080"
click at [174, 244] on span "Apply" at bounding box center [178, 244] width 24 height 10
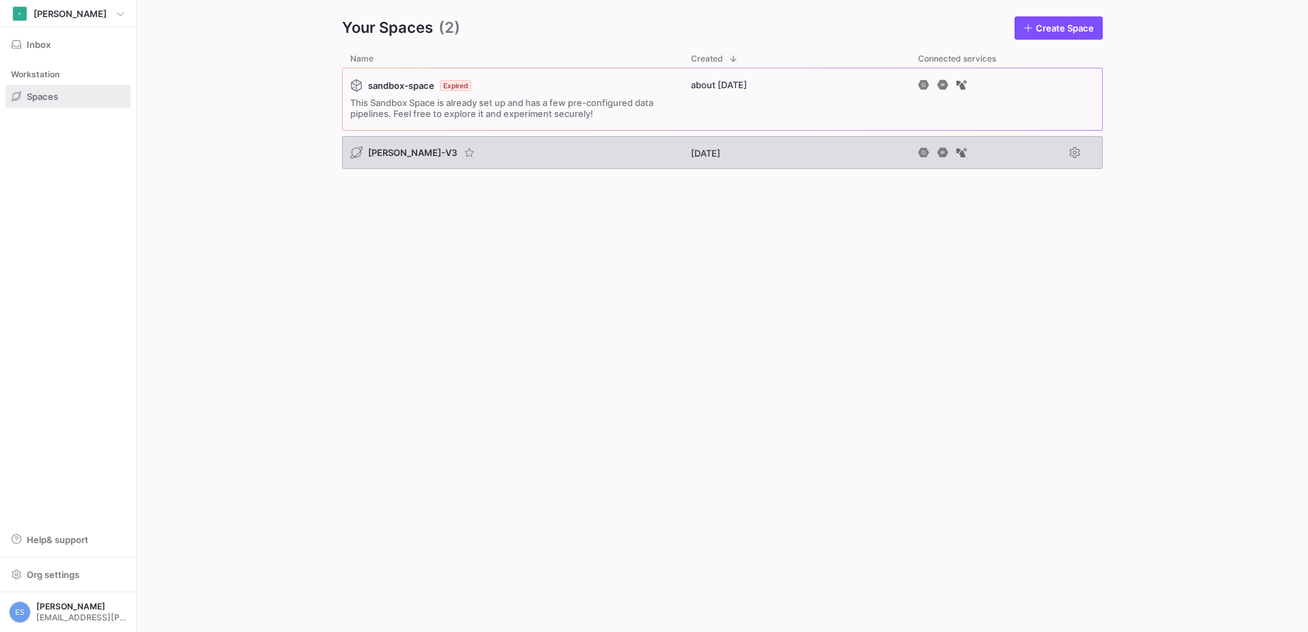
click at [392, 153] on span "[PERSON_NAME]-V3" at bounding box center [412, 152] width 89 height 11
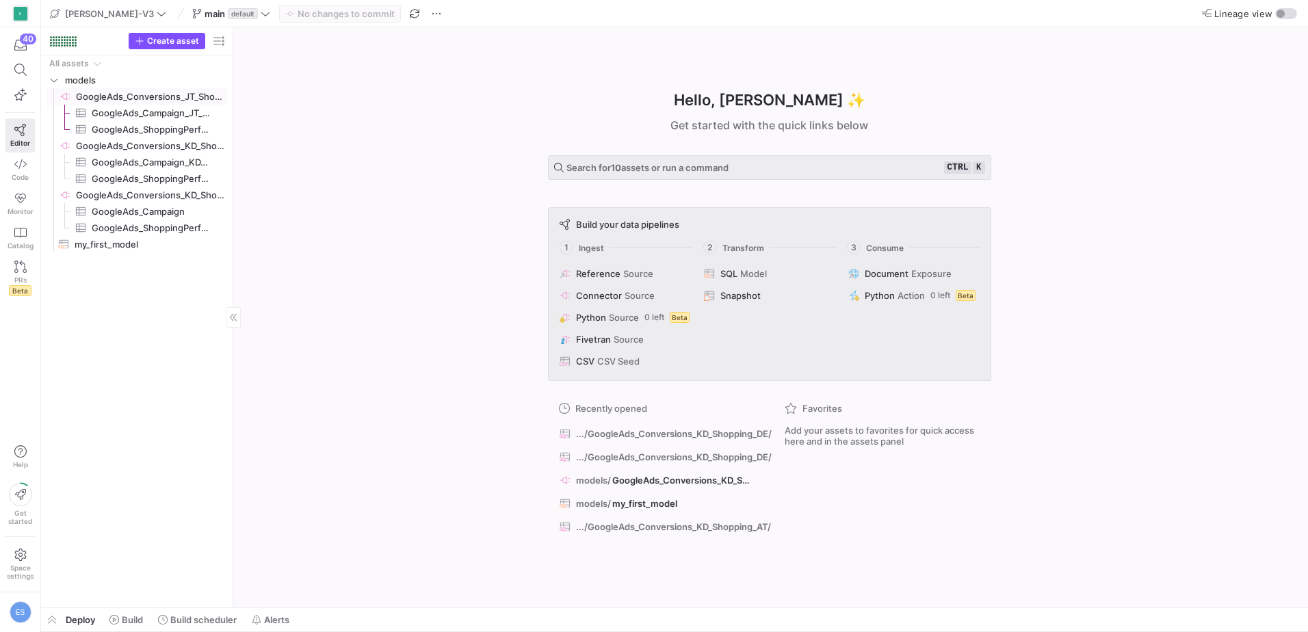
click at [163, 90] on span "GoogleAds_Conversions_JT_Shopping_DE​​​​​​​​" at bounding box center [150, 97] width 149 height 16
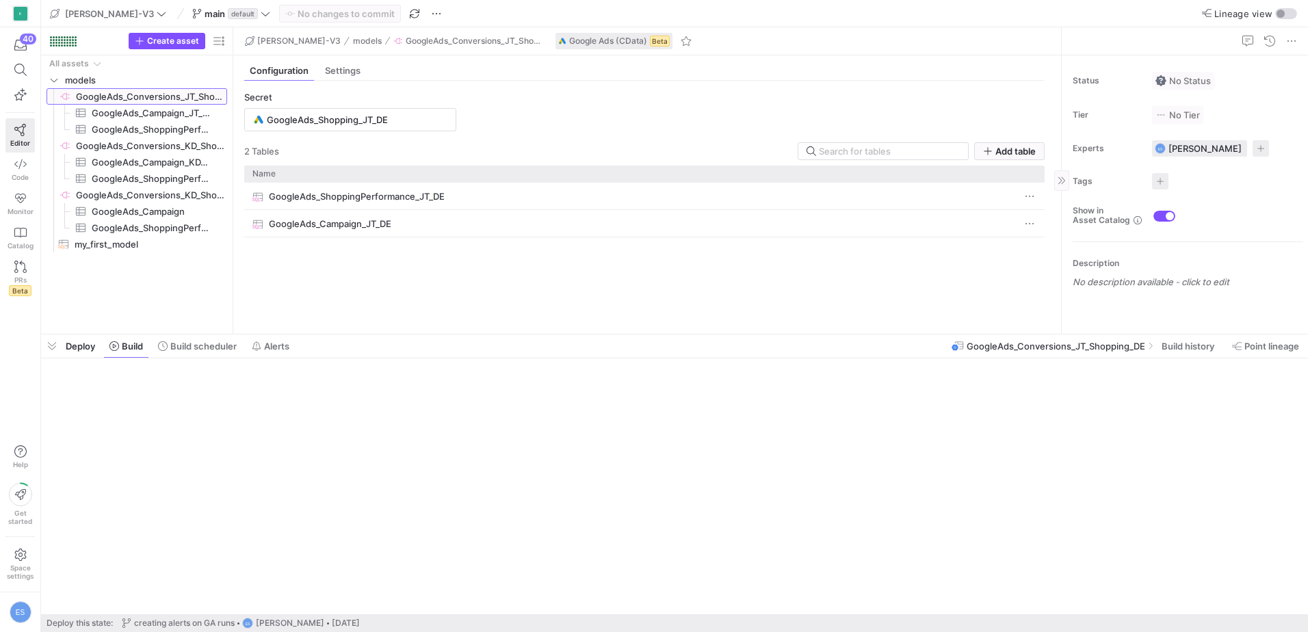
drag, startPoint x: 1123, startPoint y: 606, endPoint x: 1110, endPoint y: 332, distance: 273.9
click at [1110, 332] on div at bounding box center [674, 334] width 1267 height 5
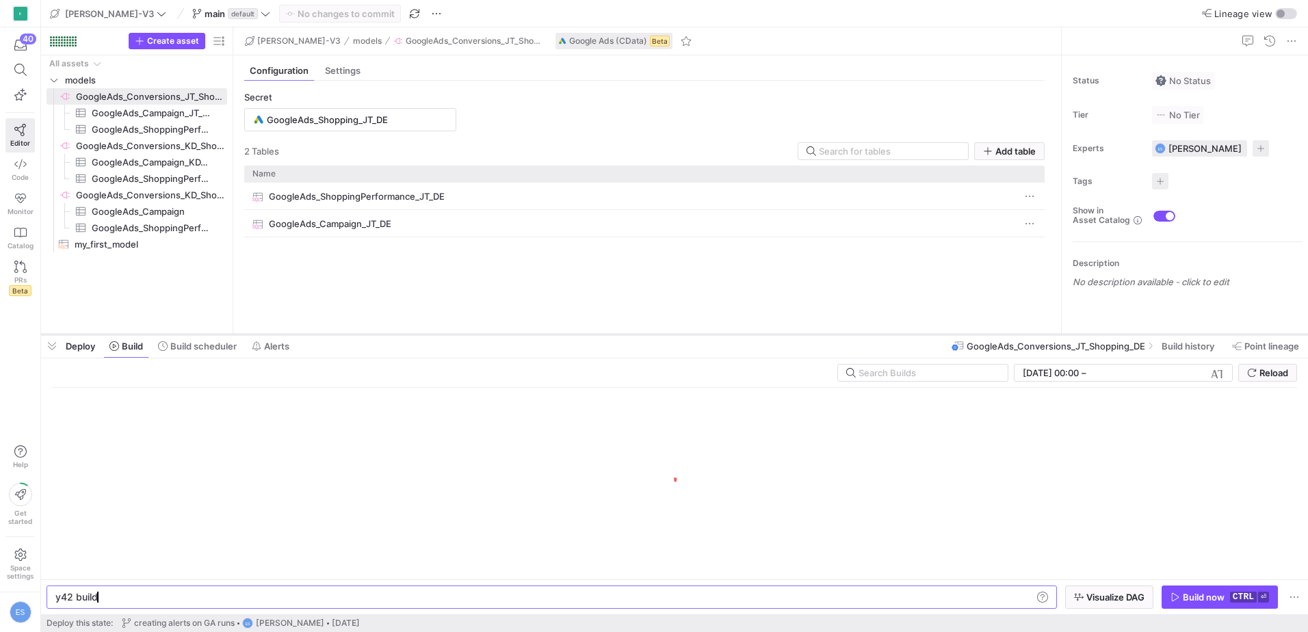
scroll to position [0, 41]
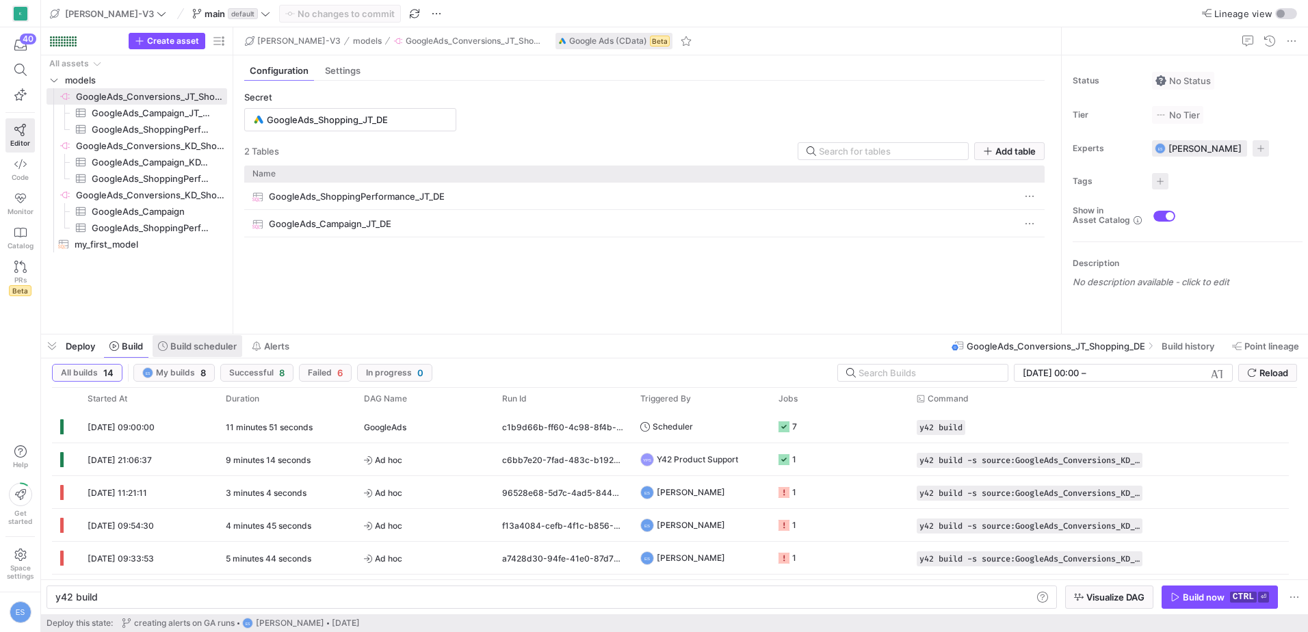
click at [204, 346] on span "Build scheduler" at bounding box center [203, 346] width 66 height 11
